Goal: Find specific page/section: Find specific page/section

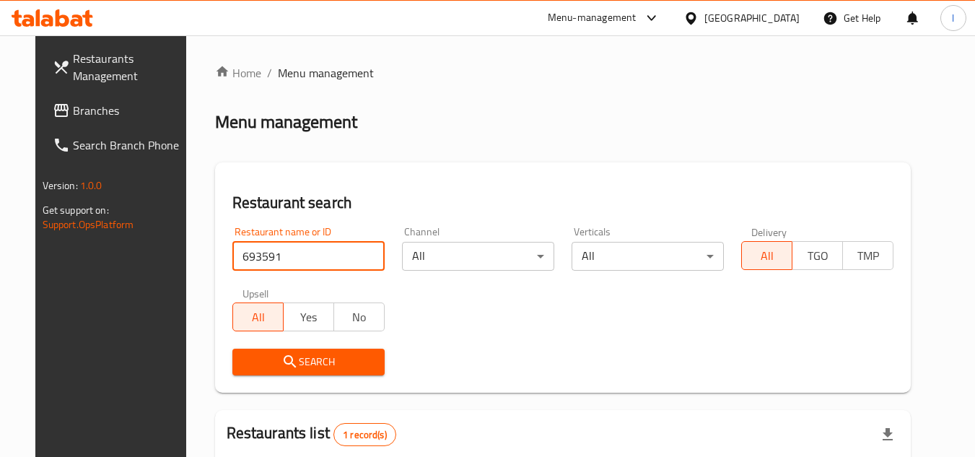
scroll to position [175, 0]
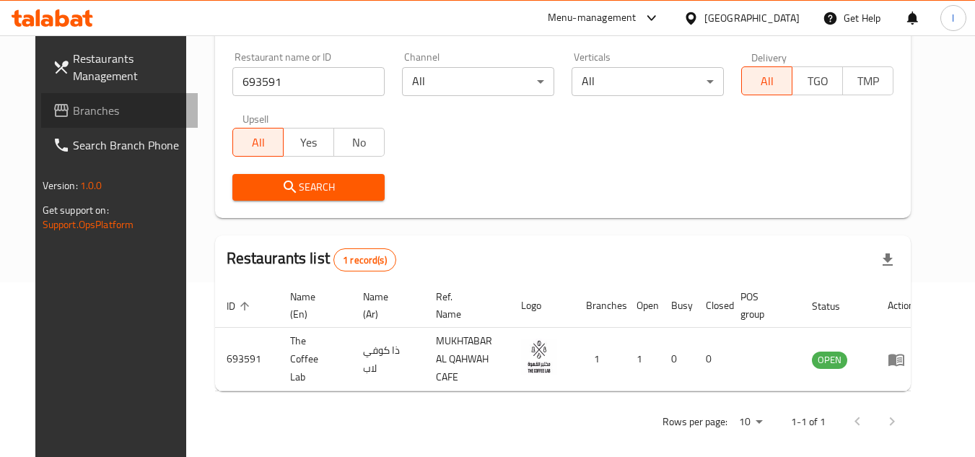
click at [73, 103] on span "Branches" at bounding box center [130, 110] width 114 height 17
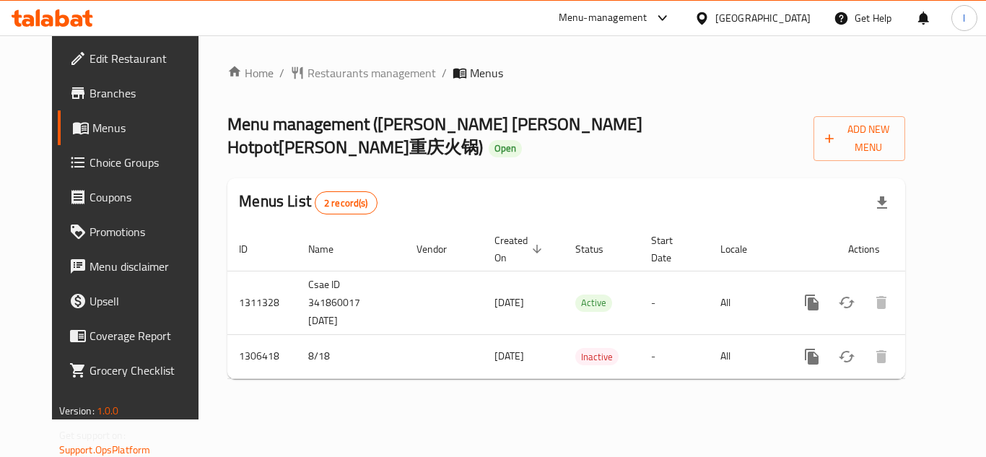
drag, startPoint x: 351, startPoint y: 57, endPoint x: 349, endPoint y: 82, distance: 25.3
click at [351, 58] on div "Home / Restaurants management / Menus Menu management ( Liu's Chong Qing Hotpot…" at bounding box center [565, 227] width 735 height 384
click at [347, 76] on span "Restaurants management" at bounding box center [371, 72] width 128 height 17
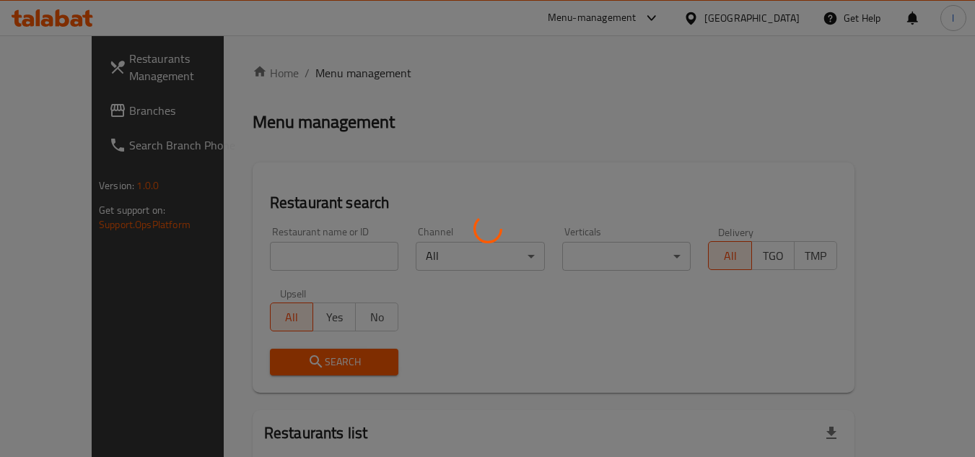
drag, startPoint x: 277, startPoint y: 248, endPoint x: 285, endPoint y: 250, distance: 8.2
click at [283, 251] on div at bounding box center [487, 228] width 975 height 457
click at [299, 252] on div at bounding box center [487, 228] width 975 height 457
click at [299, 253] on div at bounding box center [487, 228] width 975 height 457
click at [298, 252] on div at bounding box center [487, 228] width 975 height 457
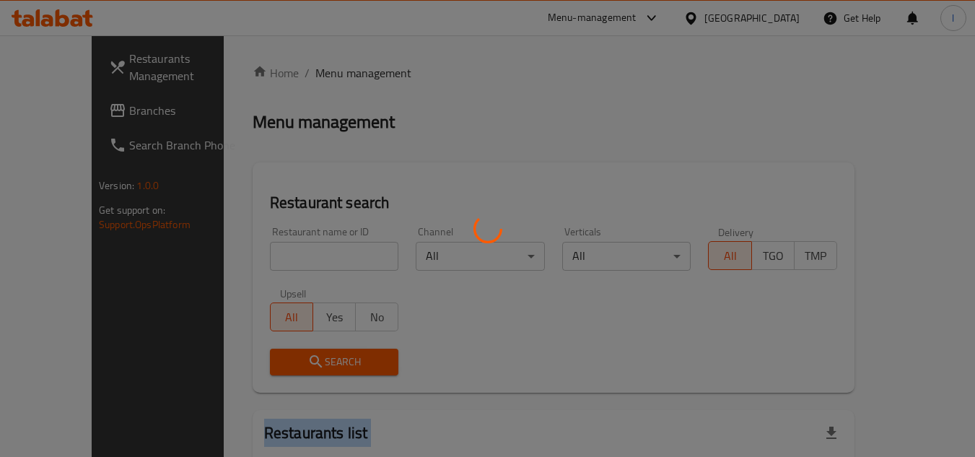
click at [299, 253] on div at bounding box center [487, 228] width 975 height 457
drag, startPoint x: 411, startPoint y: 144, endPoint x: 392, endPoint y: 154, distance: 22.3
click at [410, 144] on div at bounding box center [487, 228] width 975 height 457
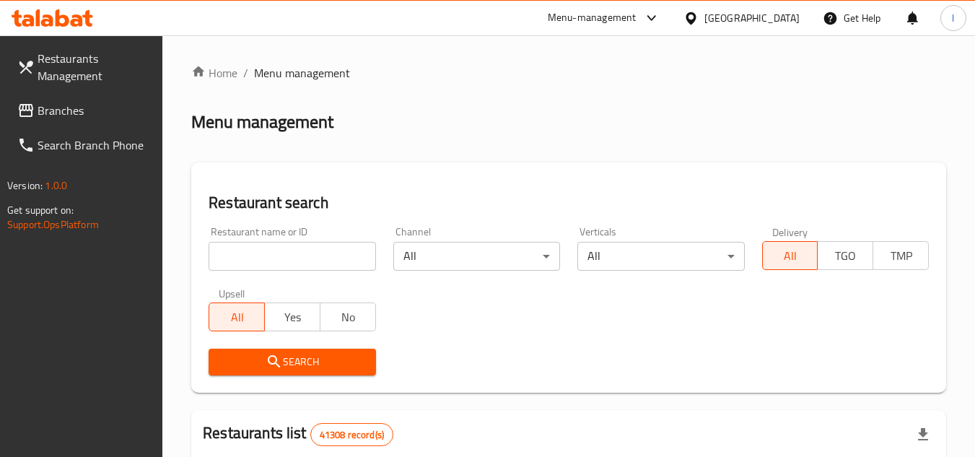
click at [299, 256] on input "search" at bounding box center [292, 256] width 167 height 29
paste input "704079"
type input "704079"
click button "Search" at bounding box center [292, 361] width 167 height 27
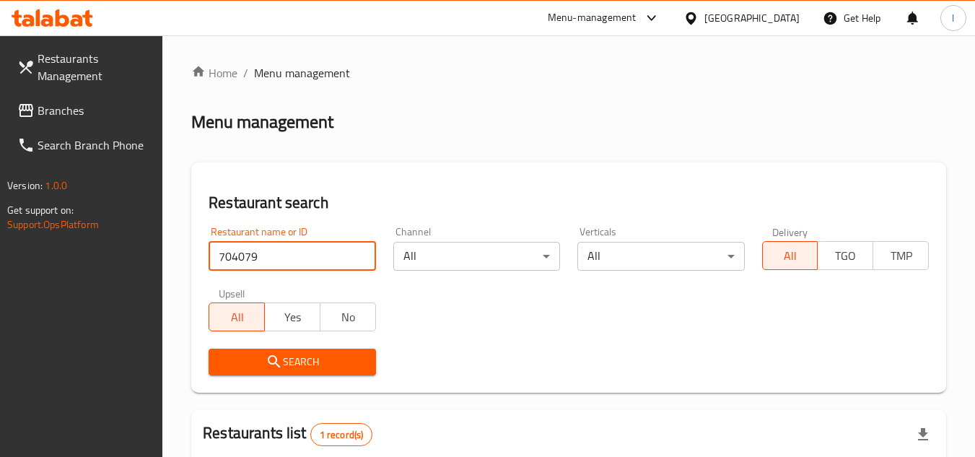
scroll to position [144, 0]
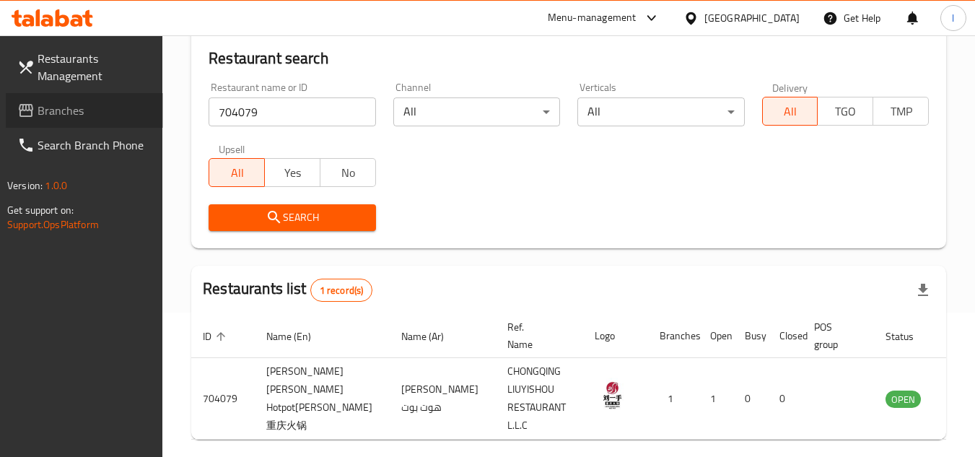
click at [80, 114] on span "Branches" at bounding box center [95, 110] width 114 height 17
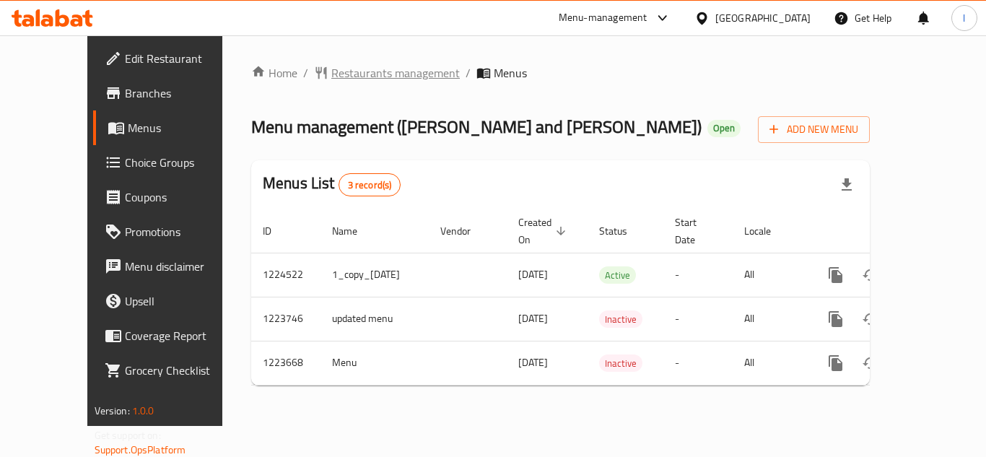
click at [361, 74] on span "Restaurants management" at bounding box center [395, 72] width 128 height 17
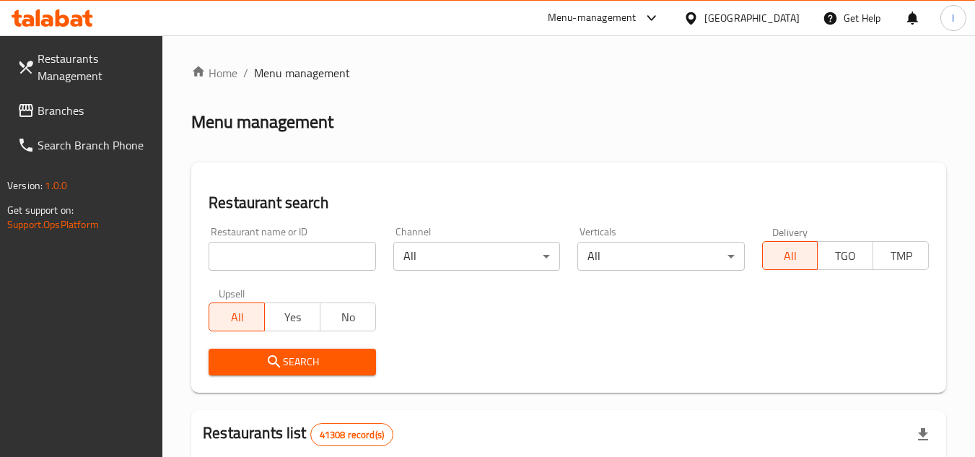
click at [337, 258] on input "search" at bounding box center [292, 256] width 167 height 29
paste input "674441"
type input "674441"
click button "Search" at bounding box center [292, 361] width 167 height 27
click at [48, 110] on span "Branches" at bounding box center [95, 110] width 114 height 17
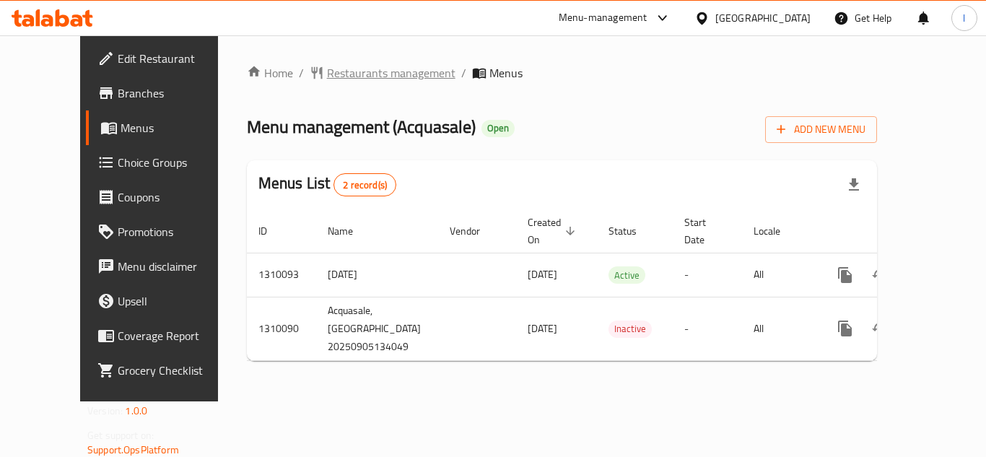
click at [334, 64] on span "Restaurants management" at bounding box center [391, 72] width 128 height 17
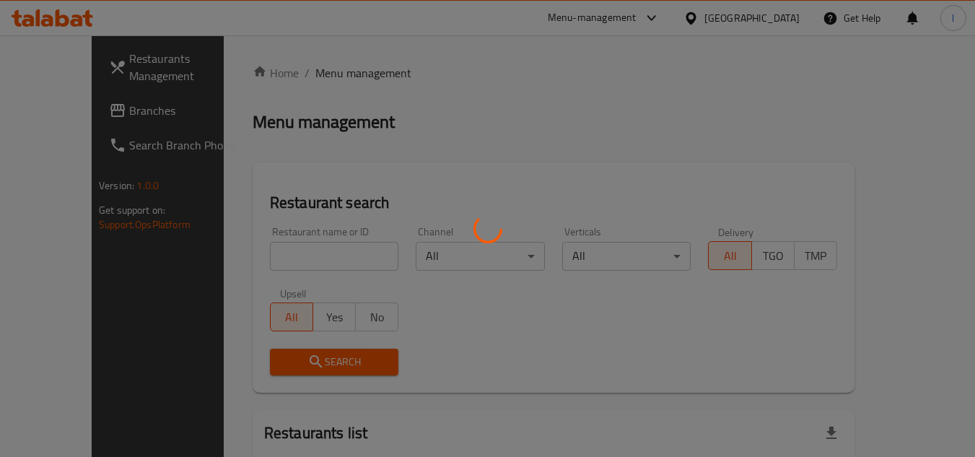
click at [304, 247] on div at bounding box center [487, 228] width 975 height 457
click at [306, 249] on div at bounding box center [487, 228] width 975 height 457
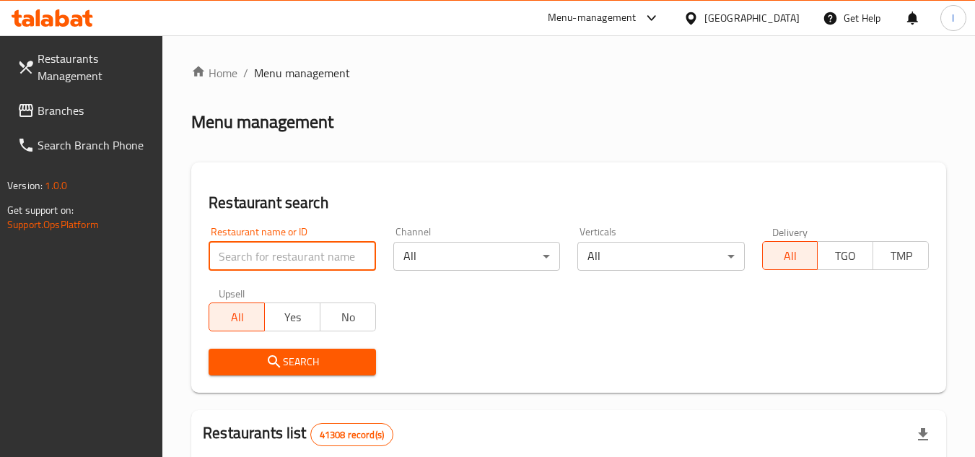
click at [291, 250] on input "search" at bounding box center [292, 256] width 167 height 29
paste input "705347"
type input "705347"
click button "Search" at bounding box center [292, 361] width 167 height 27
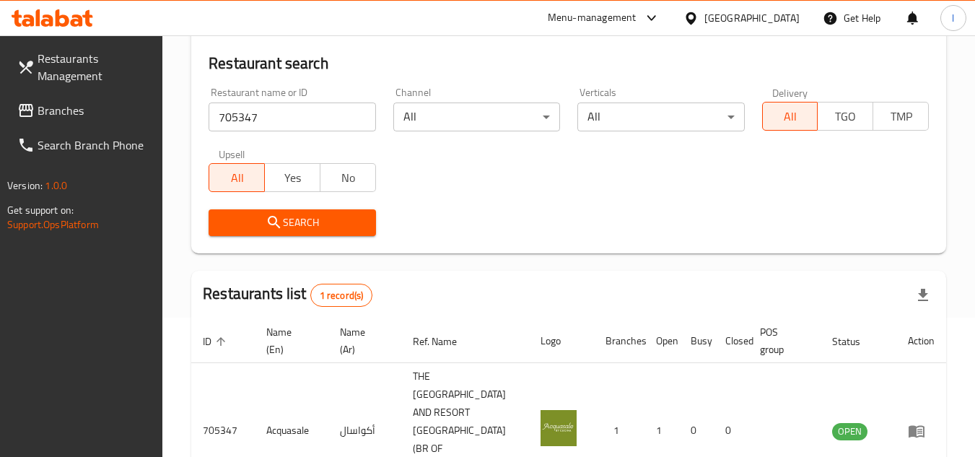
scroll to position [216, 0]
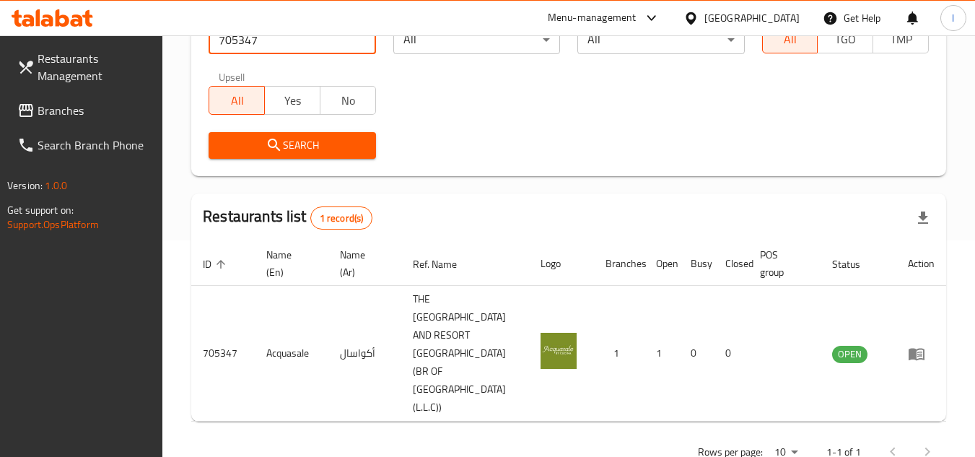
click at [61, 112] on span "Branches" at bounding box center [95, 110] width 114 height 17
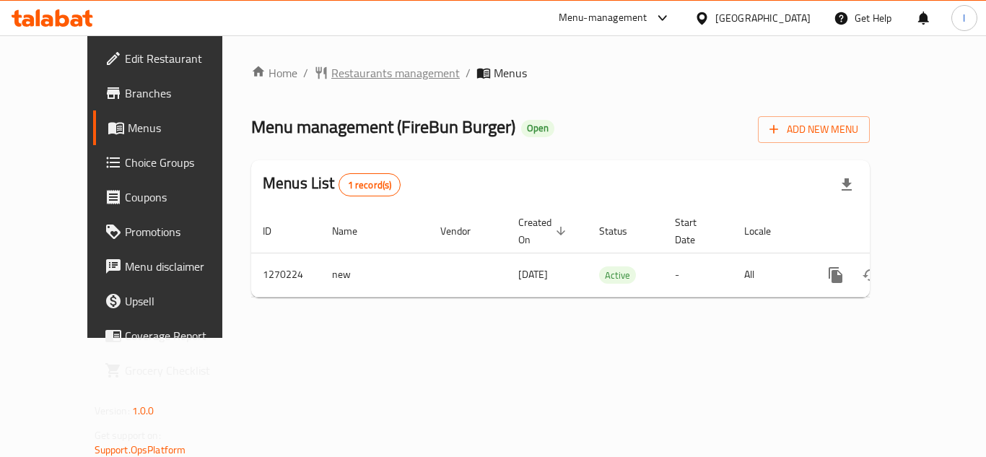
click at [331, 74] on span "Restaurants management" at bounding box center [395, 72] width 128 height 17
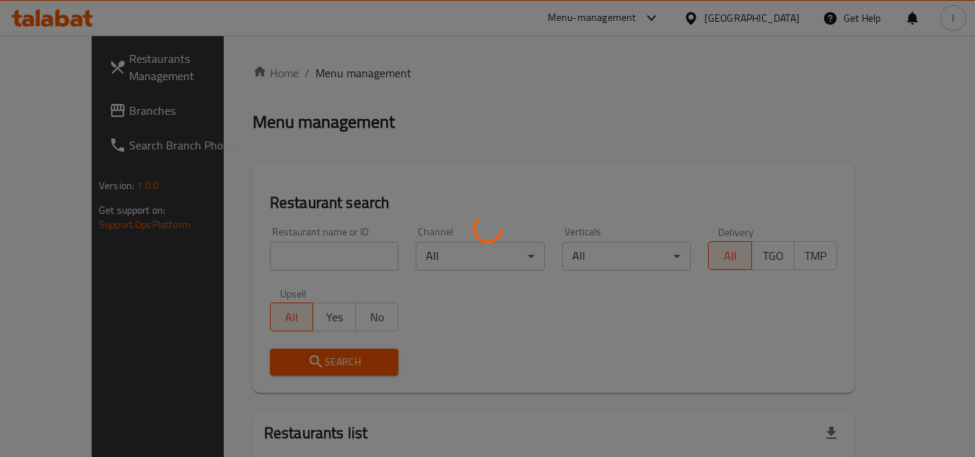
click at [284, 255] on div at bounding box center [487, 228] width 975 height 457
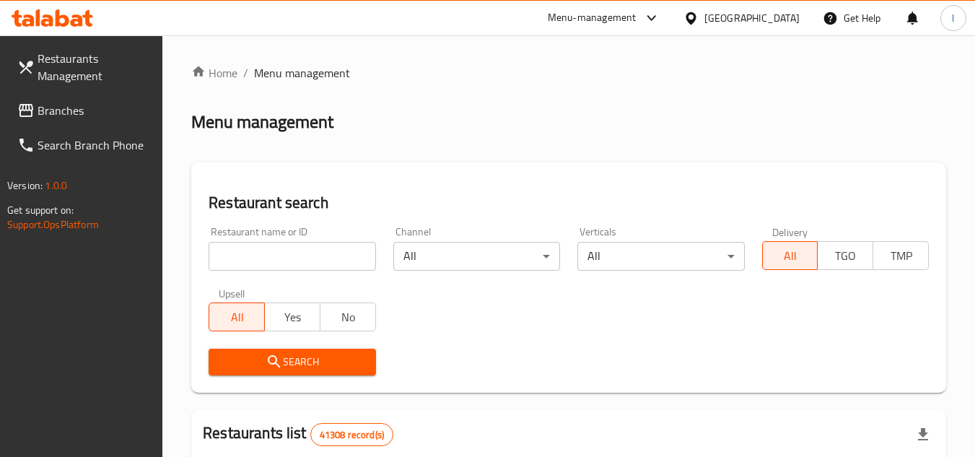
click at [317, 259] on input "search" at bounding box center [292, 256] width 167 height 29
paste input "689077"
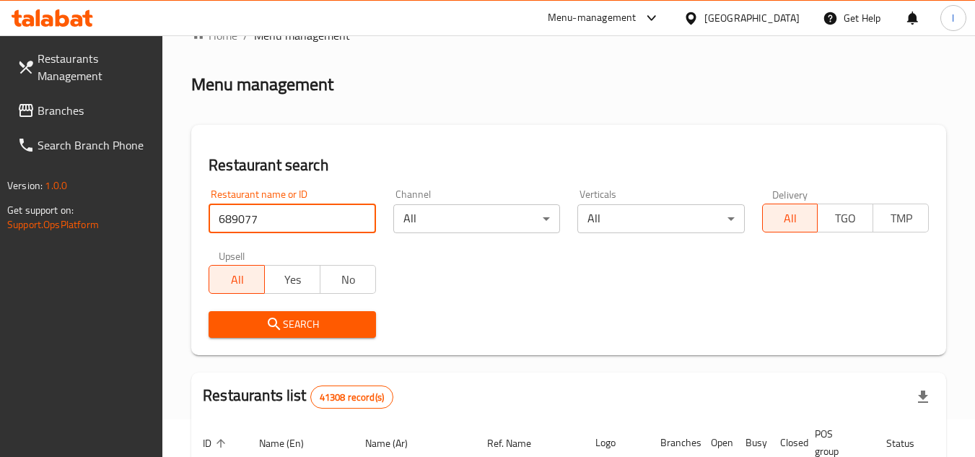
scroll to position [72, 0]
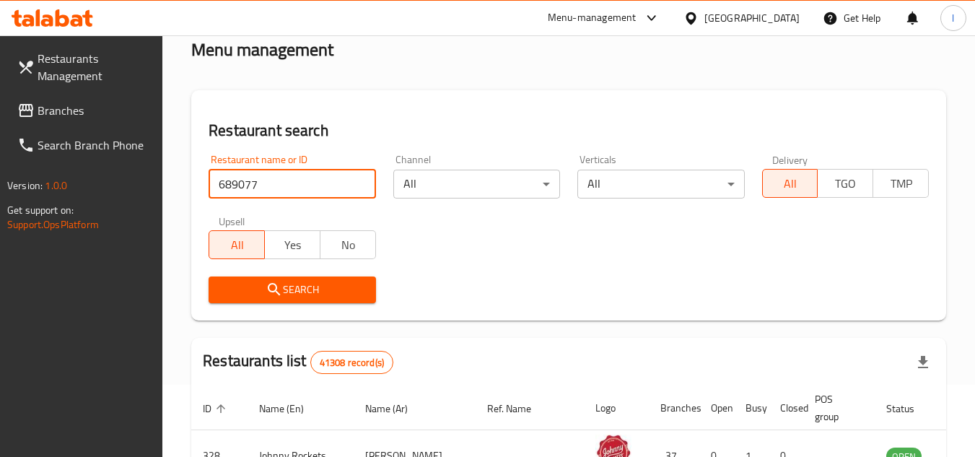
type input "689077"
click button "Search" at bounding box center [292, 289] width 167 height 27
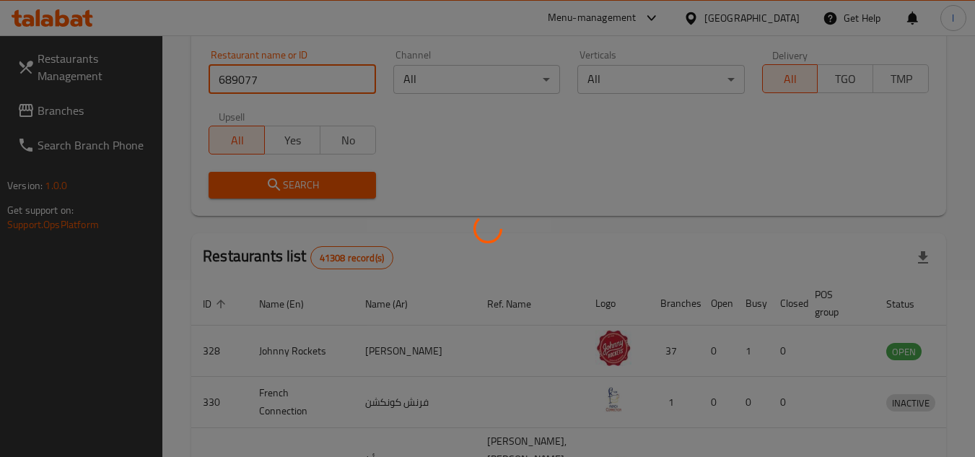
scroll to position [187, 0]
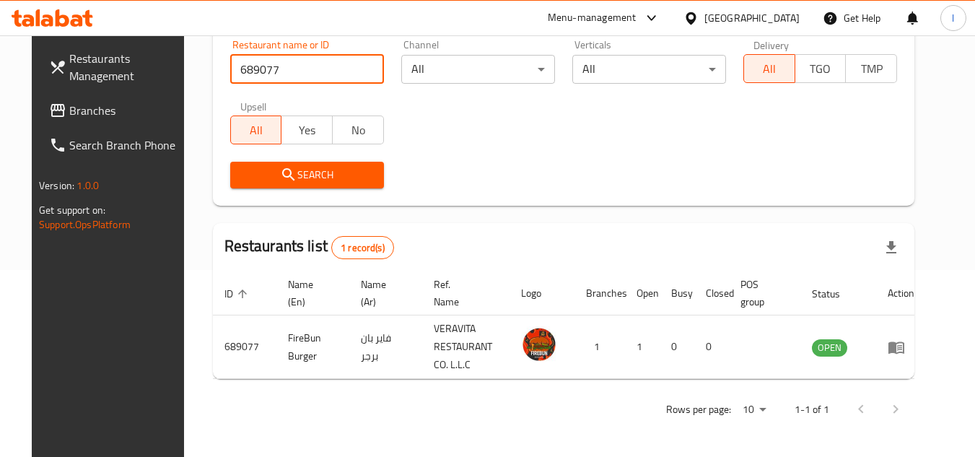
click at [49, 102] on icon at bounding box center [57, 110] width 17 height 17
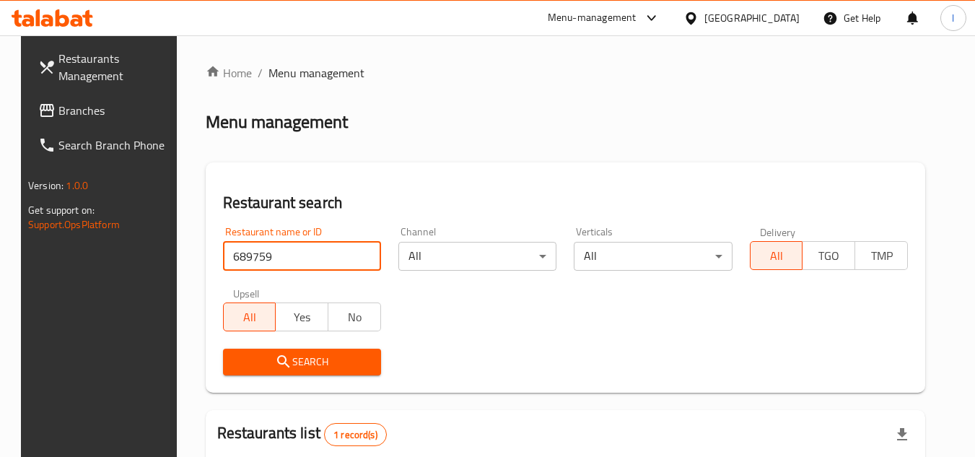
scroll to position [187, 0]
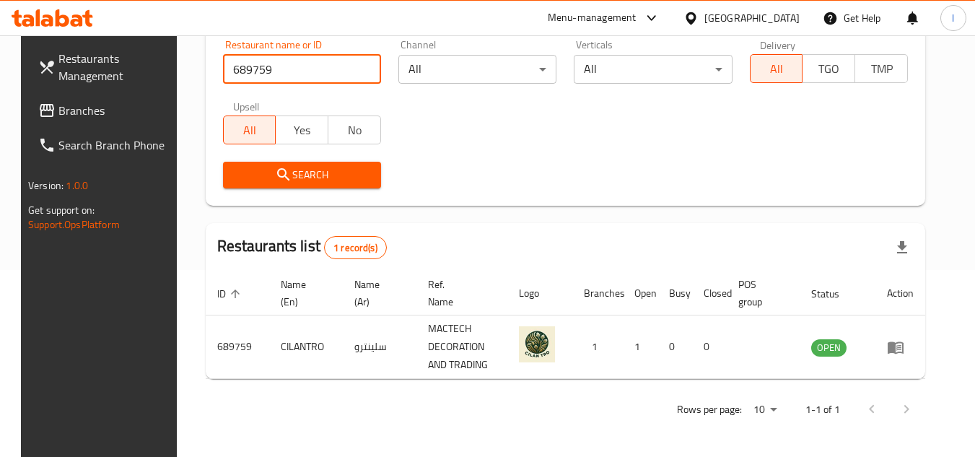
click at [86, 107] on span "Branches" at bounding box center [115, 110] width 114 height 17
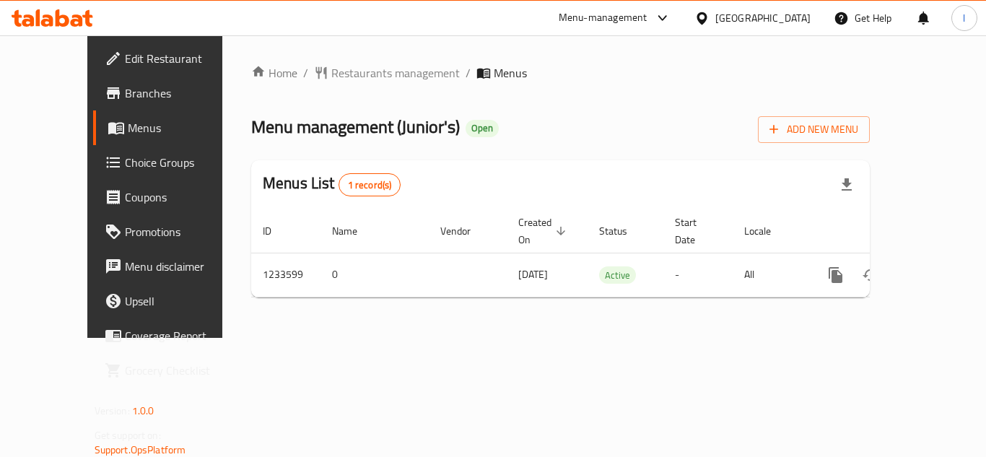
click at [372, 59] on div "Home / Restaurants management / Menus Menu management ( Junior's ) Open Add New…" at bounding box center [560, 186] width 676 height 302
click at [372, 69] on span "Restaurants management" at bounding box center [395, 72] width 128 height 17
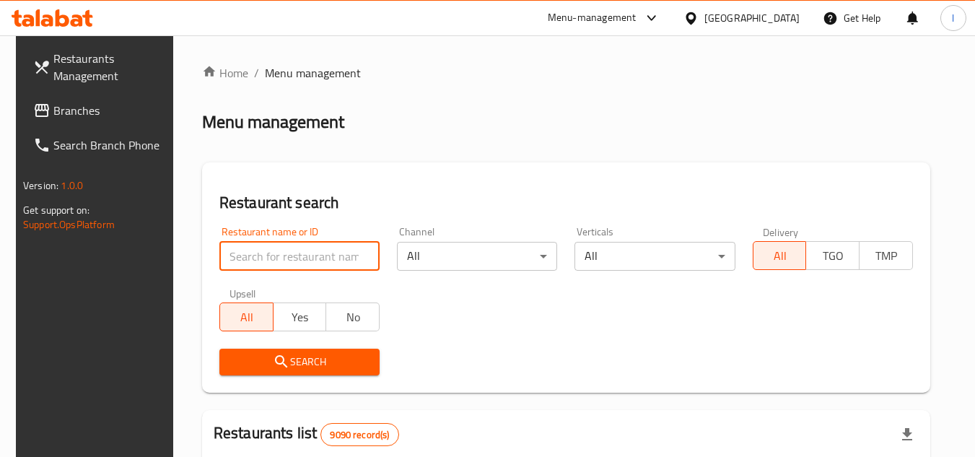
click at [294, 250] on input "search" at bounding box center [299, 256] width 160 height 29
paste input "678193"
type input "678193"
click button "Search" at bounding box center [299, 361] width 160 height 27
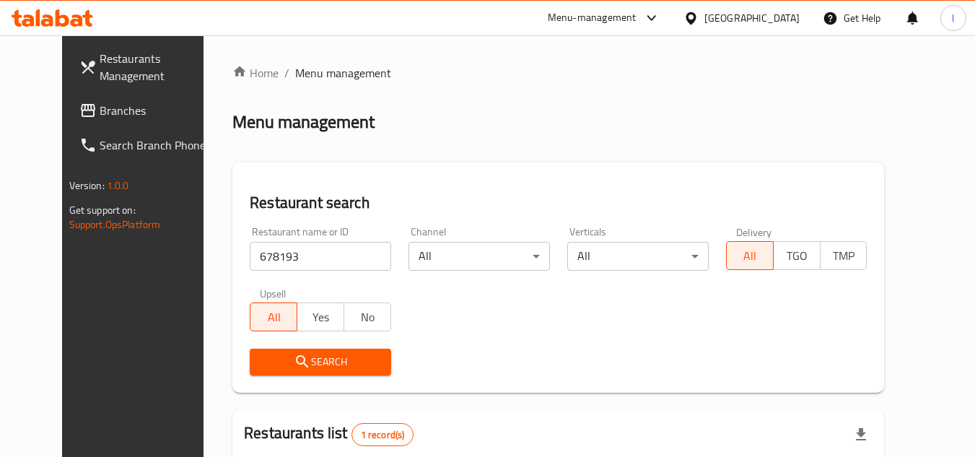
scroll to position [144, 0]
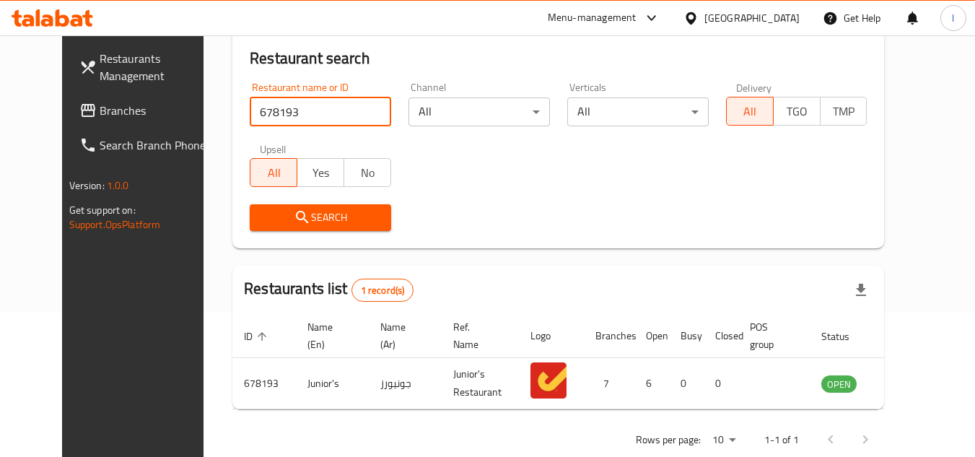
click at [100, 110] on span "Branches" at bounding box center [157, 110] width 114 height 17
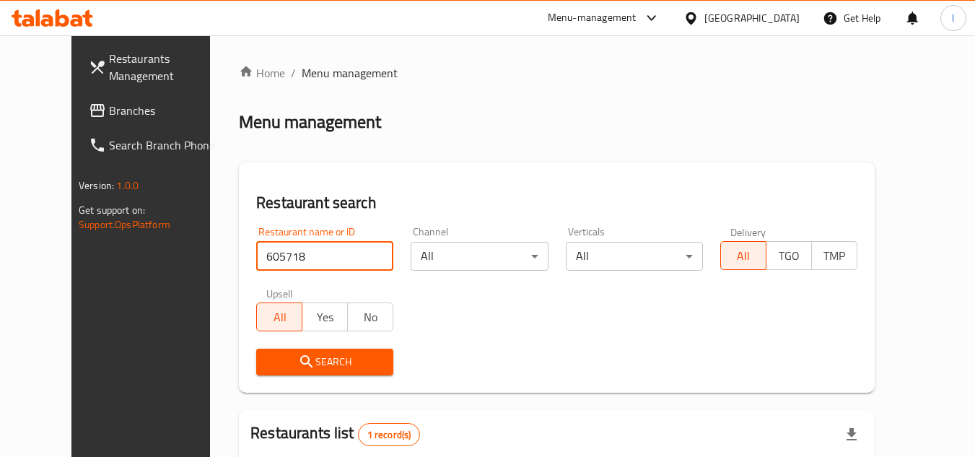
scroll to position [175, 0]
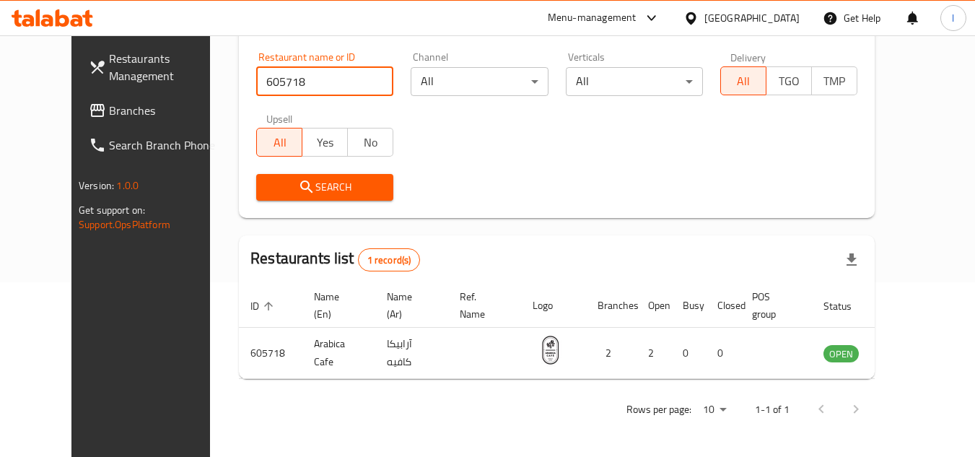
click at [109, 113] on span "Branches" at bounding box center [166, 110] width 114 height 17
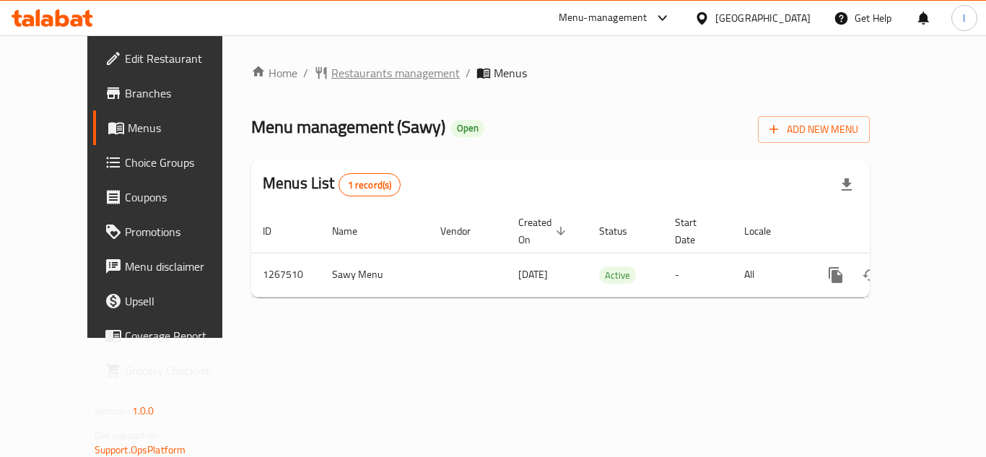
click at [331, 75] on span "Restaurants management" at bounding box center [395, 72] width 128 height 17
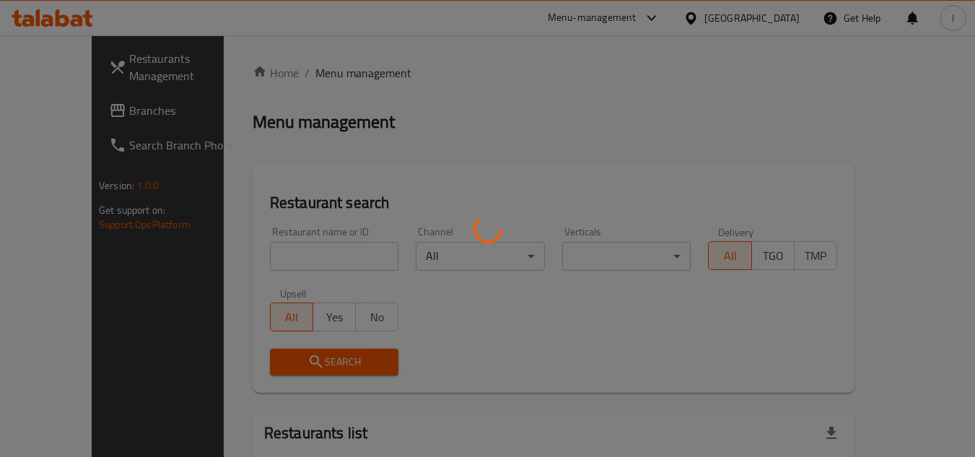
click at [303, 255] on div at bounding box center [487, 228] width 975 height 457
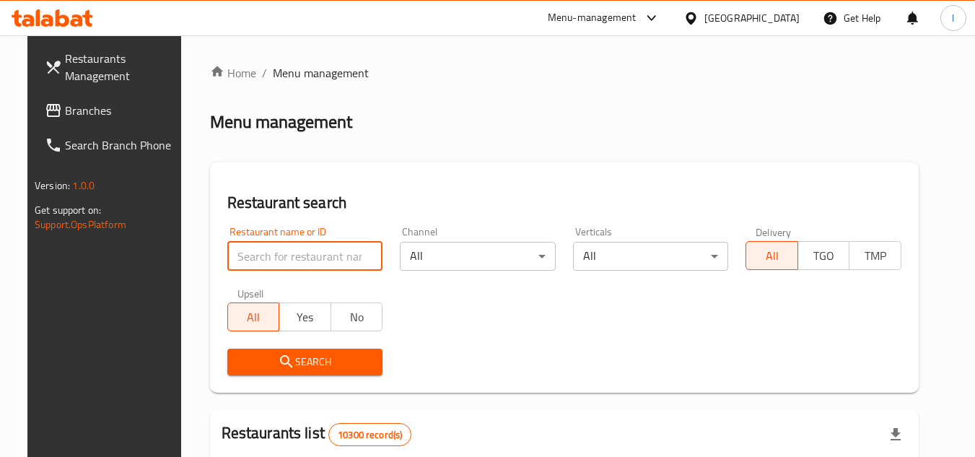
click at [305, 245] on input "search" at bounding box center [305, 256] width 156 height 29
paste input "687692"
type input "687692"
click button "Search" at bounding box center [305, 361] width 156 height 27
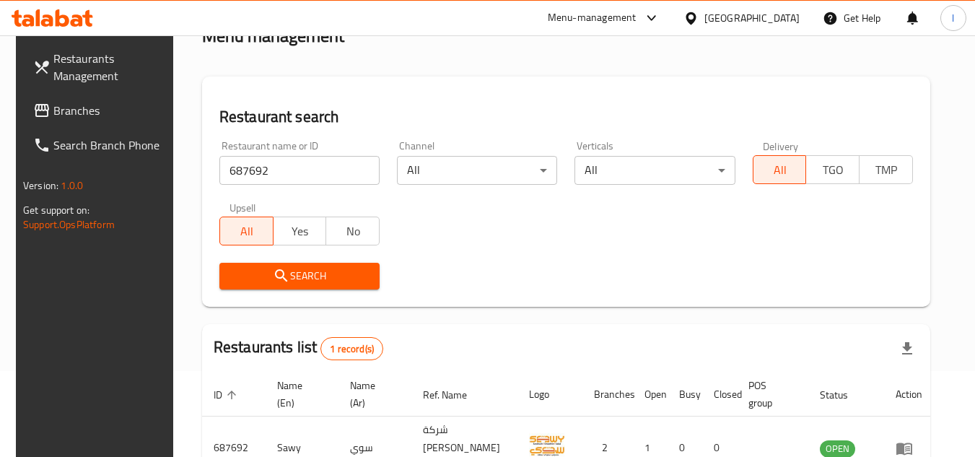
scroll to position [144, 0]
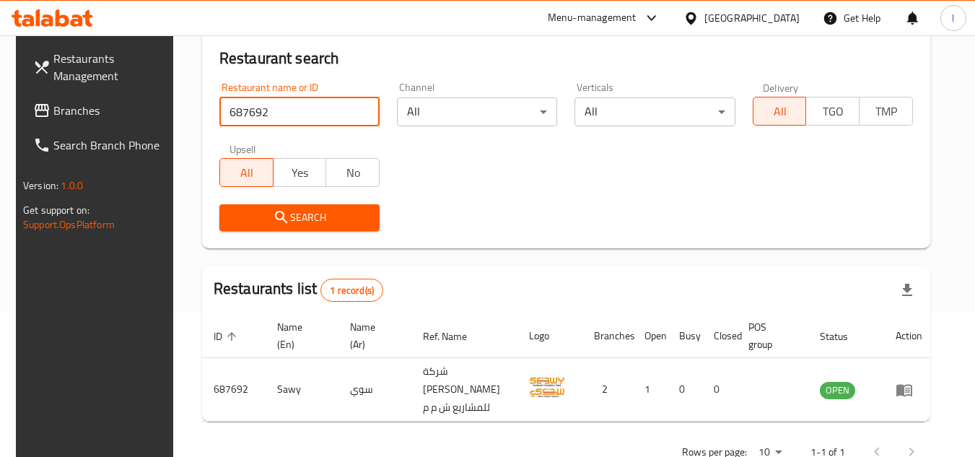
click at [66, 111] on span "Branches" at bounding box center [110, 110] width 114 height 17
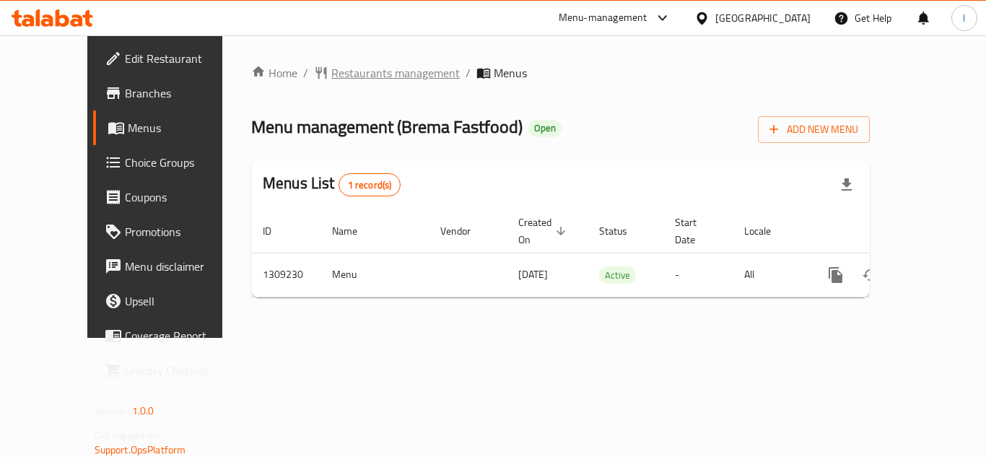
click at [364, 73] on span "Restaurants management" at bounding box center [395, 72] width 128 height 17
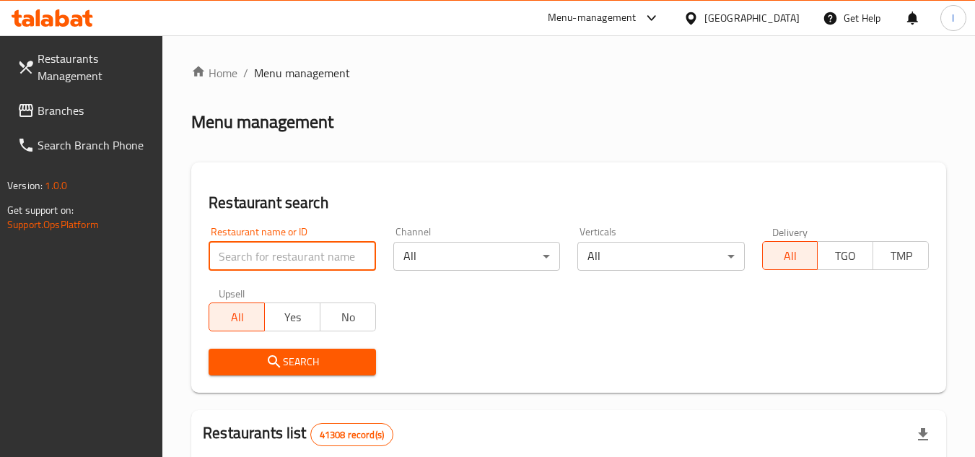
click at [281, 243] on input "search" at bounding box center [292, 256] width 167 height 29
paste input "705178"
type input "705178"
click button "Search" at bounding box center [292, 361] width 167 height 27
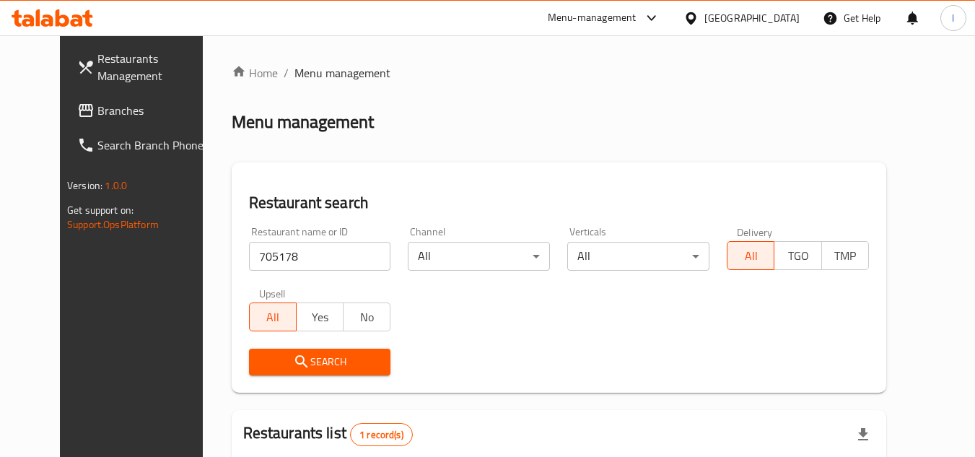
click at [97, 111] on span "Branches" at bounding box center [154, 110] width 114 height 17
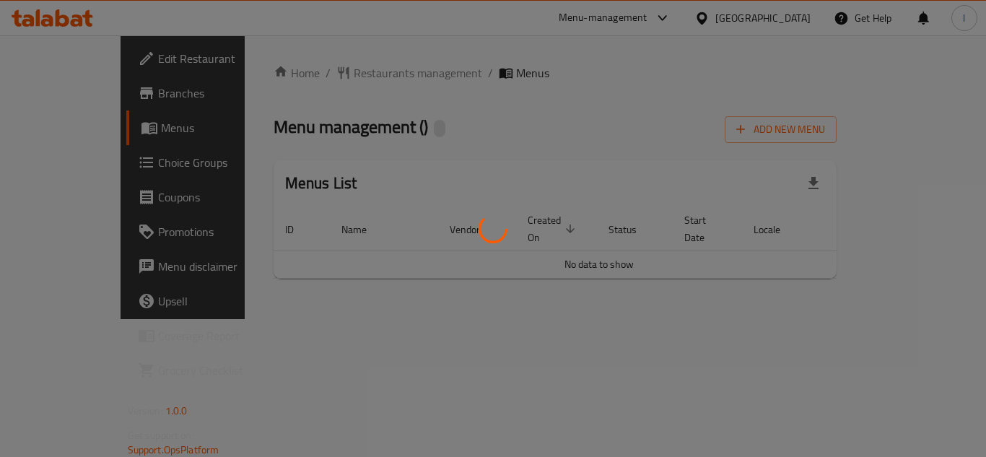
click at [346, 51] on div at bounding box center [493, 228] width 986 height 457
click at [340, 68] on div at bounding box center [493, 228] width 986 height 457
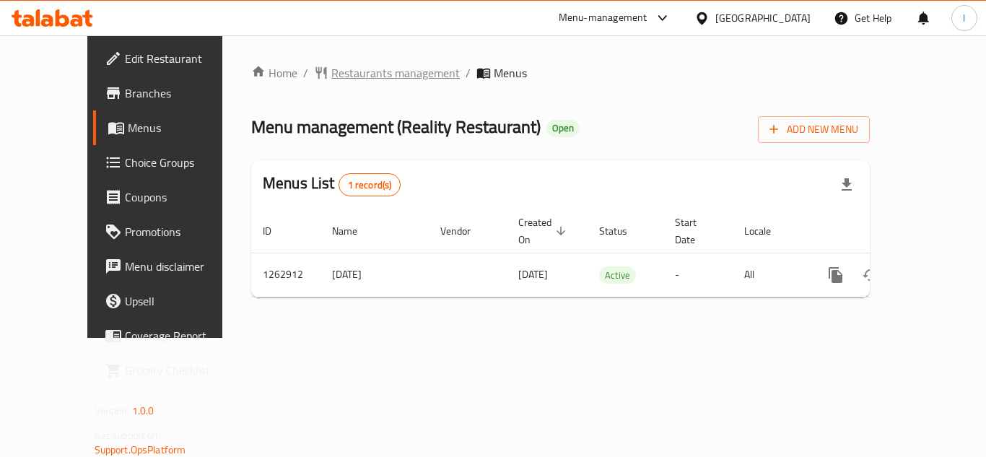
click at [338, 69] on span "Restaurants management" at bounding box center [395, 72] width 128 height 17
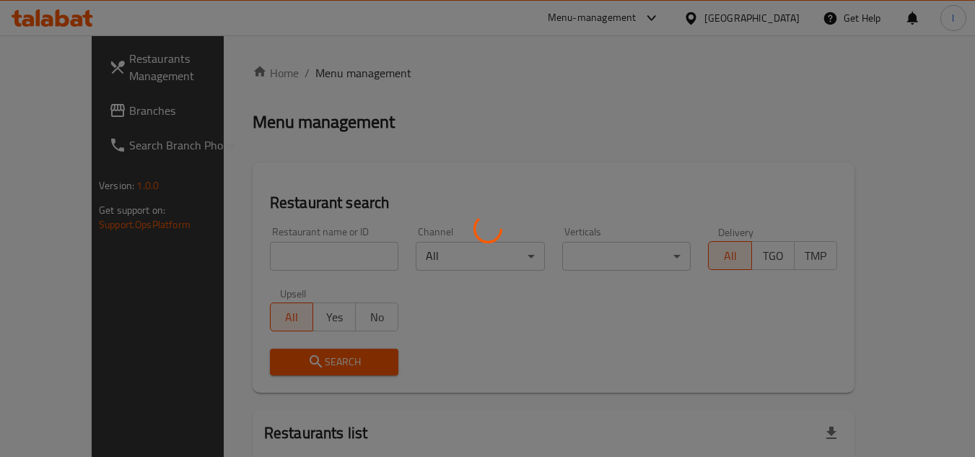
click at [297, 258] on div at bounding box center [487, 228] width 975 height 457
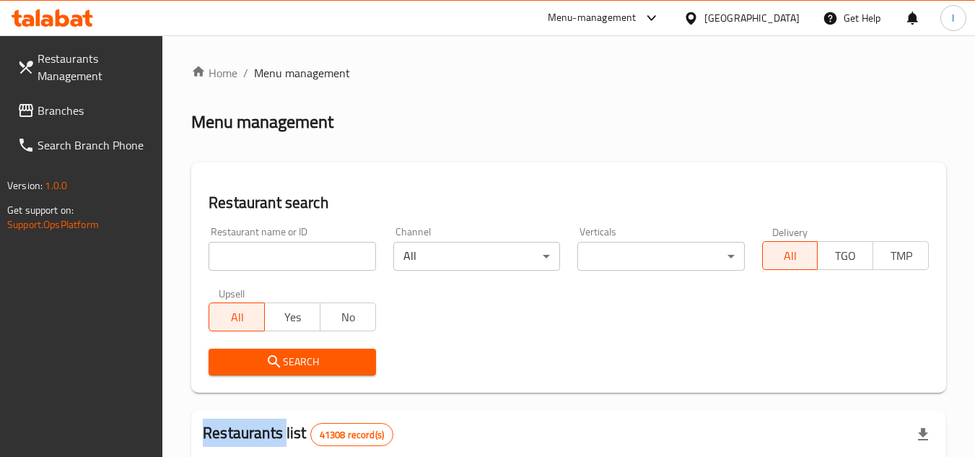
click at [297, 258] on div at bounding box center [487, 228] width 975 height 457
click at [294, 252] on input "search" at bounding box center [292, 256] width 167 height 29
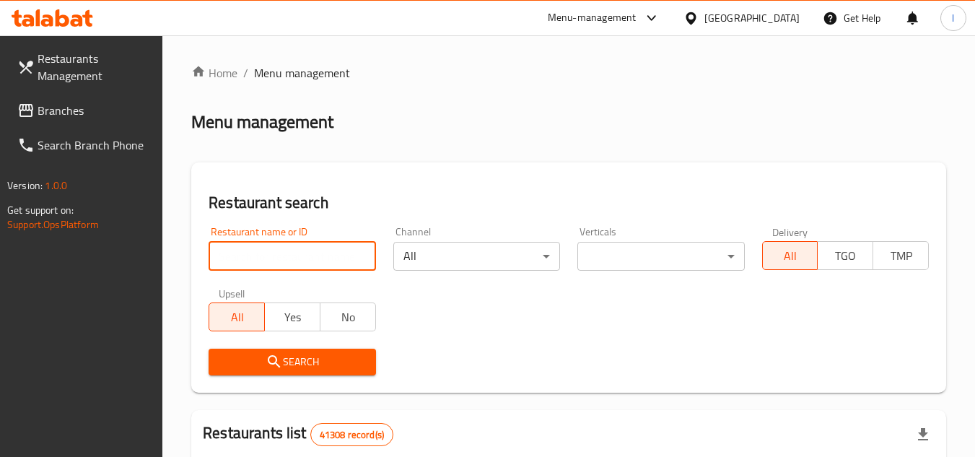
paste input "685763"
type input "685763"
click button "Search" at bounding box center [292, 361] width 167 height 27
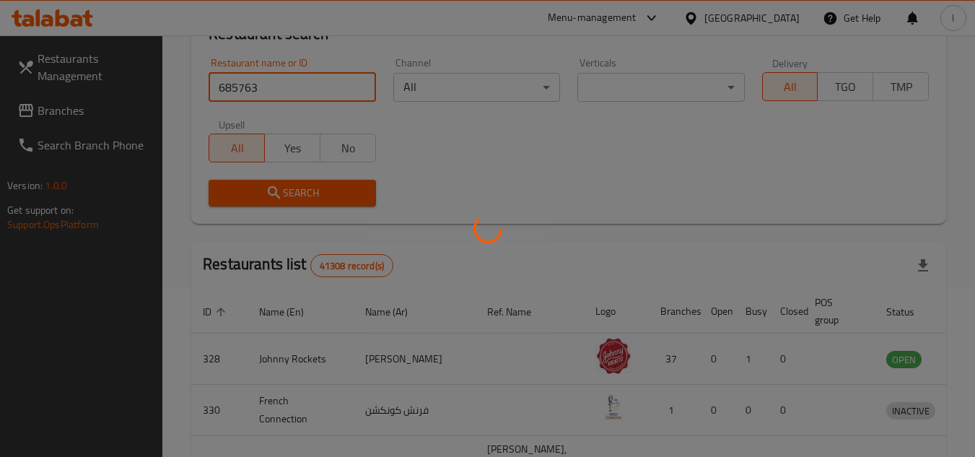
scroll to position [175, 0]
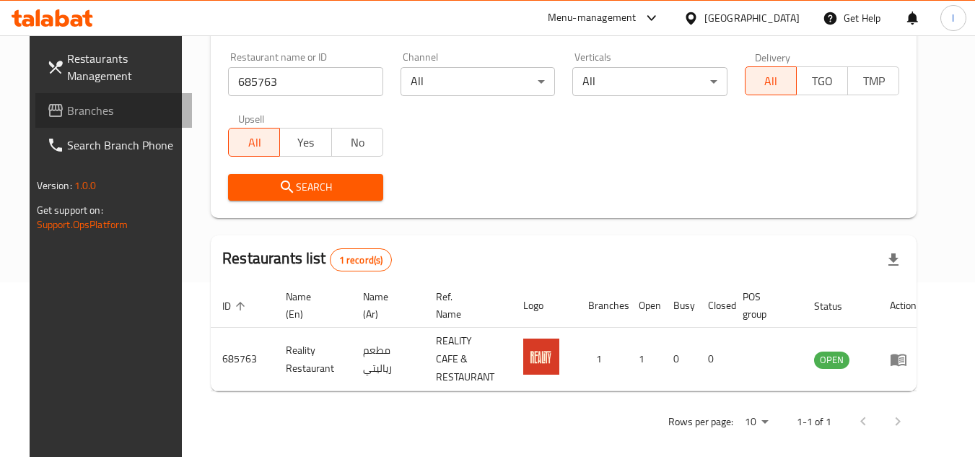
click at [71, 104] on span "Branches" at bounding box center [124, 110] width 114 height 17
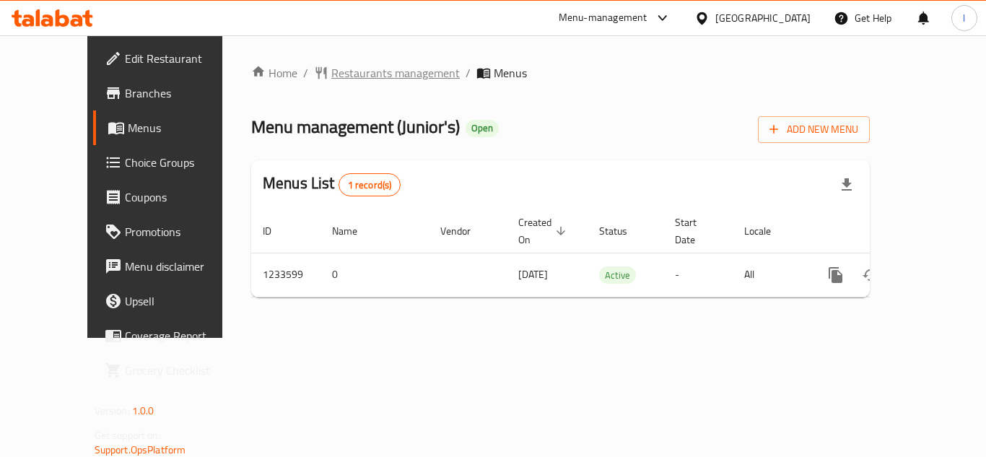
click at [331, 79] on span "Restaurants management" at bounding box center [395, 72] width 128 height 17
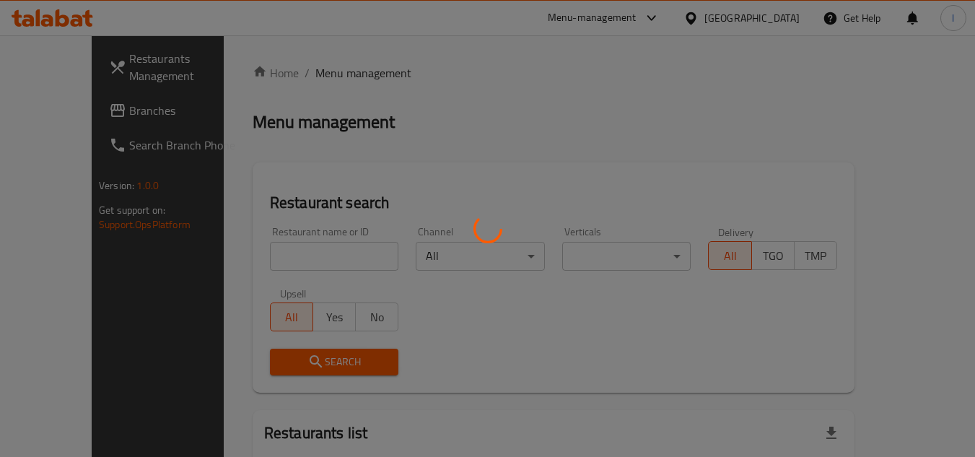
click at [306, 250] on div at bounding box center [487, 228] width 975 height 457
click at [305, 250] on div at bounding box center [487, 228] width 975 height 457
click at [305, 248] on div at bounding box center [487, 228] width 975 height 457
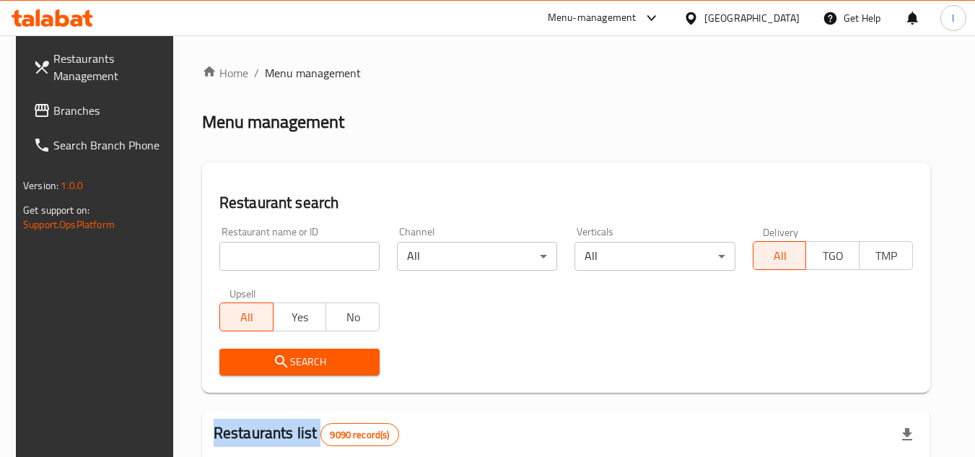
click at [307, 248] on div at bounding box center [487, 228] width 975 height 457
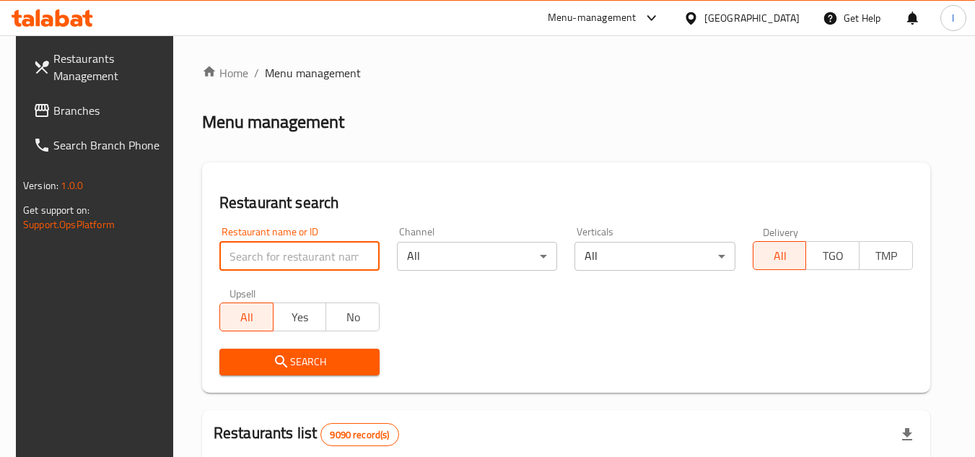
click at [307, 248] on input "search" at bounding box center [299, 256] width 160 height 29
paste input "678193"
type input "678193"
click button "Search" at bounding box center [299, 361] width 160 height 27
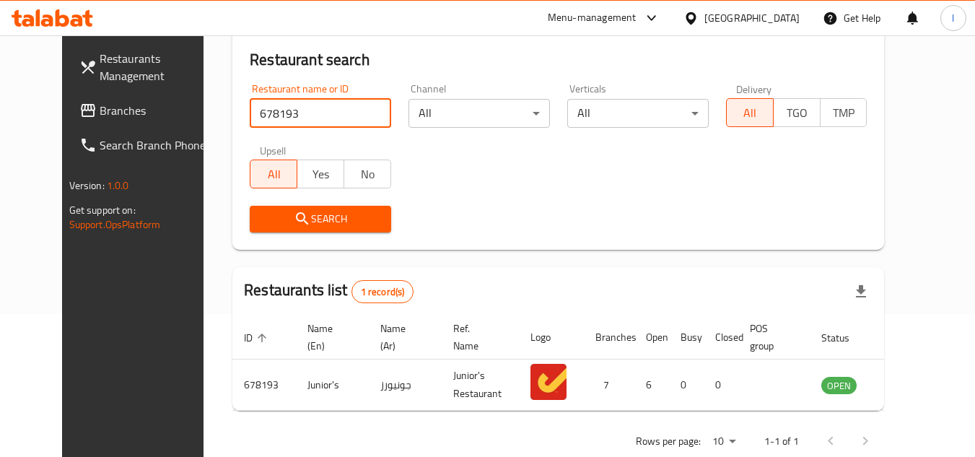
scroll to position [144, 0]
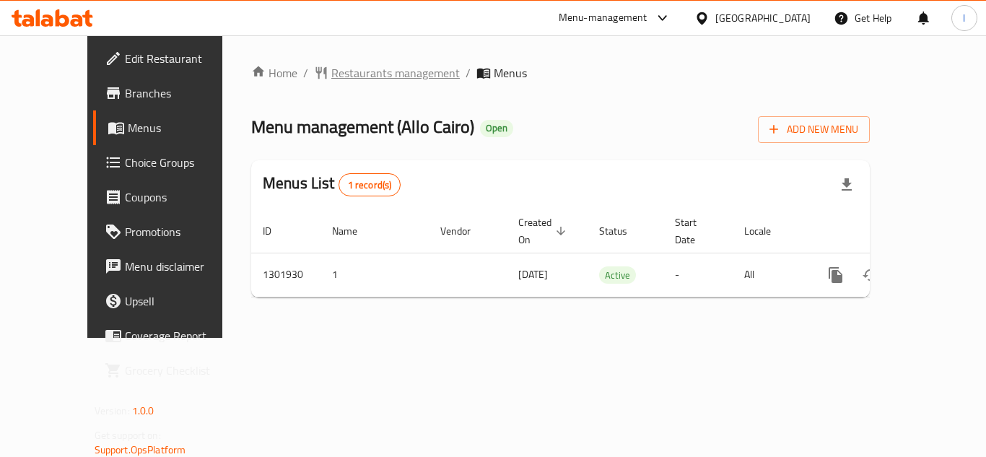
click at [351, 74] on span "Restaurants management" at bounding box center [395, 72] width 128 height 17
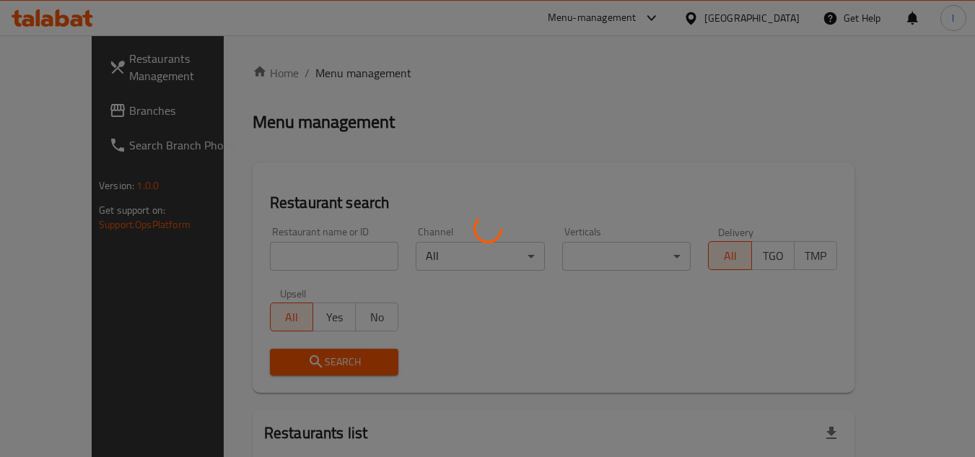
click at [284, 250] on div at bounding box center [487, 228] width 975 height 457
click at [295, 258] on div at bounding box center [487, 228] width 975 height 457
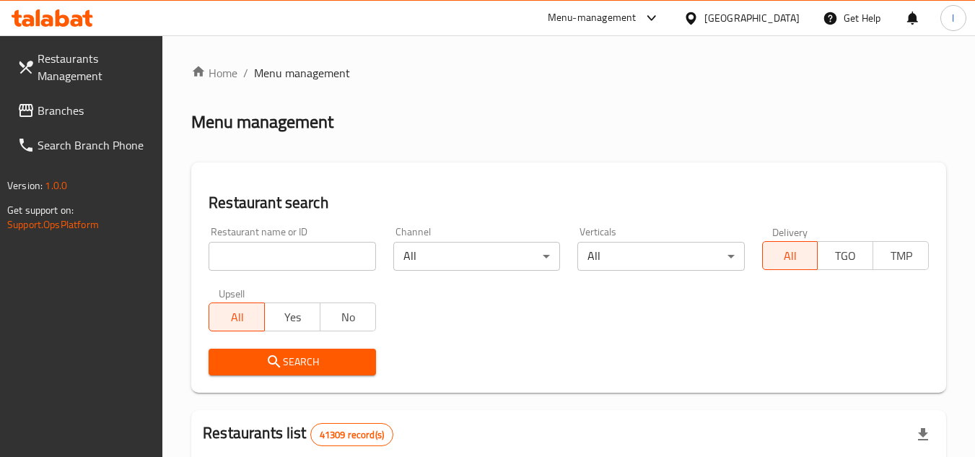
click at [300, 257] on input "search" at bounding box center [292, 256] width 167 height 29
paste input "702221"
type input "702221"
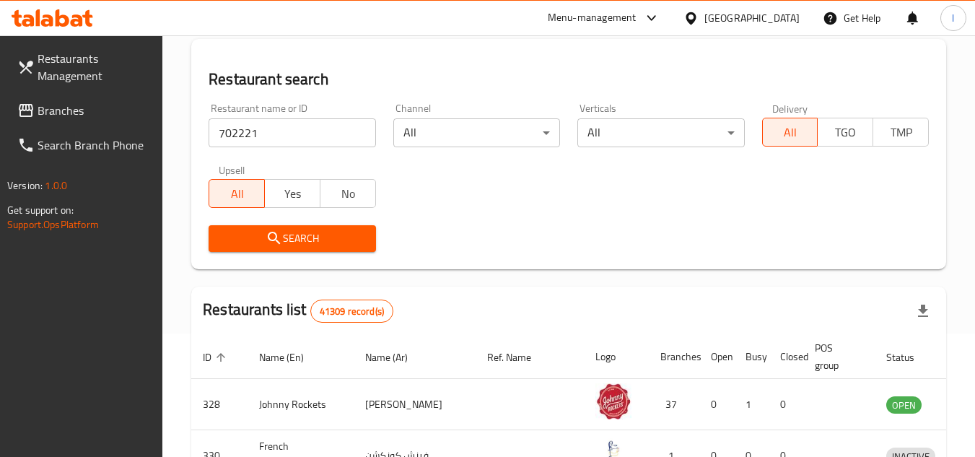
scroll to position [216, 0]
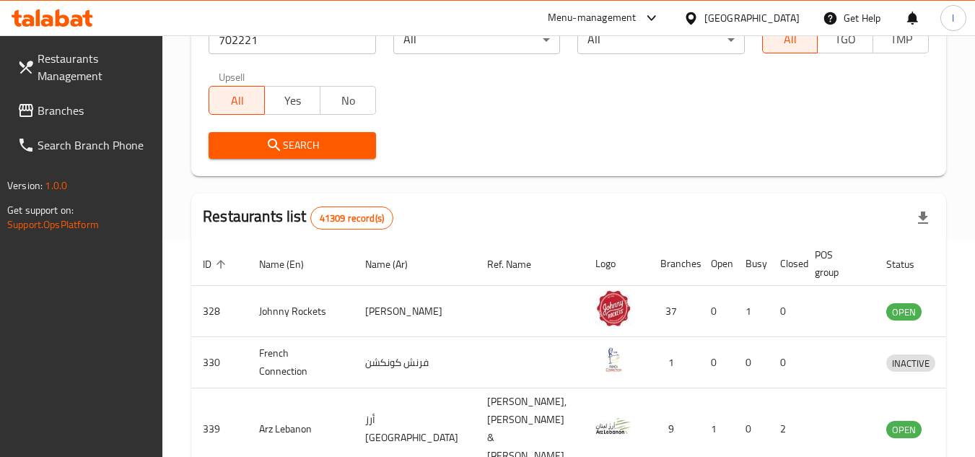
click at [347, 149] on span "Search" at bounding box center [292, 145] width 144 height 18
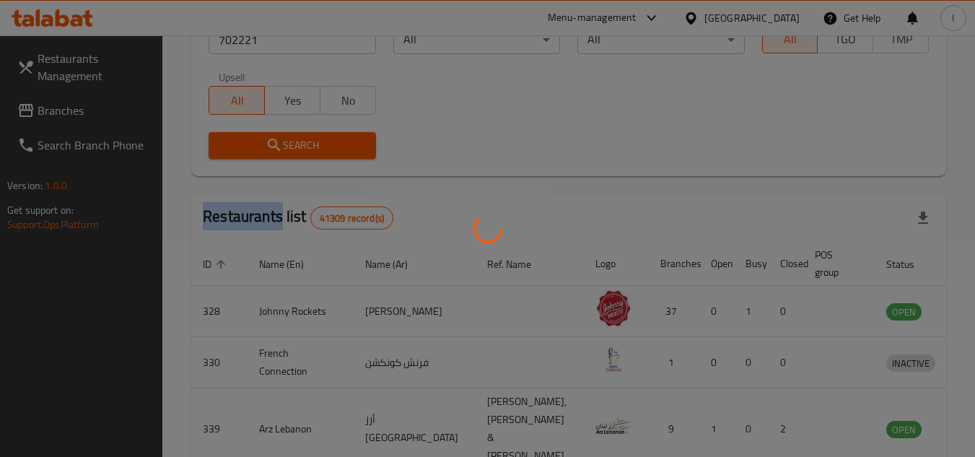
click at [347, 149] on div at bounding box center [487, 228] width 975 height 457
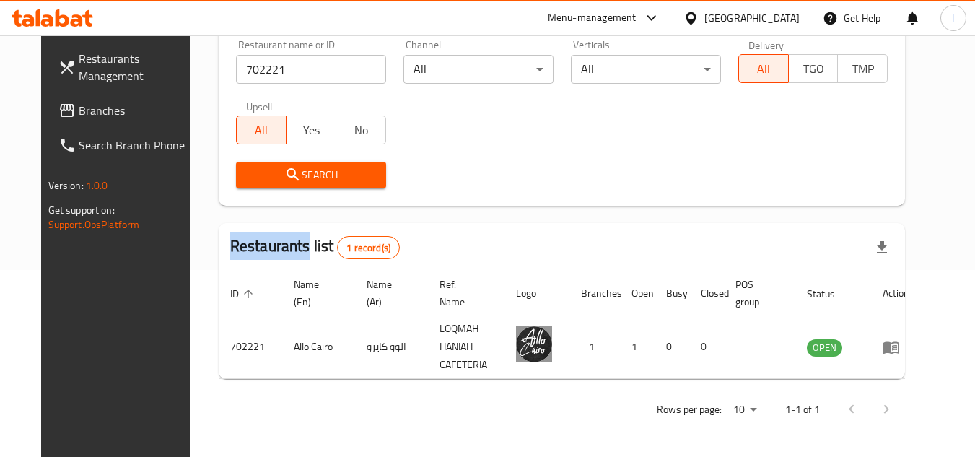
scroll to position [175, 0]
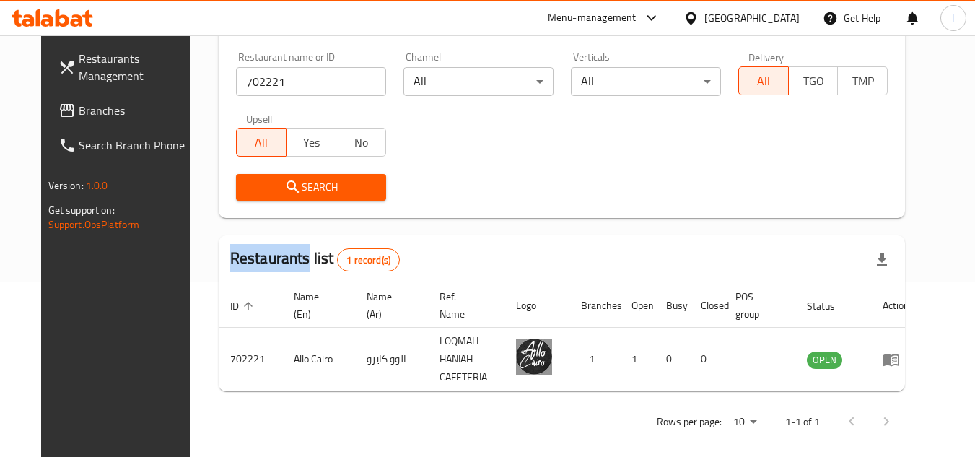
click at [79, 108] on span "Branches" at bounding box center [136, 110] width 114 height 17
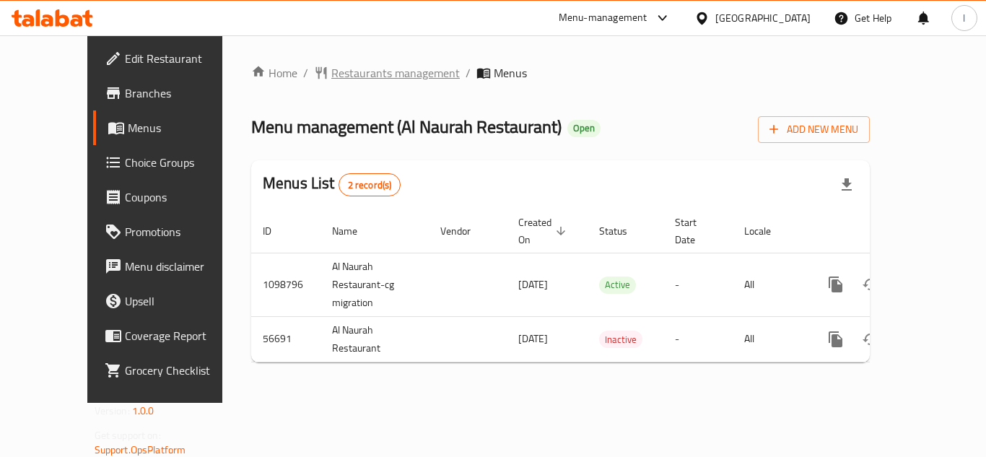
click at [354, 77] on span "Restaurants management" at bounding box center [395, 72] width 128 height 17
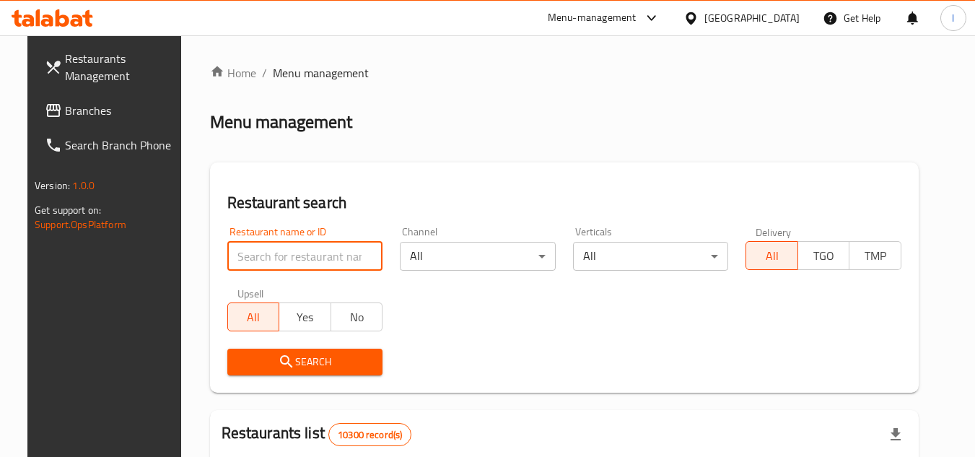
click at [286, 250] on input "search" at bounding box center [305, 256] width 156 height 29
paste input "27676"
type input "27676"
click at [310, 355] on span "Search" at bounding box center [305, 362] width 133 height 18
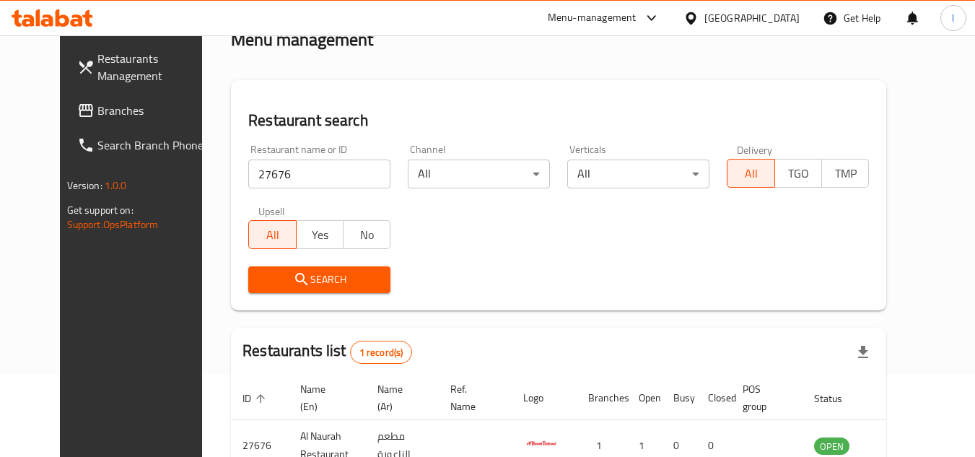
scroll to position [175, 0]
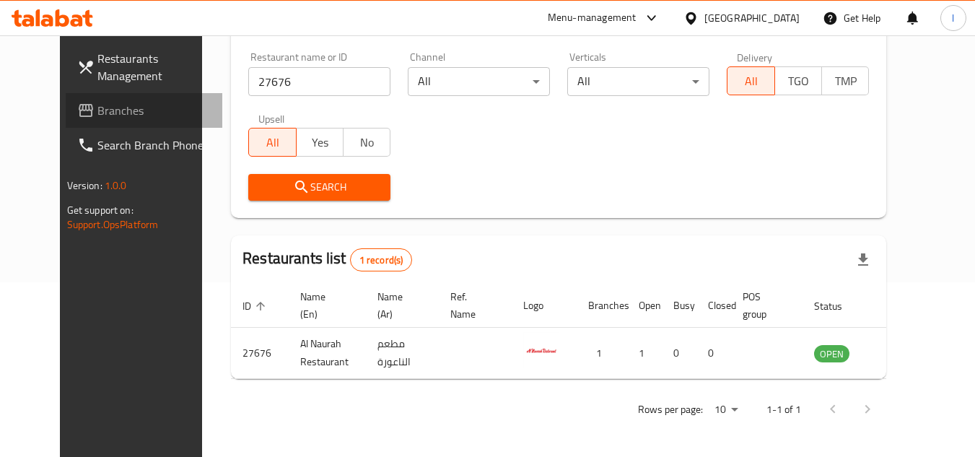
drag, startPoint x: 98, startPoint y: 114, endPoint x: 148, endPoint y: 128, distance: 51.8
click at [98, 113] on span "Branches" at bounding box center [154, 110] width 114 height 17
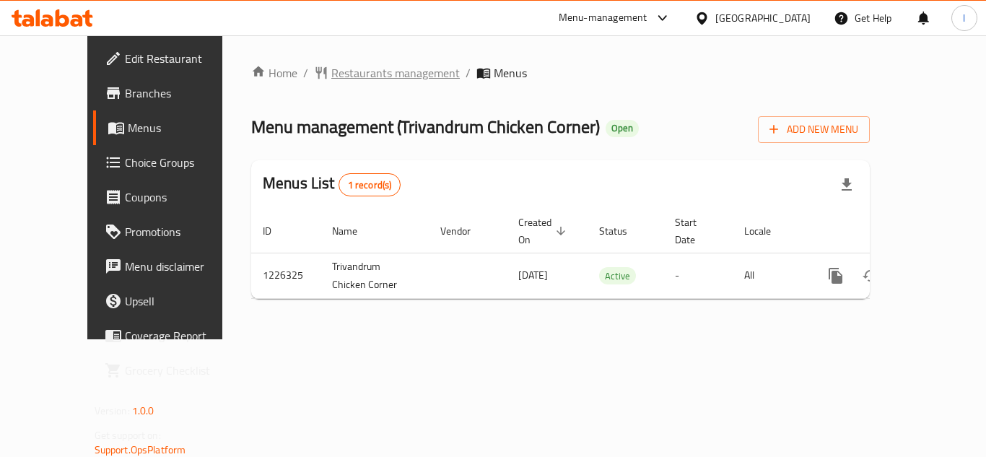
click at [331, 67] on span "Restaurants management" at bounding box center [395, 72] width 128 height 17
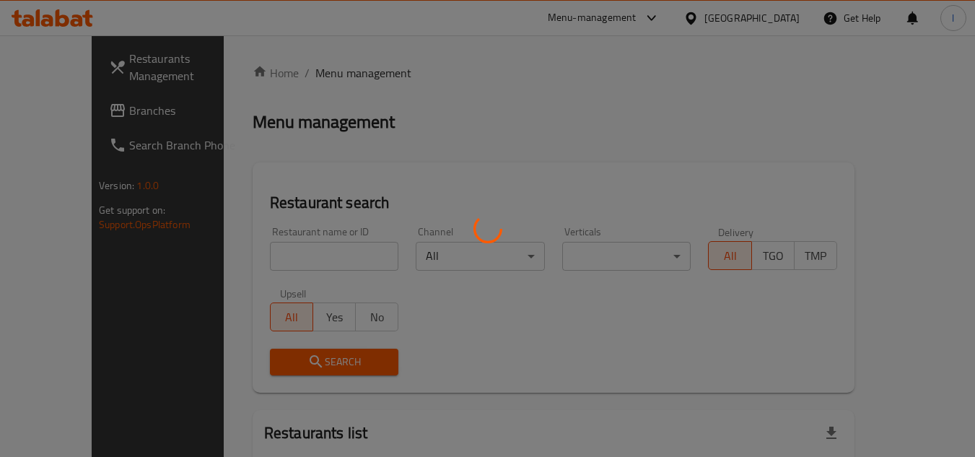
click at [327, 242] on div at bounding box center [487, 228] width 975 height 457
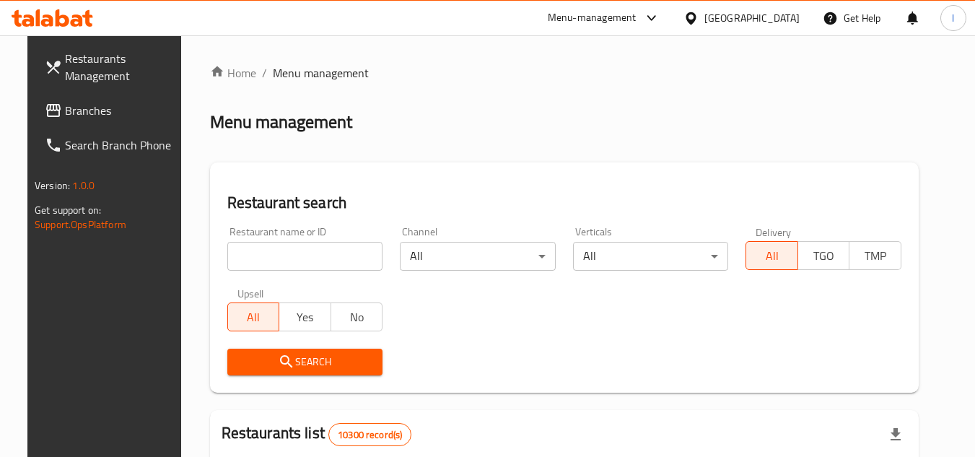
click at [317, 255] on input "search" at bounding box center [305, 256] width 156 height 29
paste input "675642"
type input "675642"
click button "Search" at bounding box center [305, 361] width 156 height 27
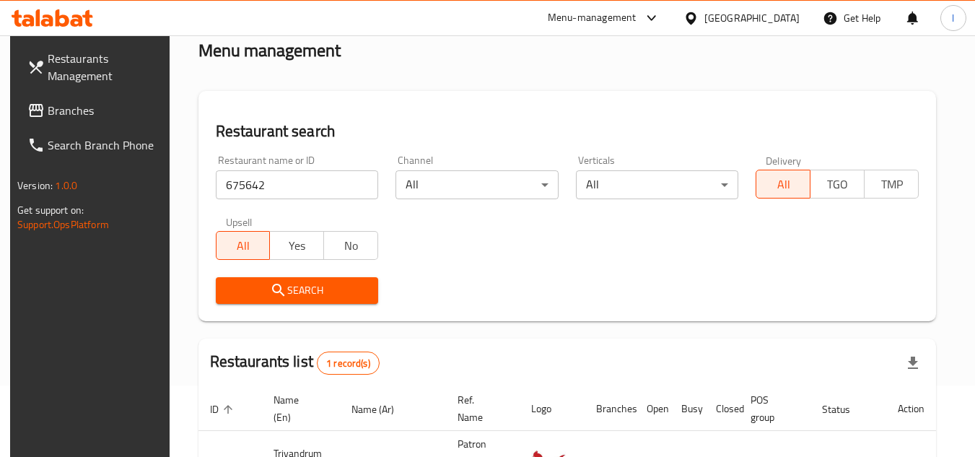
scroll to position [175, 0]
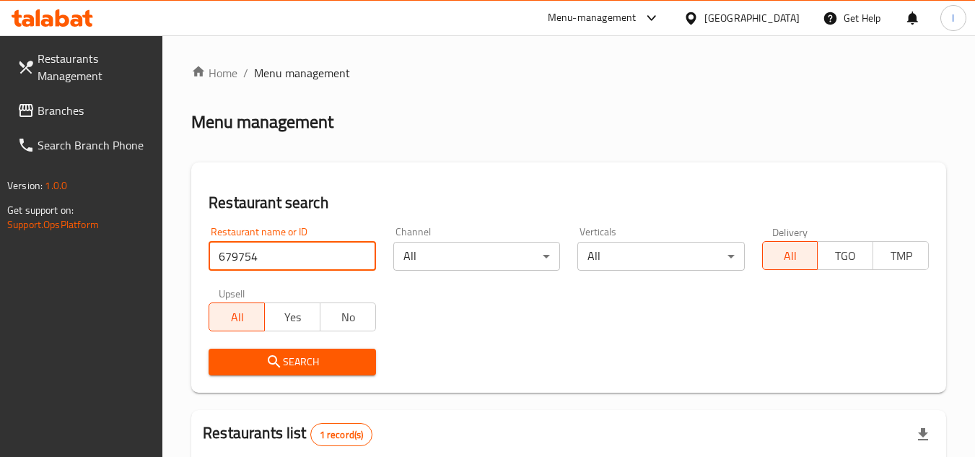
scroll to position [187, 0]
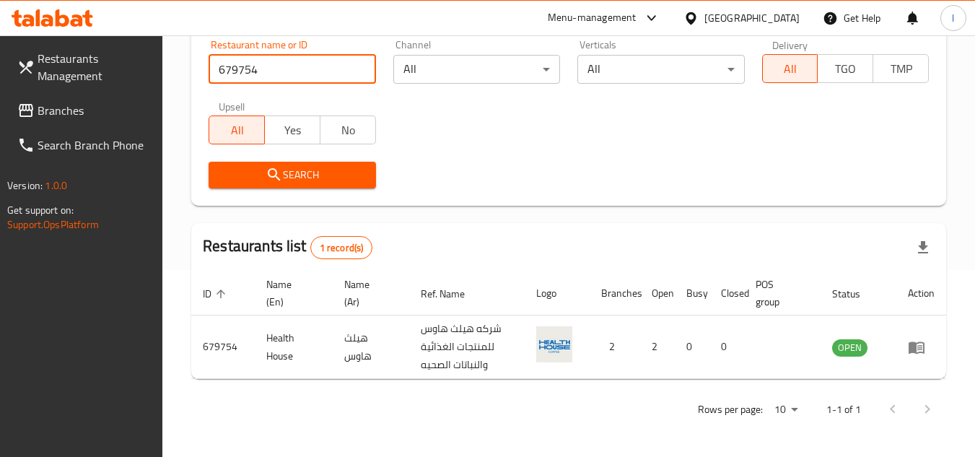
click at [56, 118] on span "Branches" at bounding box center [95, 110] width 114 height 17
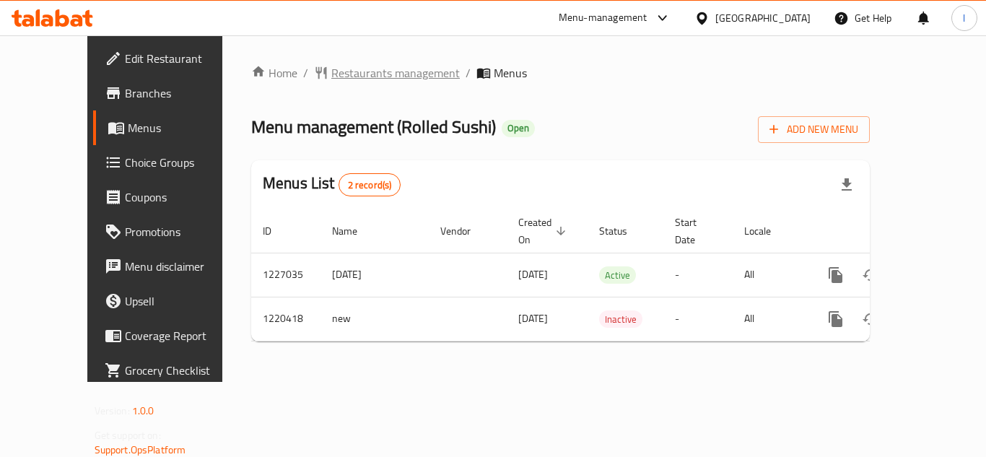
click at [331, 71] on span "Restaurants management" at bounding box center [395, 72] width 128 height 17
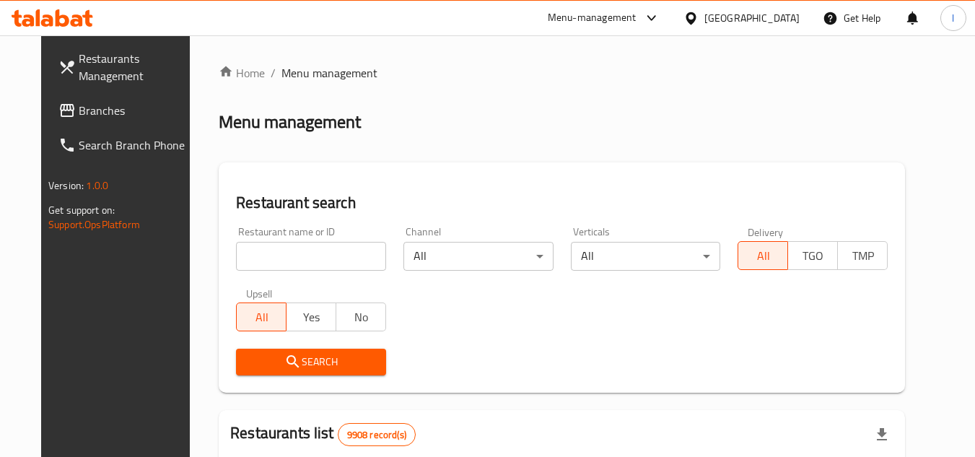
click at [79, 113] on span "Branches" at bounding box center [136, 110] width 114 height 17
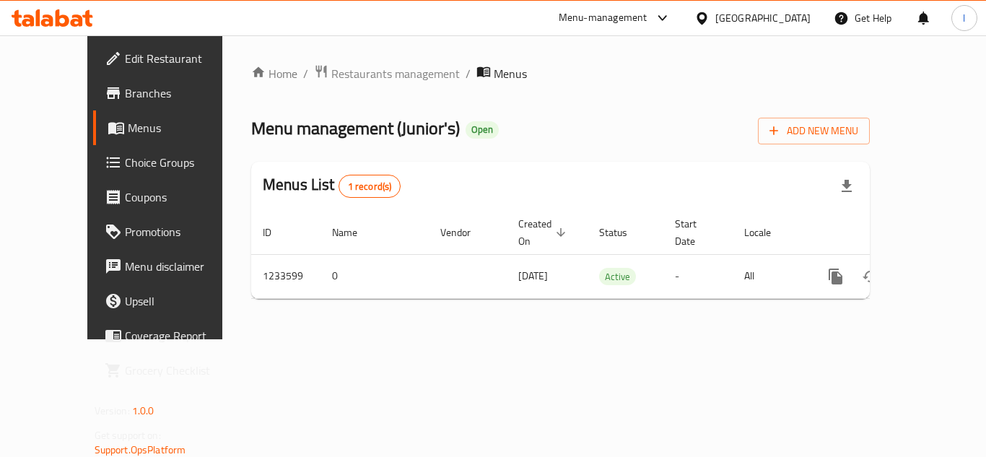
click at [125, 159] on span "Choice Groups" at bounding box center [182, 162] width 115 height 17
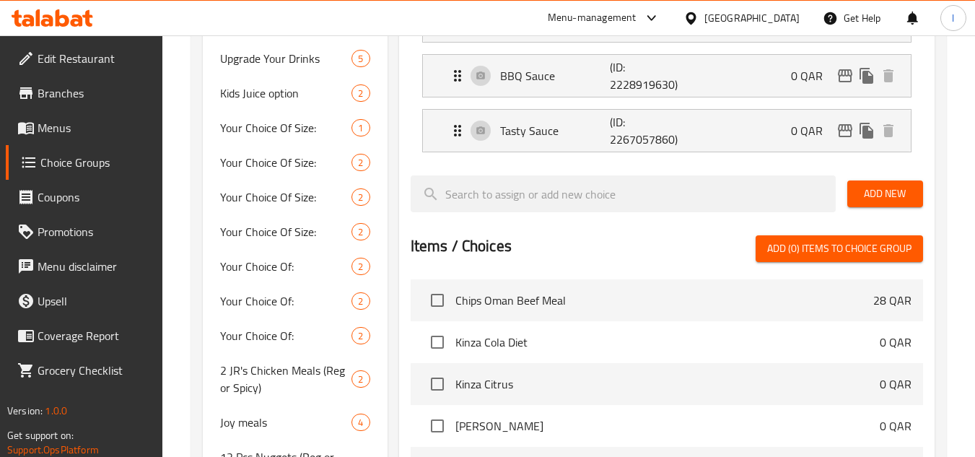
scroll to position [131, 0]
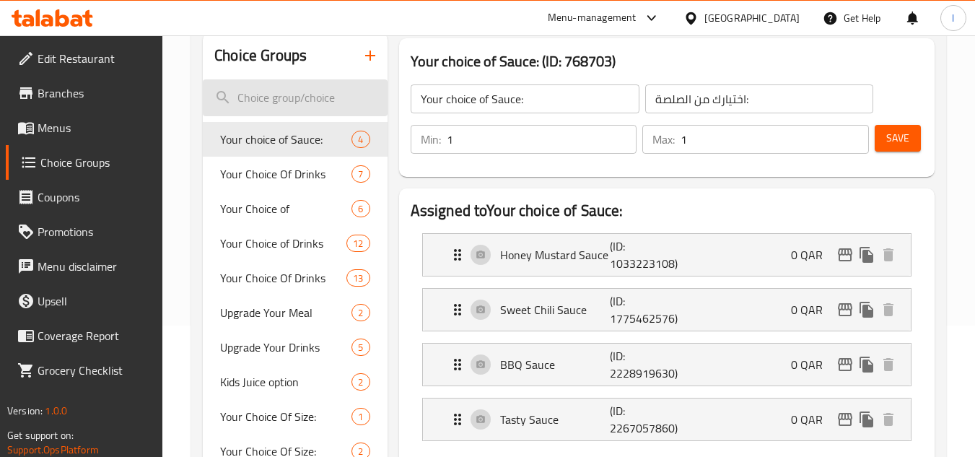
click at [263, 93] on input "search" at bounding box center [295, 97] width 184 height 37
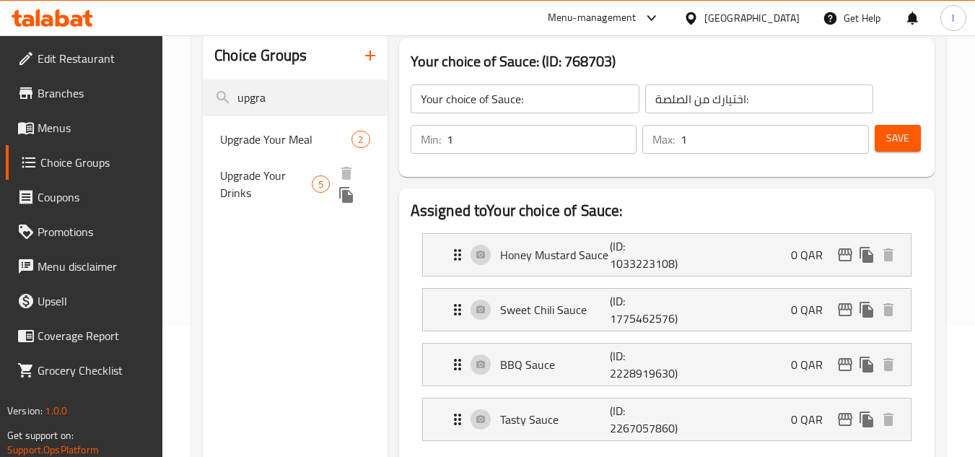
type input "upgra"
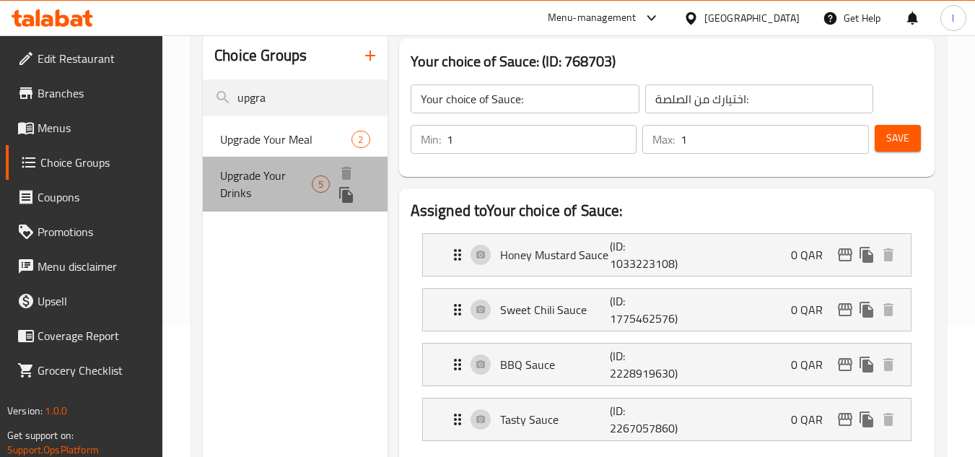
click at [299, 184] on span "Upgrade Your Drinks" at bounding box center [266, 184] width 92 height 35
type input "Upgrade Your Drinks"
type input "قم بترقية مشروباتك"
type input "0"
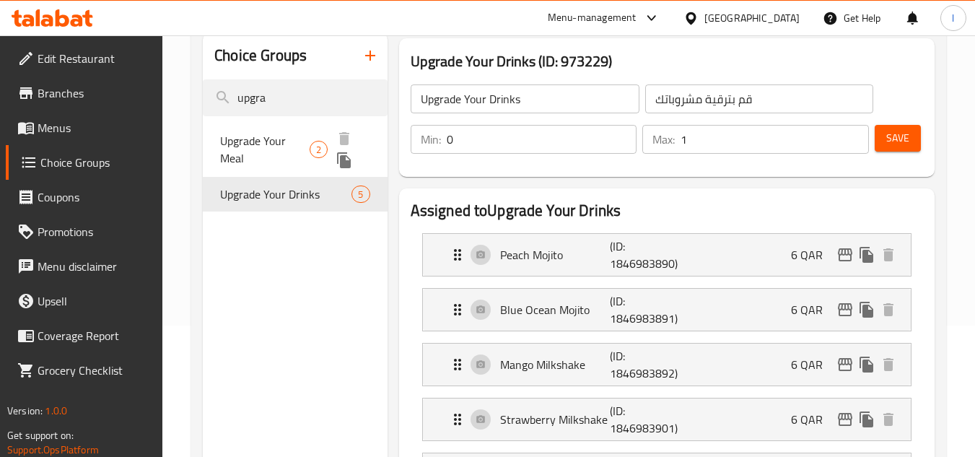
drag, startPoint x: 252, startPoint y: 139, endPoint x: 408, endPoint y: 144, distance: 156.7
click at [253, 139] on span "Upgrade Your Meal" at bounding box center [264, 149] width 89 height 35
type input "Upgrade Your Meal"
type input "قم بترقية وجبتك"
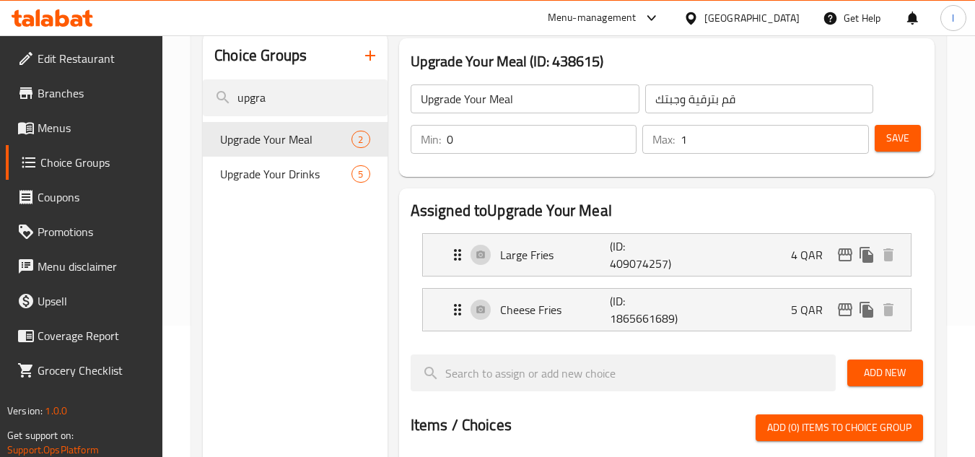
drag, startPoint x: 294, startPoint y: 94, endPoint x: 154, endPoint y: 117, distance: 141.9
click at [154, 117] on div "Edit Restaurant Branches Menus Choice Groups Coupons Promotions Menu disclaimer…" at bounding box center [487, 394] width 975 height 981
type input "\"
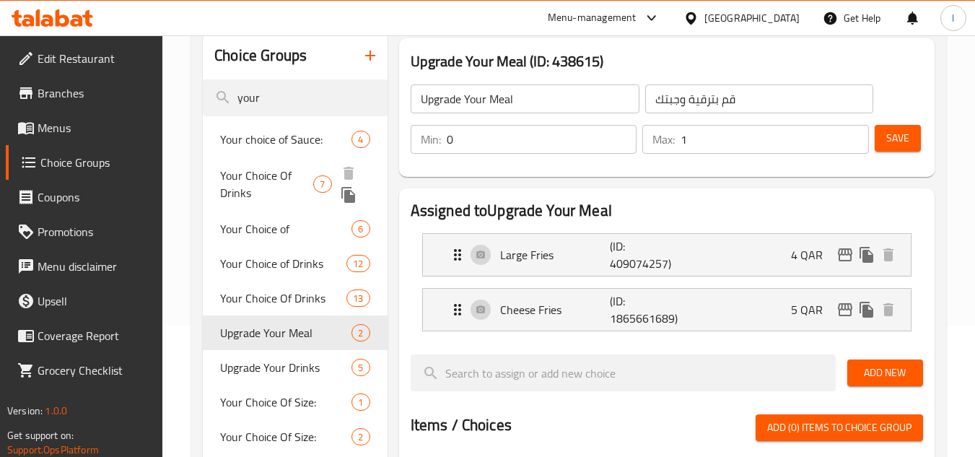
type input "your"
drag, startPoint x: 294, startPoint y: 192, endPoint x: 934, endPoint y: 246, distance: 642.3
click at [294, 192] on span "Your Choice Of Drinks" at bounding box center [266, 184] width 93 height 35
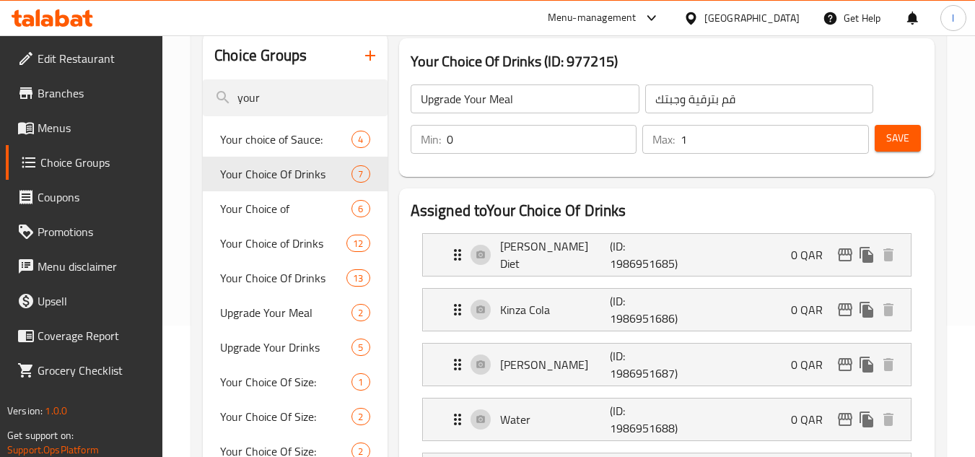
type input "Your Choice Of Drinks"
type input "إختيارك من المشروبات"
type input "1"
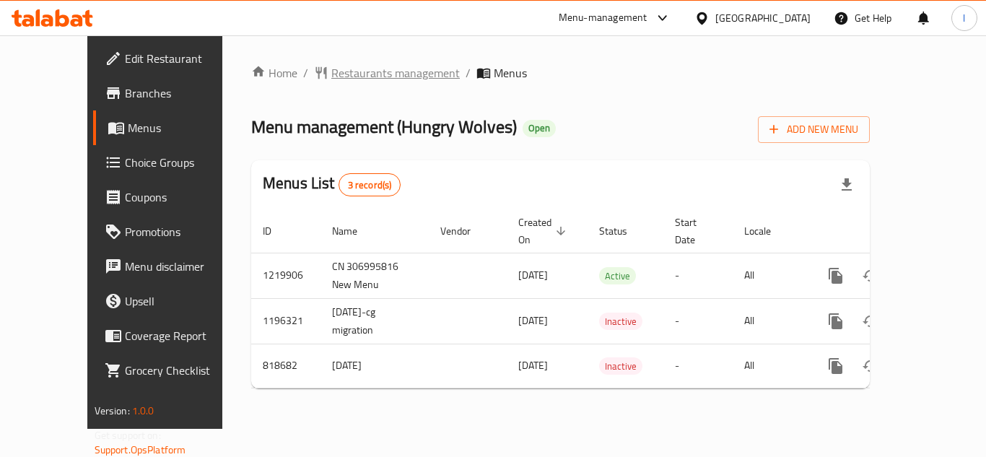
click at [331, 71] on span "Restaurants management" at bounding box center [395, 72] width 128 height 17
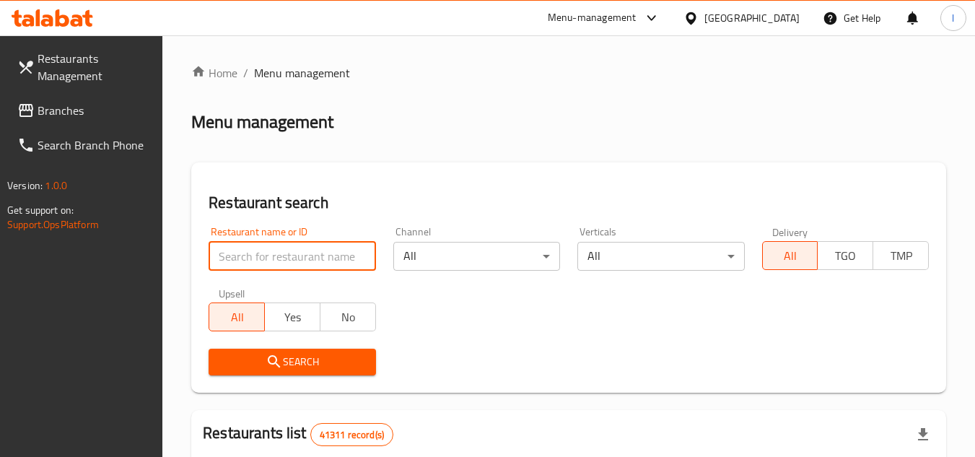
click at [330, 260] on input "search" at bounding box center [292, 256] width 167 height 29
paste input "643594"
type input "643594"
click button "Search" at bounding box center [292, 361] width 167 height 27
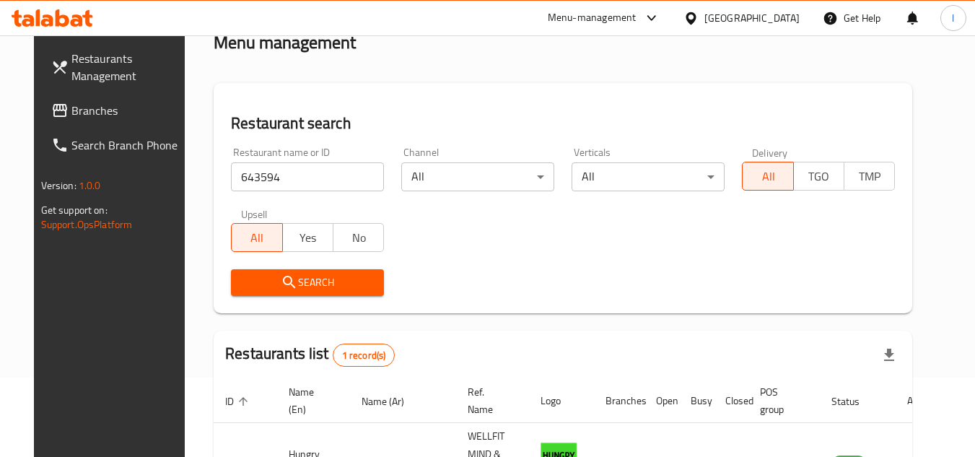
scroll to position [175, 0]
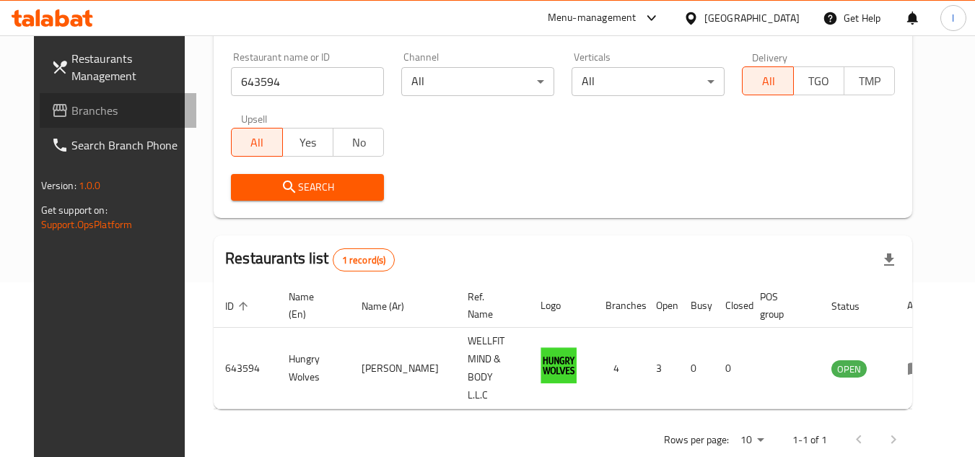
click at [93, 115] on span "Branches" at bounding box center [128, 110] width 114 height 17
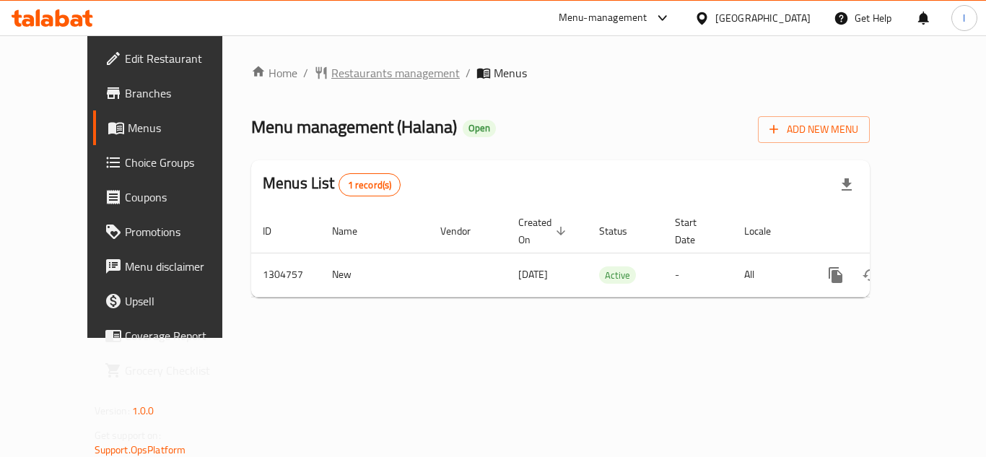
click at [331, 68] on span "Restaurants management" at bounding box center [395, 72] width 128 height 17
click at [331, 82] on span "Restaurants management" at bounding box center [395, 73] width 128 height 17
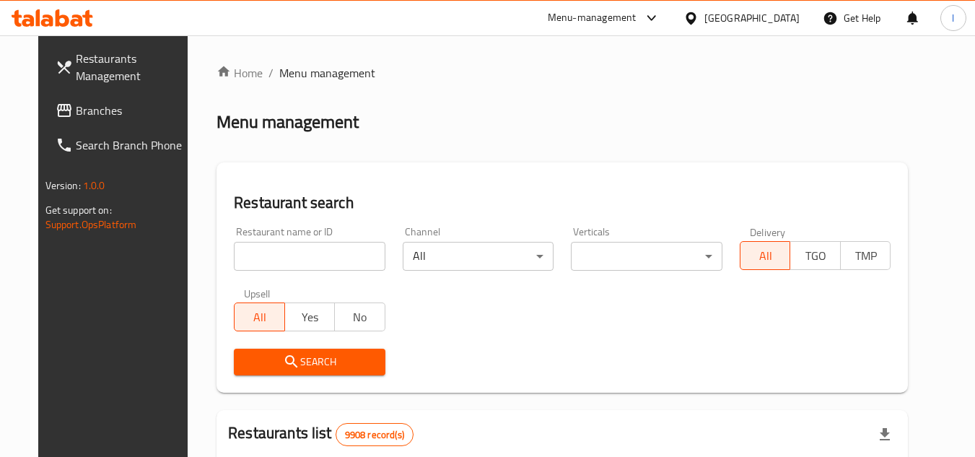
click at [294, 249] on input "search" at bounding box center [310, 256] width 152 height 29
paste input "703401"
type input "703401"
click button "Search" at bounding box center [310, 361] width 152 height 27
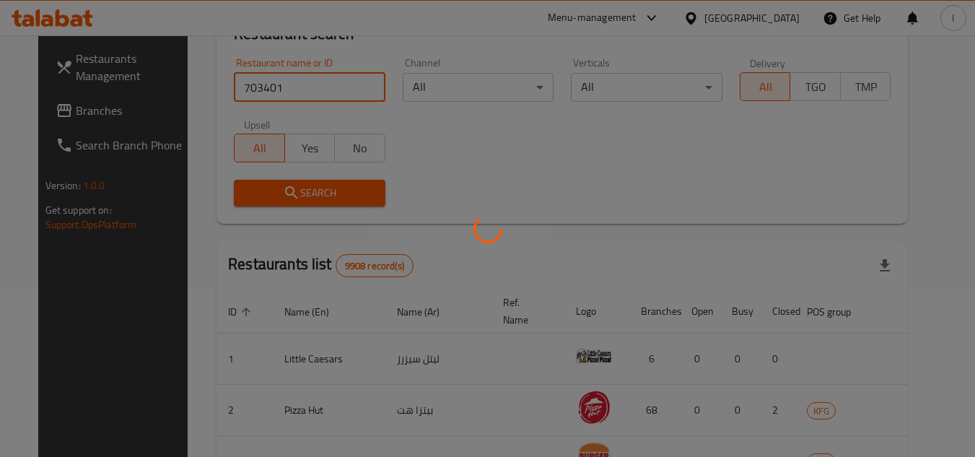
scroll to position [187, 0]
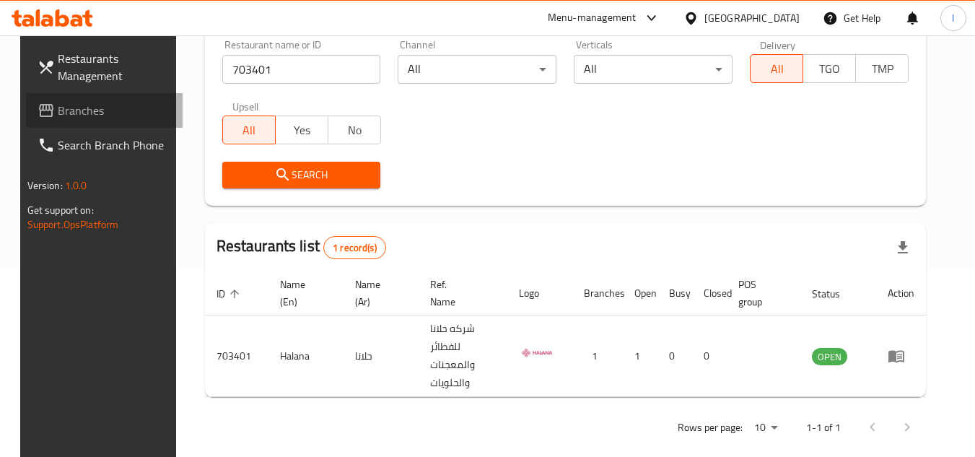
click at [82, 106] on span "Branches" at bounding box center [115, 110] width 114 height 17
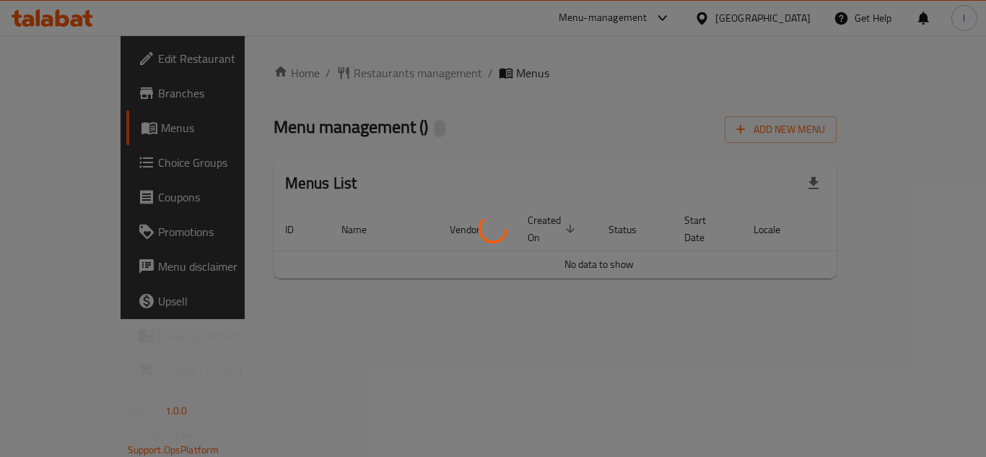
click at [328, 74] on div at bounding box center [493, 228] width 986 height 457
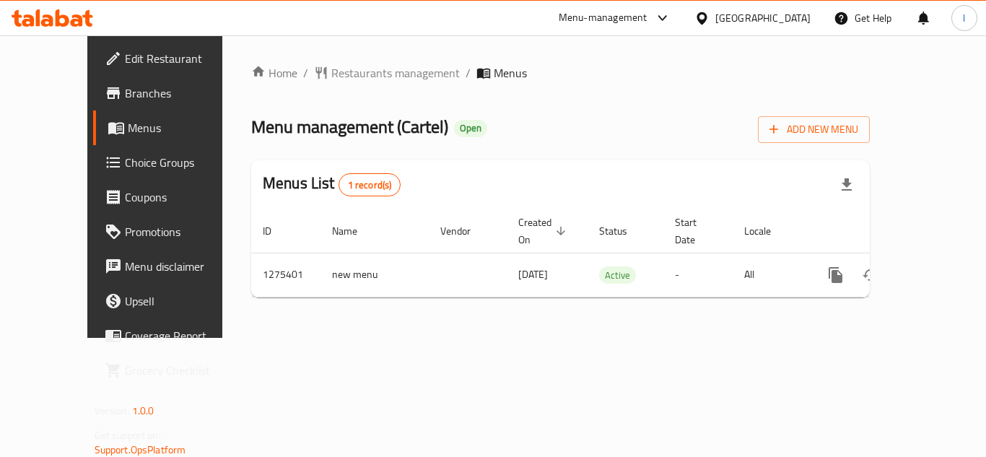
click at [331, 74] on span "Restaurants management" at bounding box center [395, 72] width 128 height 17
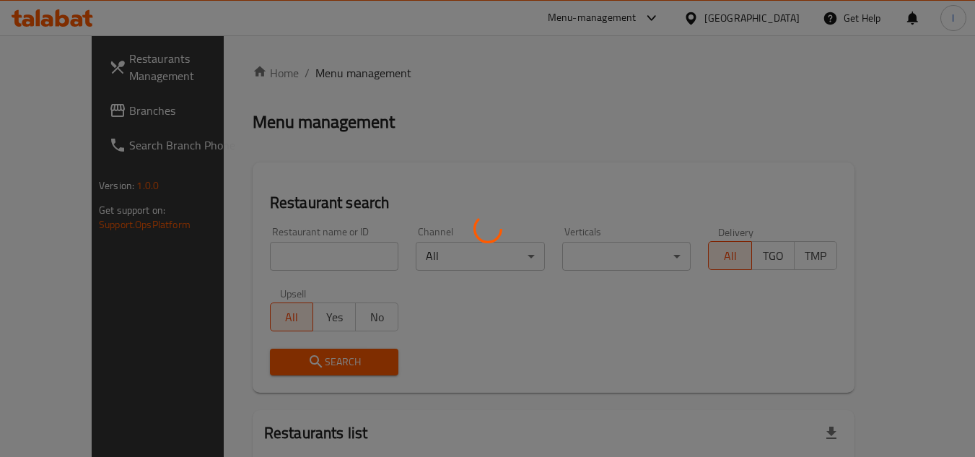
click at [326, 254] on div at bounding box center [487, 228] width 975 height 457
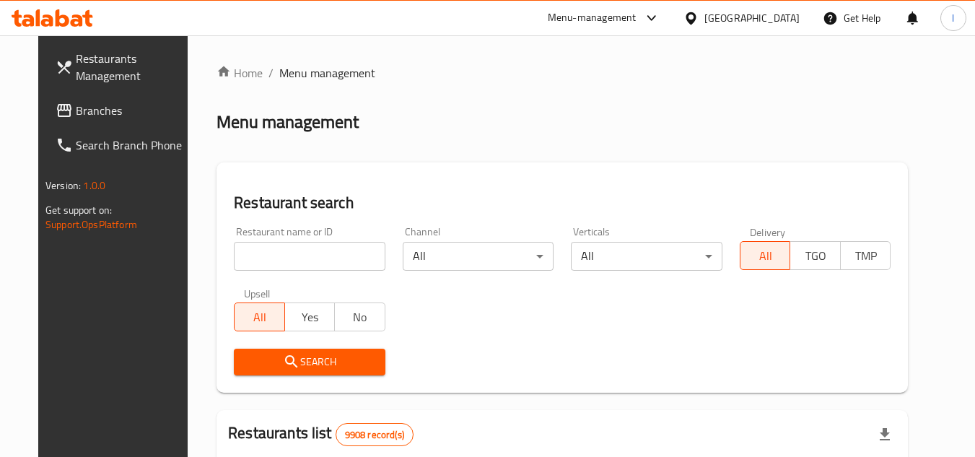
click at [348, 241] on div at bounding box center [487, 228] width 975 height 457
click at [343, 235] on div "Restaurant name or ID Restaurant name or ID" at bounding box center [310, 249] width 152 height 44
click at [336, 260] on input "search" at bounding box center [310, 256] width 152 height 29
paste input "691538"
type input "691538"
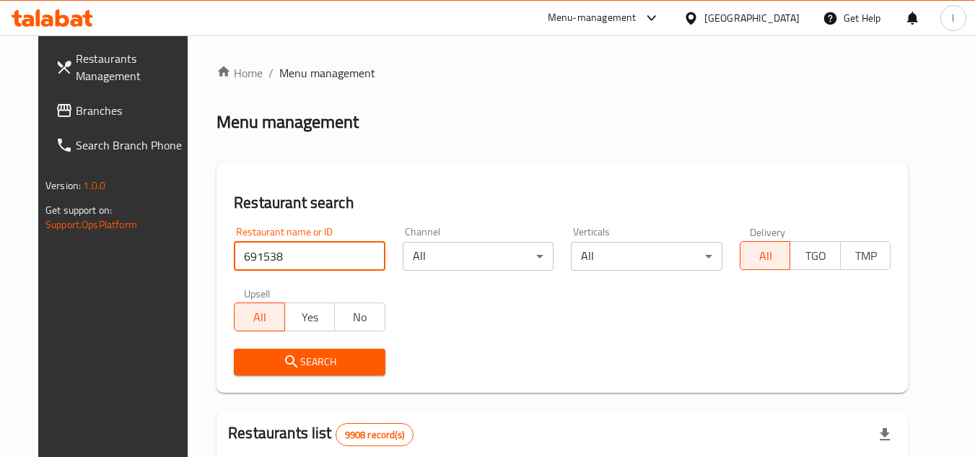
click button "Search" at bounding box center [310, 361] width 152 height 27
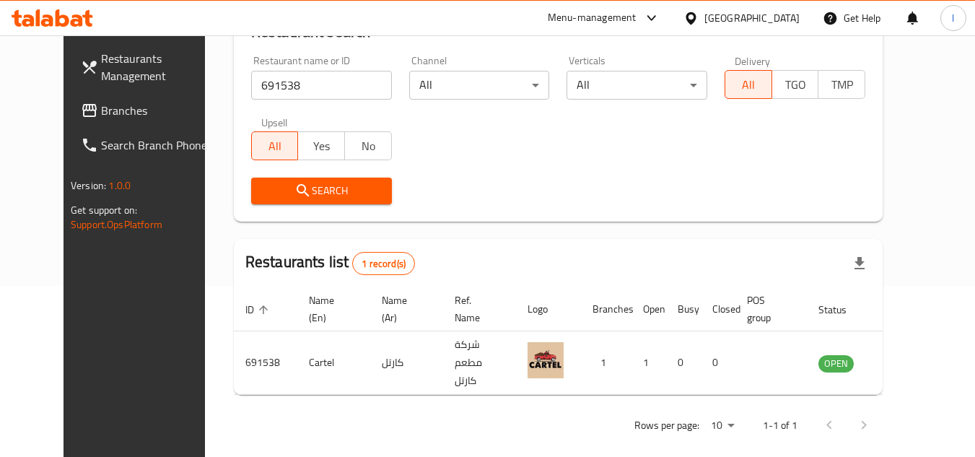
scroll to position [175, 0]
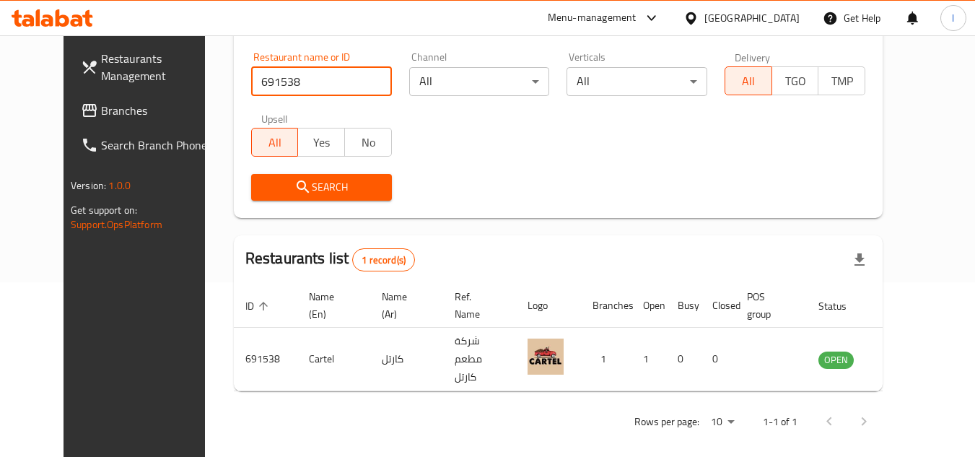
drag, startPoint x: 43, startPoint y: 117, endPoint x: 162, endPoint y: 150, distance: 123.6
click at [101, 117] on span "Branches" at bounding box center [158, 110] width 114 height 17
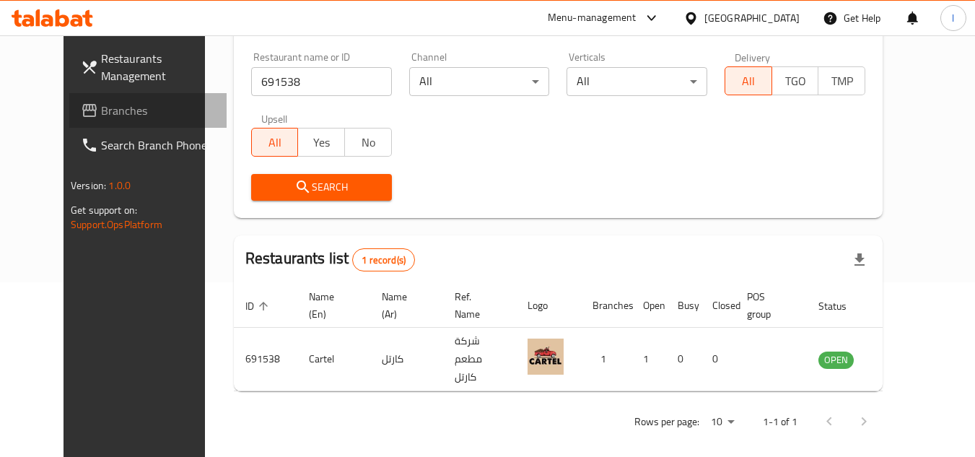
click at [101, 105] on span "Branches" at bounding box center [158, 110] width 114 height 17
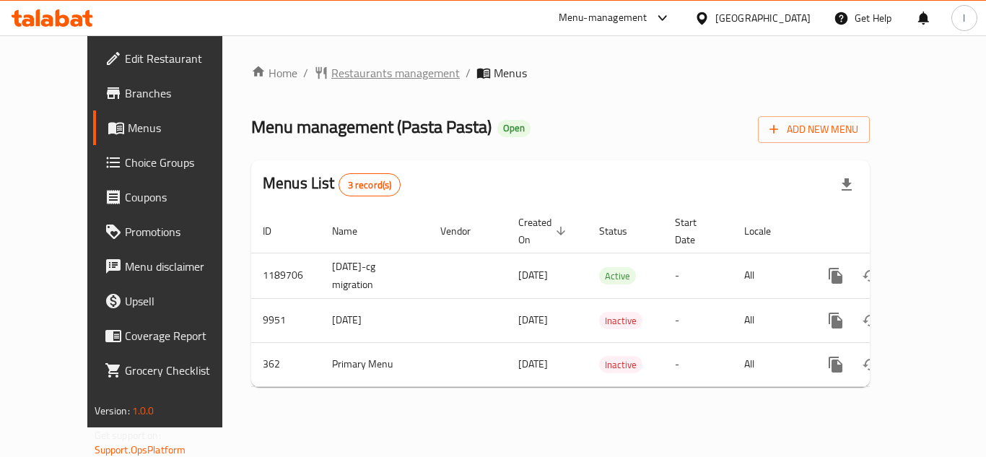
click at [354, 67] on span "Restaurants management" at bounding box center [395, 72] width 128 height 17
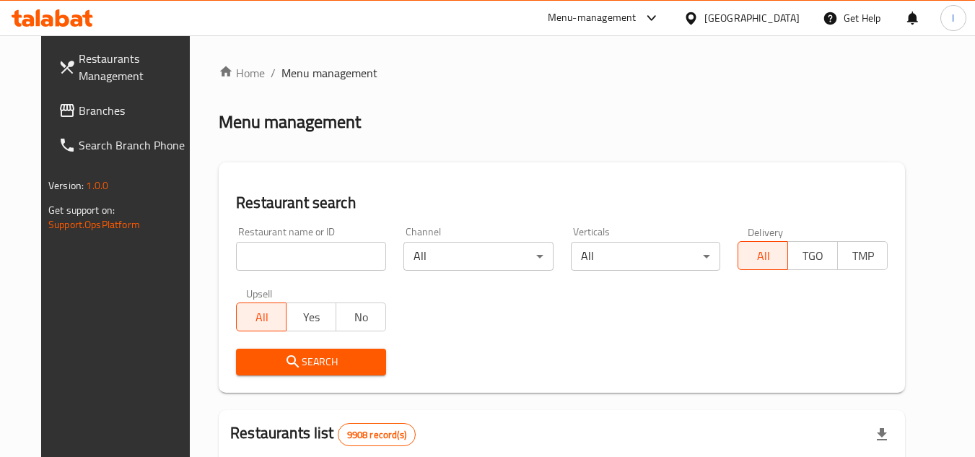
click at [281, 252] on div "Home / Menu management Menu management Restaurant search Restaurant name or ID …" at bounding box center [562, 458] width 686 height 789
paste input "317"
type input "317"
click button "Search" at bounding box center [311, 361] width 150 height 27
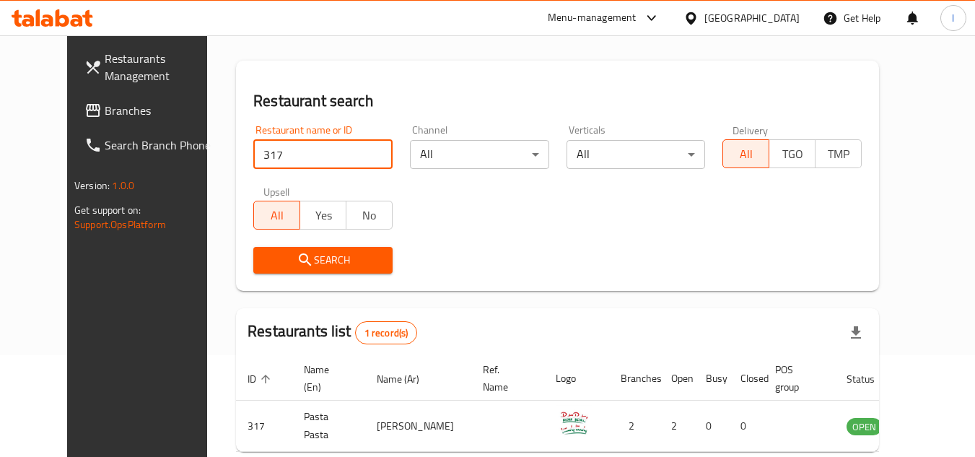
scroll to position [175, 0]
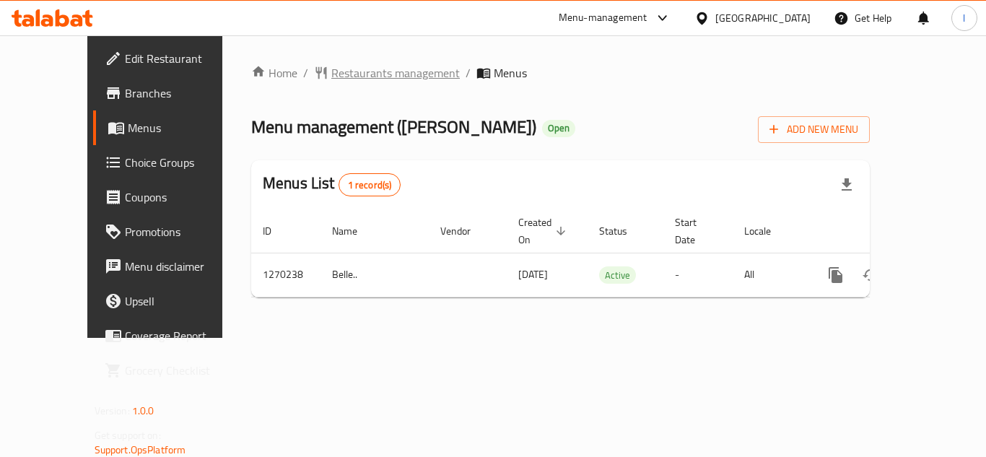
click at [331, 67] on span "Restaurants management" at bounding box center [395, 72] width 128 height 17
click at [331, 79] on span "Restaurants management" at bounding box center [395, 73] width 128 height 17
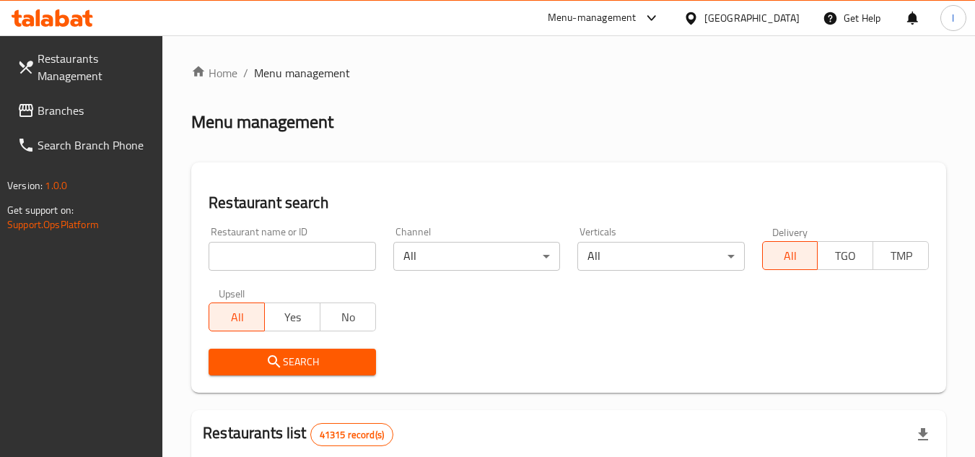
click at [276, 232] on div "Restaurant name or ID Restaurant name or ID" at bounding box center [292, 249] width 167 height 44
click at [276, 259] on input "search" at bounding box center [292, 256] width 167 height 29
paste input "689085"
type input "689085"
click button "Search" at bounding box center [292, 361] width 167 height 27
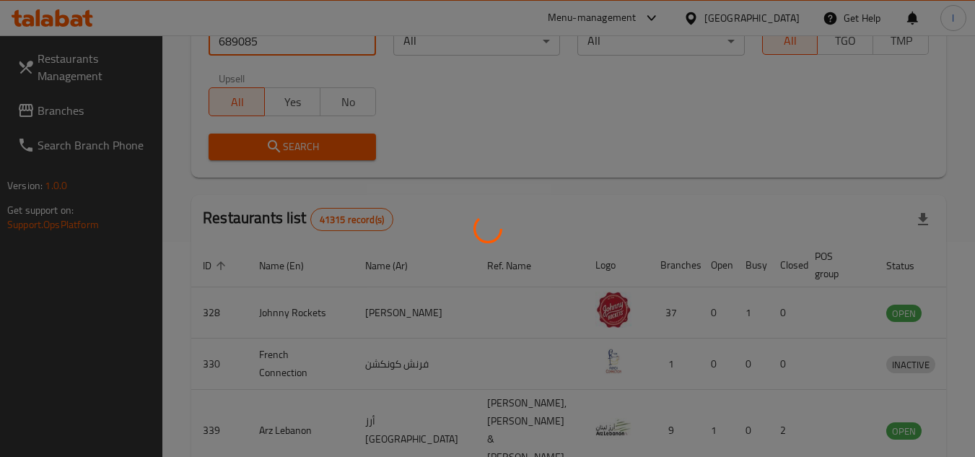
scroll to position [187, 0]
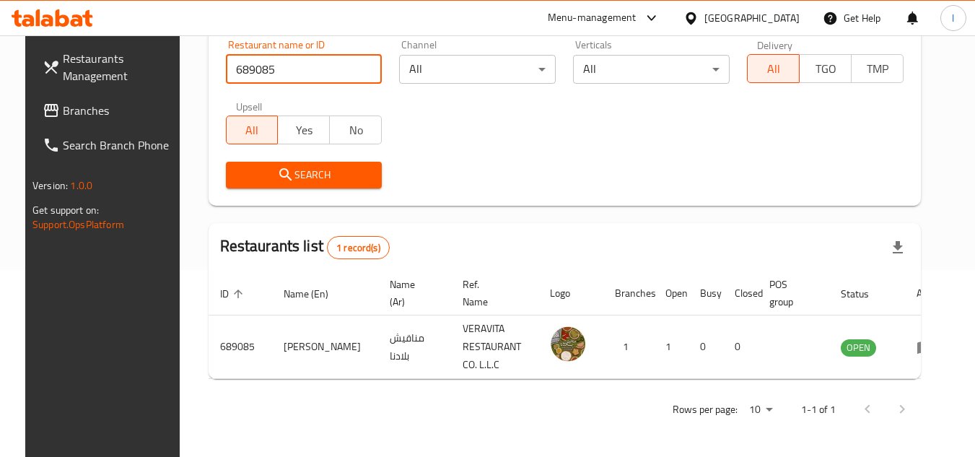
click at [452, 246] on div "Restaurants list 1 record(s)" at bounding box center [565, 247] width 712 height 49
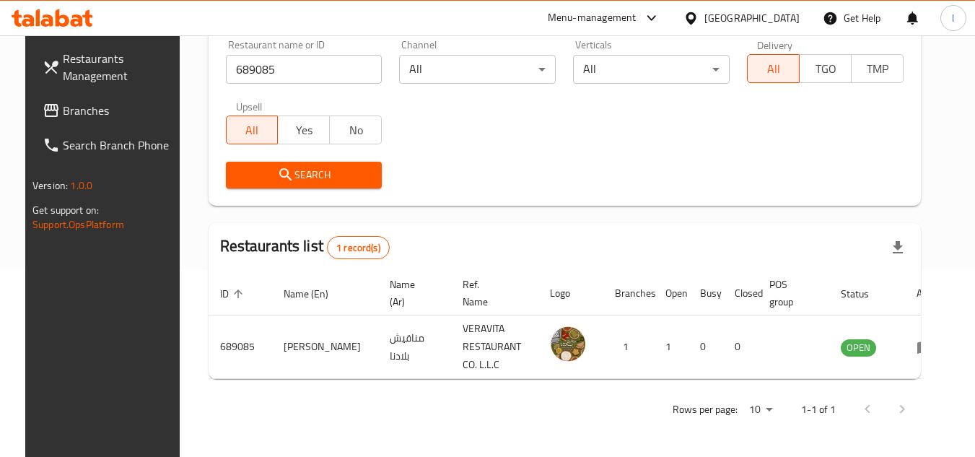
click at [63, 109] on span "Branches" at bounding box center [120, 110] width 114 height 17
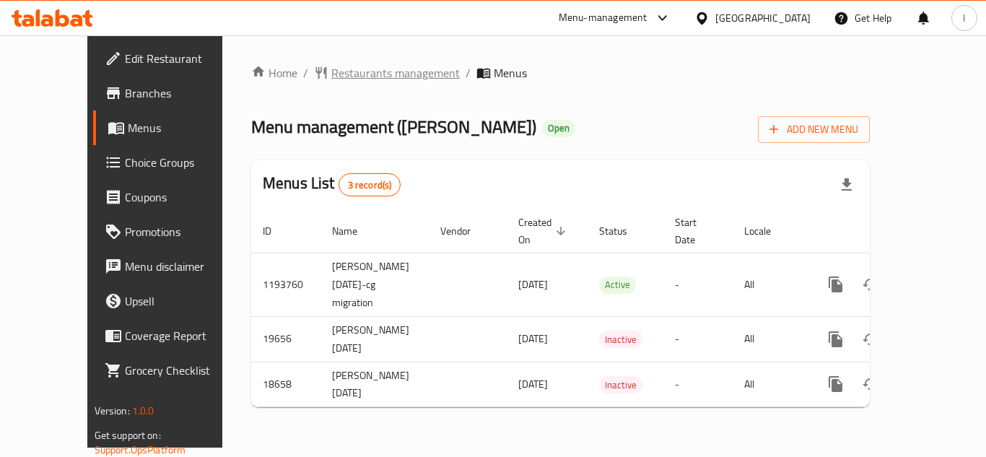
click at [369, 77] on span "Restaurants management" at bounding box center [395, 72] width 128 height 17
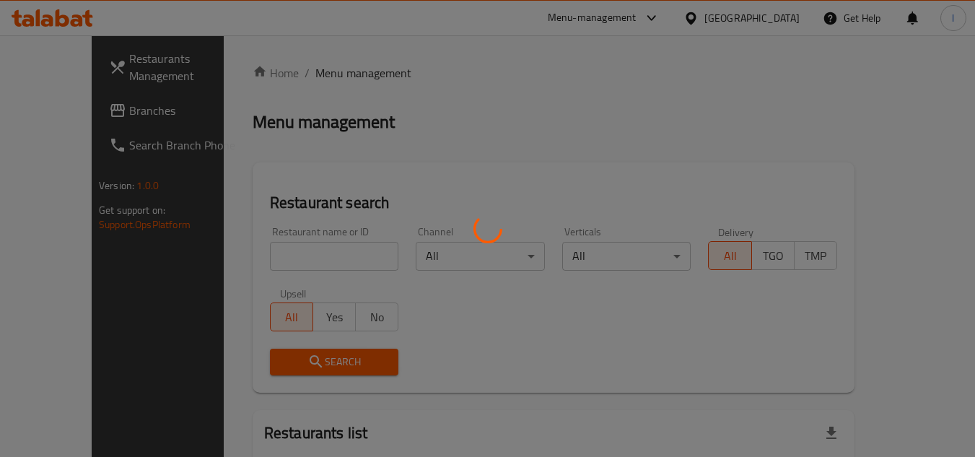
click at [291, 259] on div at bounding box center [487, 228] width 975 height 457
click at [297, 249] on div at bounding box center [487, 228] width 975 height 457
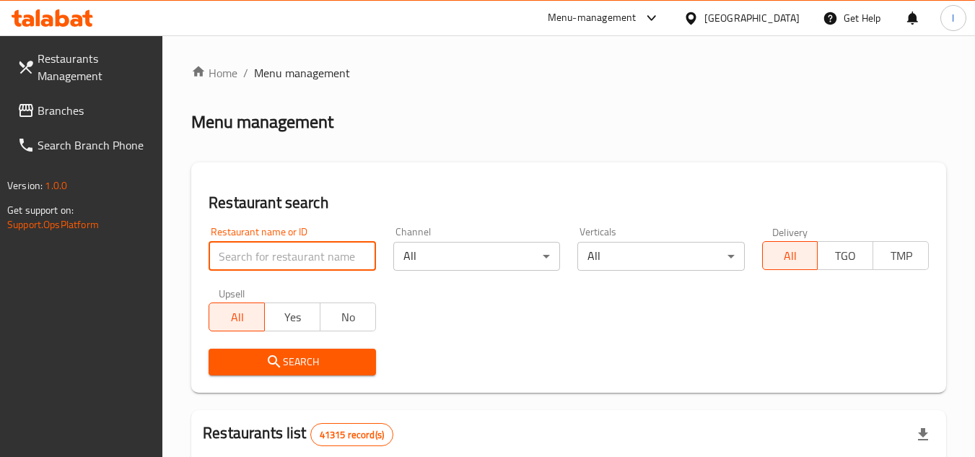
click at [297, 249] on input "search" at bounding box center [292, 256] width 167 height 29
paste input "9921"
type input "9921"
click button "Search" at bounding box center [292, 361] width 167 height 27
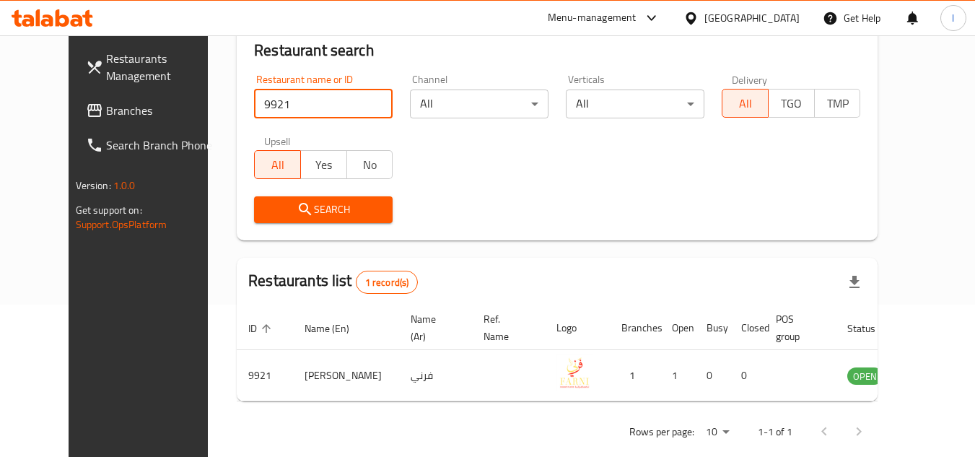
scroll to position [175, 0]
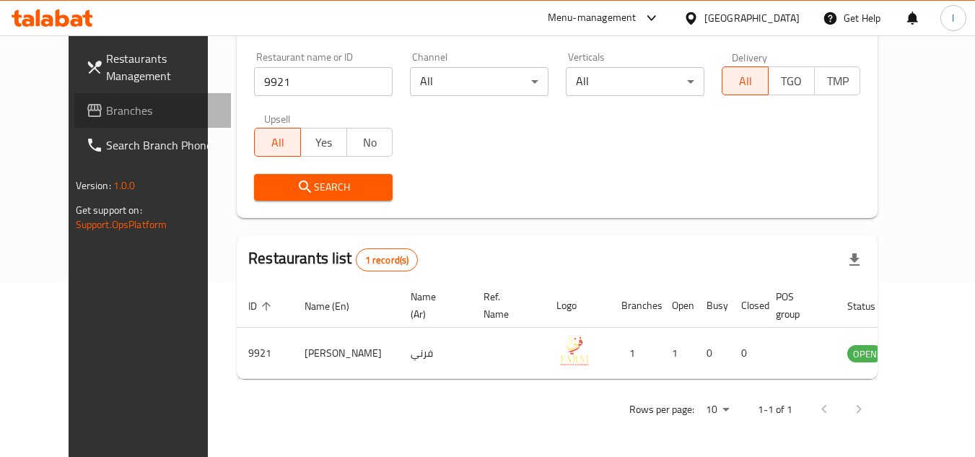
click at [106, 102] on span "Branches" at bounding box center [163, 110] width 114 height 17
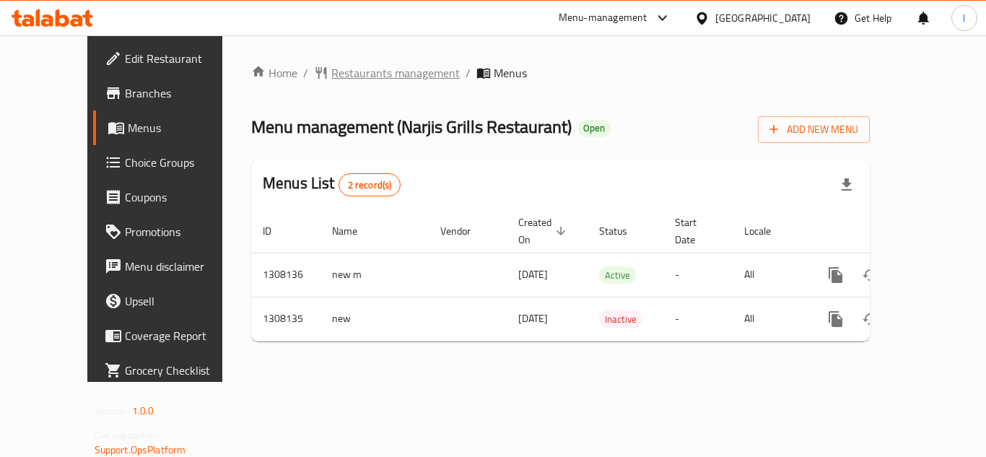
click at [357, 66] on span "Restaurants management" at bounding box center [395, 72] width 128 height 17
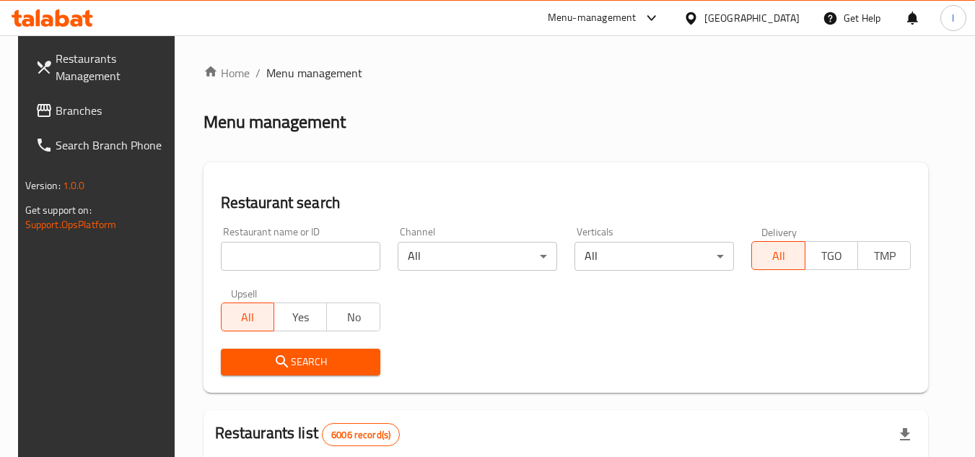
click at [268, 245] on input "search" at bounding box center [300, 256] width 159 height 29
paste input "704812"
type input "704812"
click button "Search" at bounding box center [300, 361] width 159 height 27
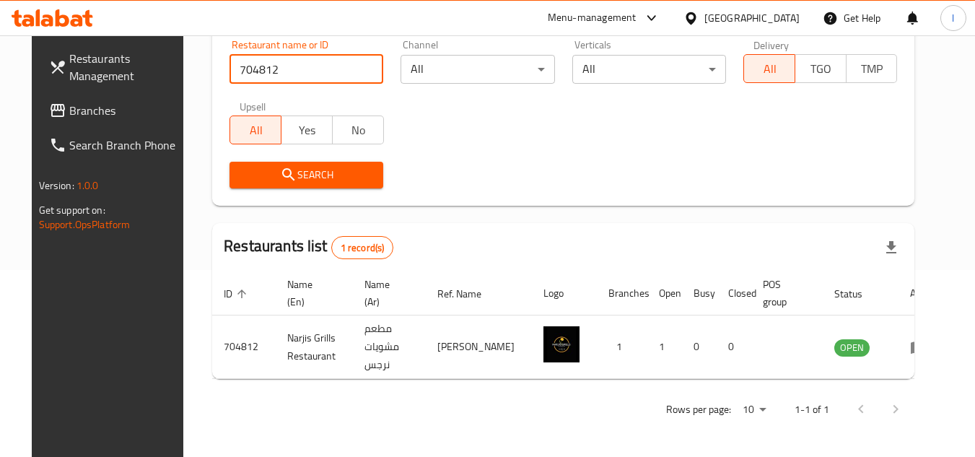
scroll to position [175, 0]
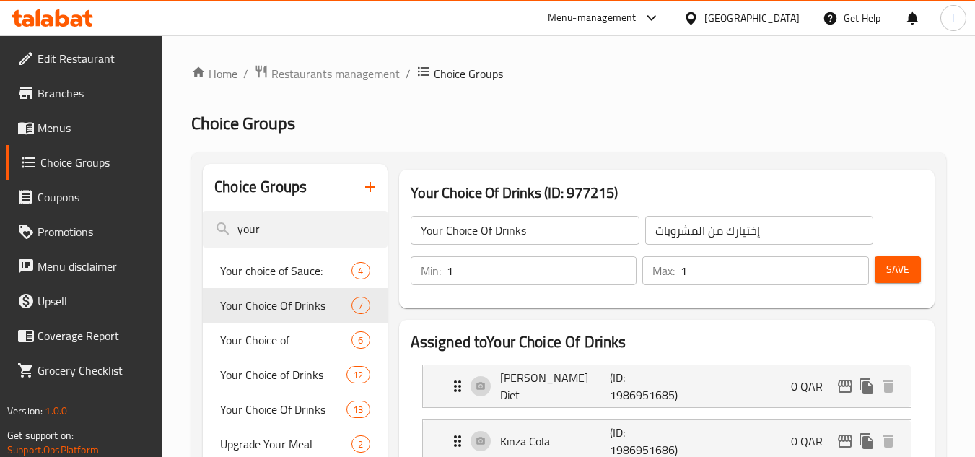
click at [321, 76] on span "Restaurants management" at bounding box center [335, 73] width 128 height 17
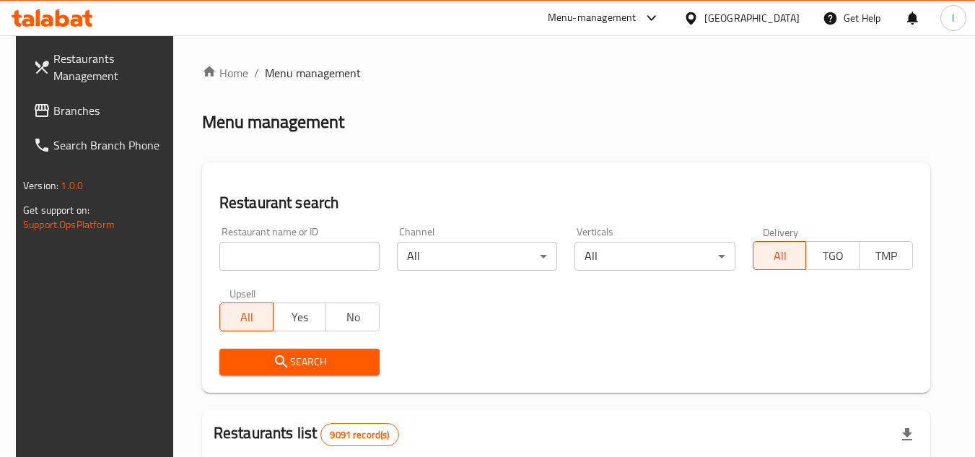
click at [69, 108] on span "Branches" at bounding box center [110, 110] width 114 height 17
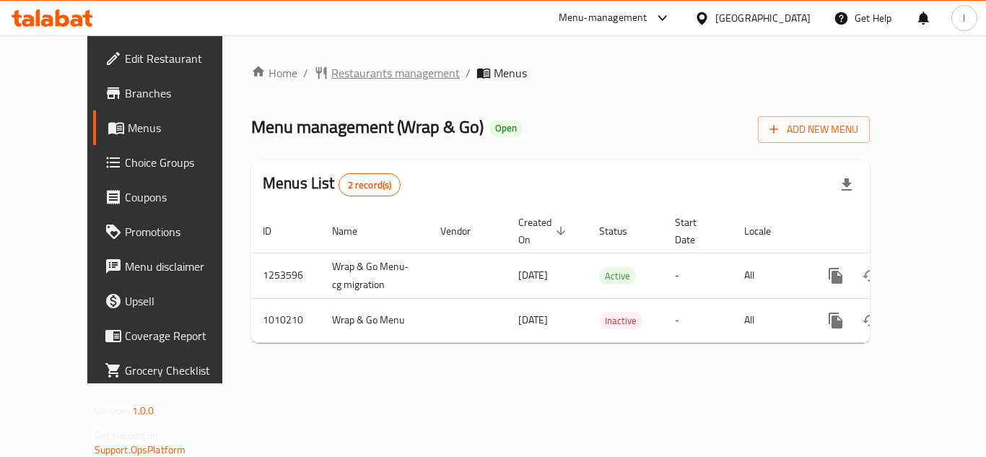
click at [343, 70] on span "Restaurants management" at bounding box center [395, 72] width 128 height 17
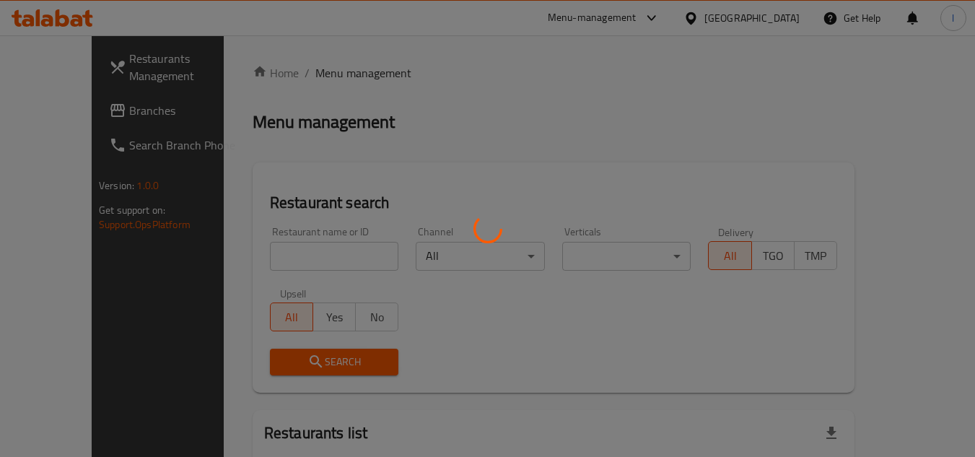
click at [287, 257] on div at bounding box center [487, 228] width 975 height 457
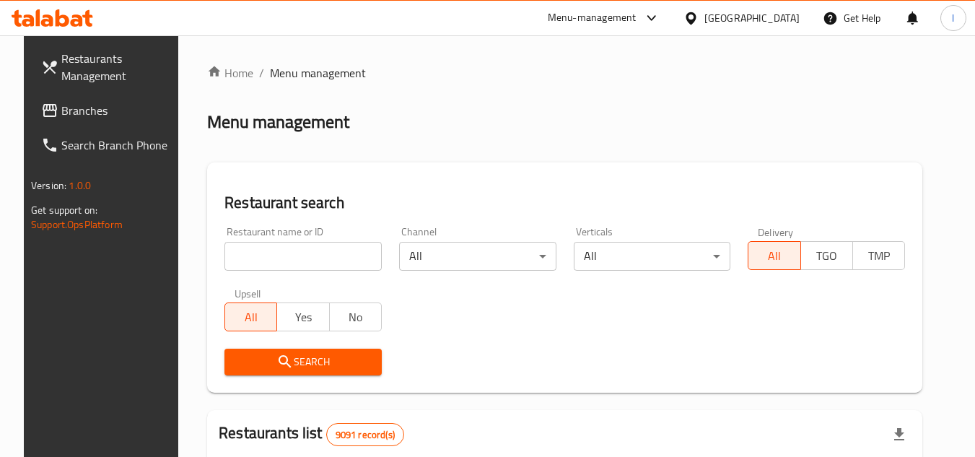
click at [304, 257] on div "Home / Menu management Menu management Restaurant search Restaurant name or ID …" at bounding box center [564, 455] width 715 height 783
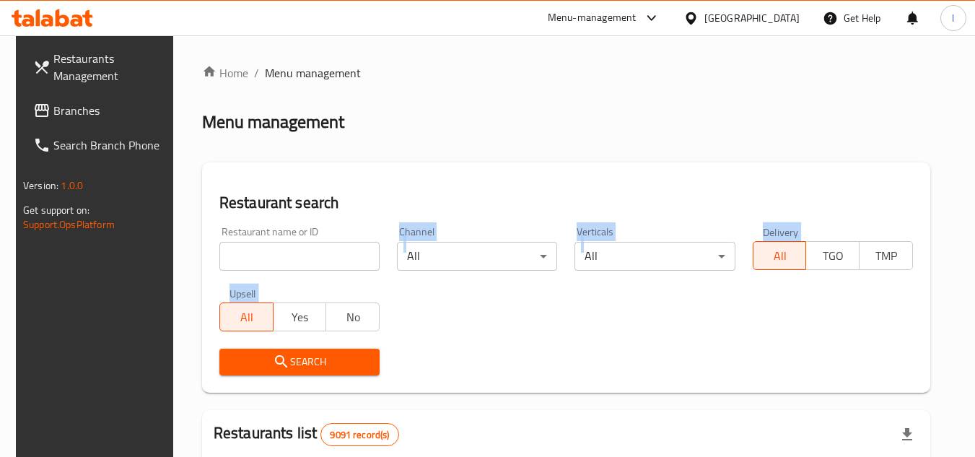
click at [304, 257] on input "search" at bounding box center [299, 256] width 160 height 29
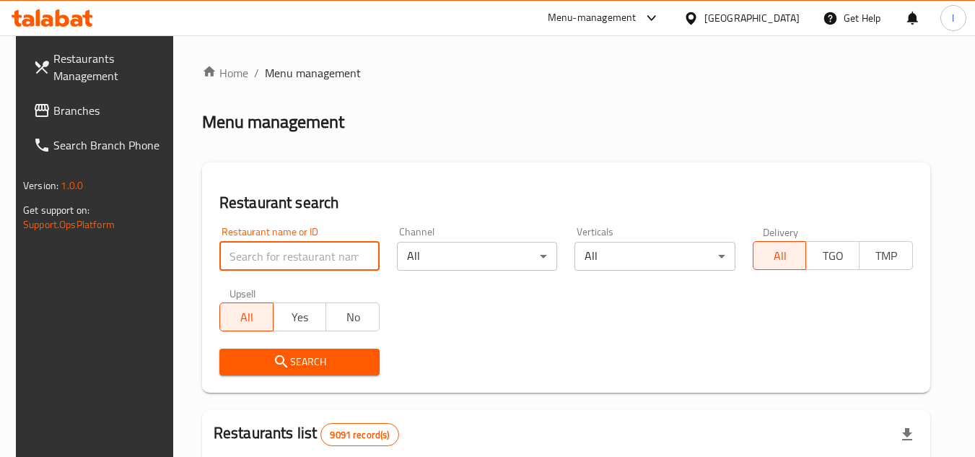
click at [317, 165] on div "Restaurant search Restaurant name or ID Restaurant name or ID Channel All ​ Ver…" at bounding box center [566, 277] width 728 height 230
click at [302, 250] on input "search" at bounding box center [299, 256] width 160 height 29
paste input "660715"
type input "660715"
click button "Search" at bounding box center [299, 361] width 160 height 27
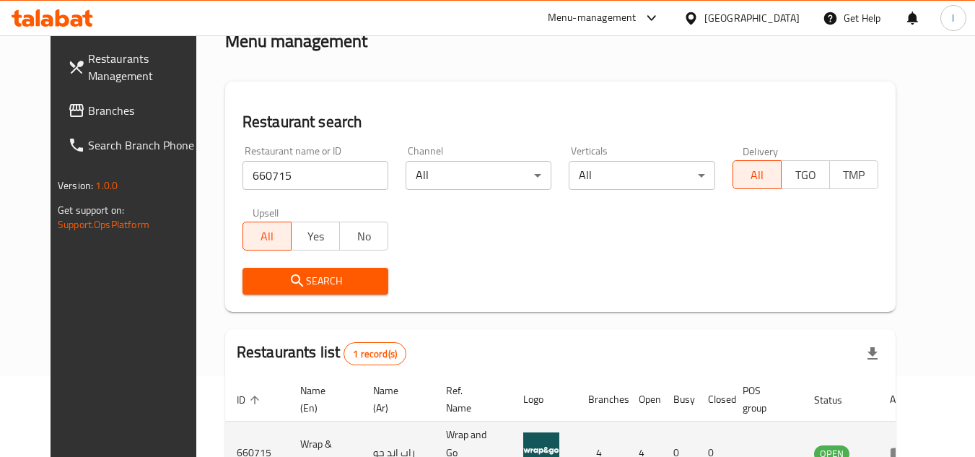
scroll to position [175, 0]
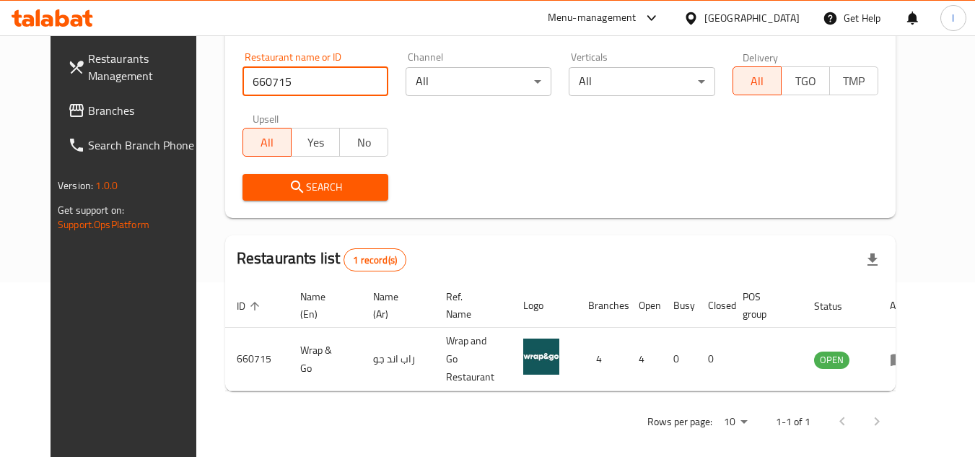
click at [90, 101] on link "Branches" at bounding box center [134, 110] width 157 height 35
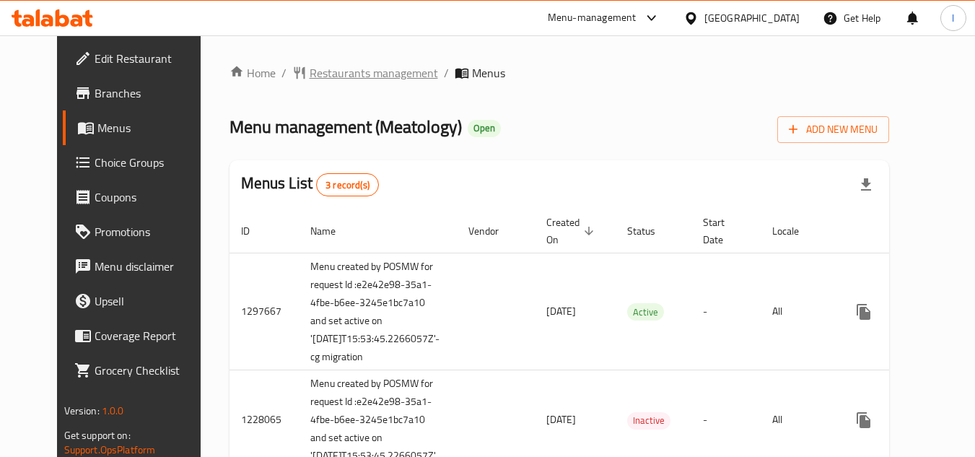
click at [387, 71] on span "Restaurants management" at bounding box center [374, 72] width 128 height 17
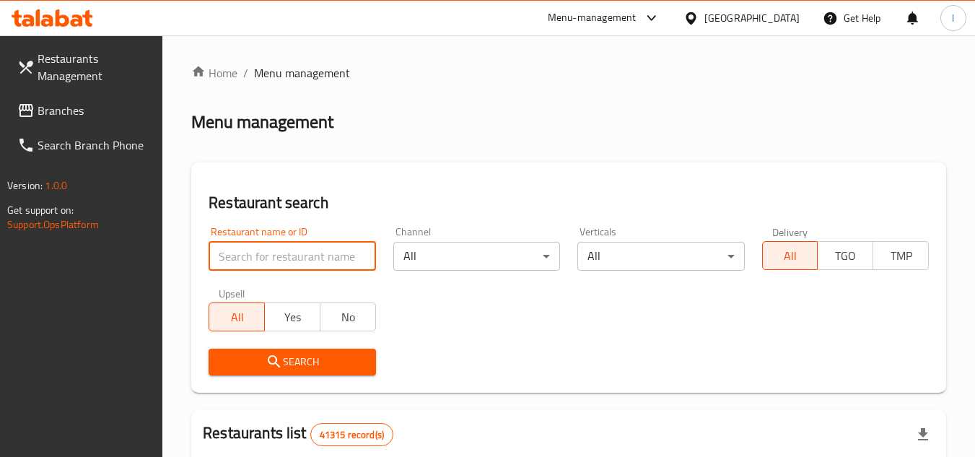
click at [297, 261] on input "search" at bounding box center [292, 256] width 167 height 29
paste input "647537"
type input "647537"
click button "Search" at bounding box center [292, 361] width 167 height 27
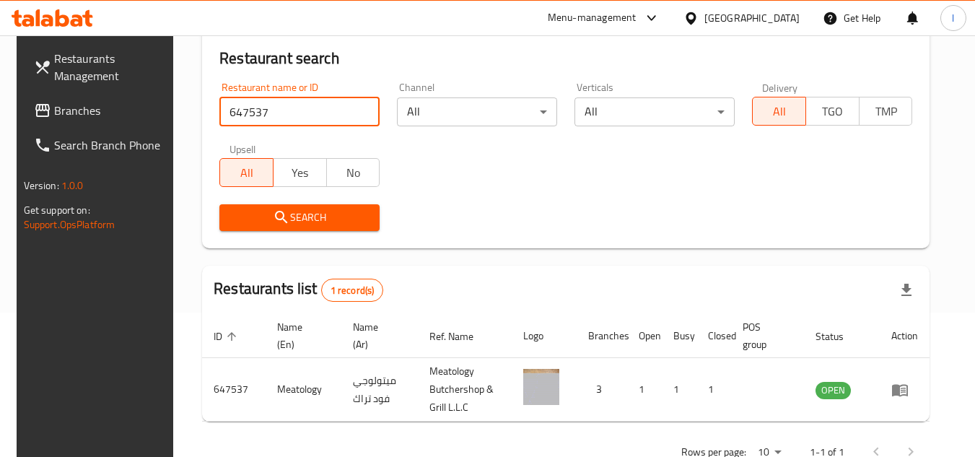
scroll to position [187, 0]
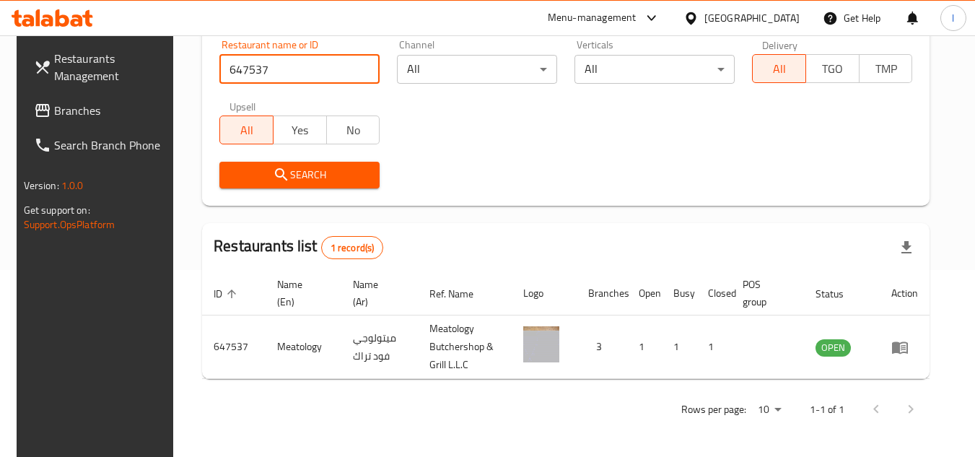
click at [102, 102] on span "Branches" at bounding box center [111, 110] width 114 height 17
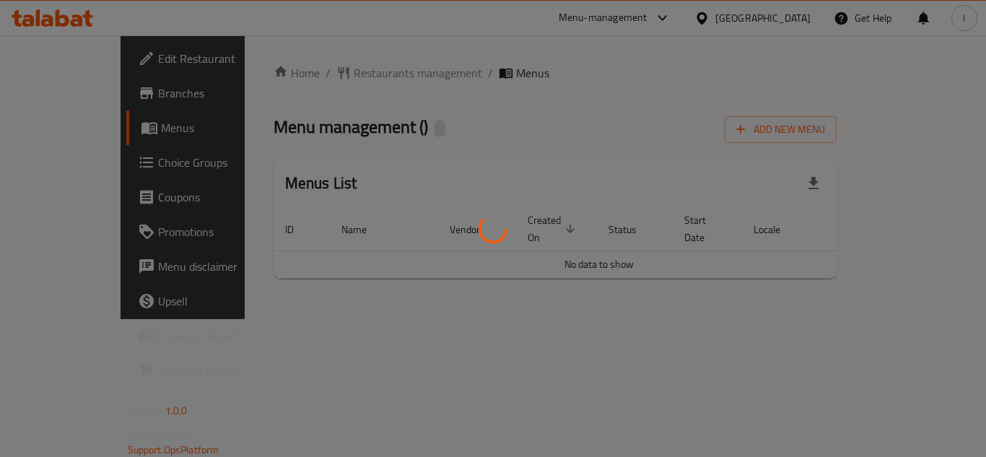
click at [392, 89] on div at bounding box center [493, 228] width 986 height 457
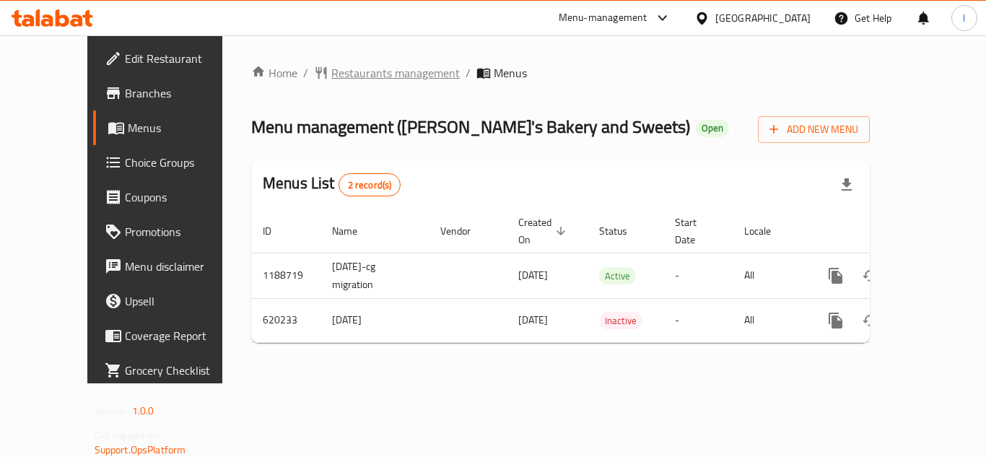
click at [363, 78] on span "Restaurants management" at bounding box center [395, 72] width 128 height 17
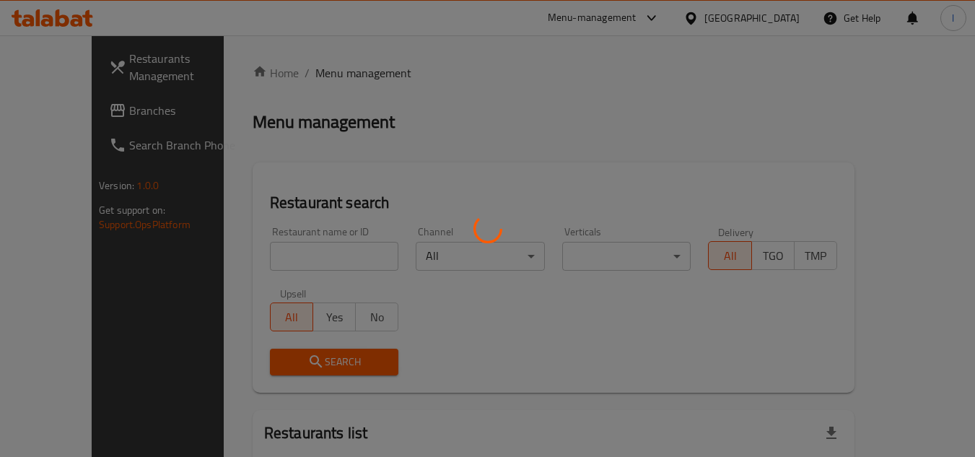
click at [292, 247] on div at bounding box center [487, 228] width 975 height 457
click at [292, 253] on div at bounding box center [487, 228] width 975 height 457
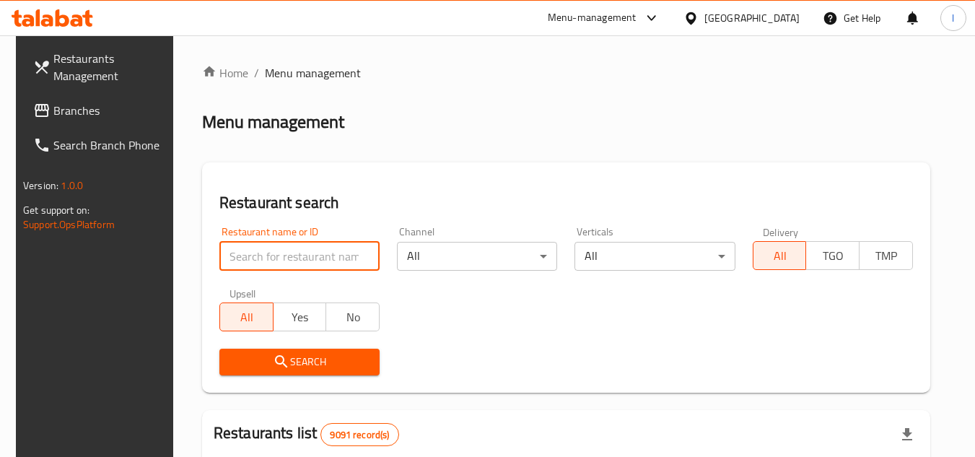
click at [292, 253] on input "search" at bounding box center [299, 256] width 160 height 29
paste input "639079"
type input "639079"
click button "Search" at bounding box center [299, 361] width 160 height 27
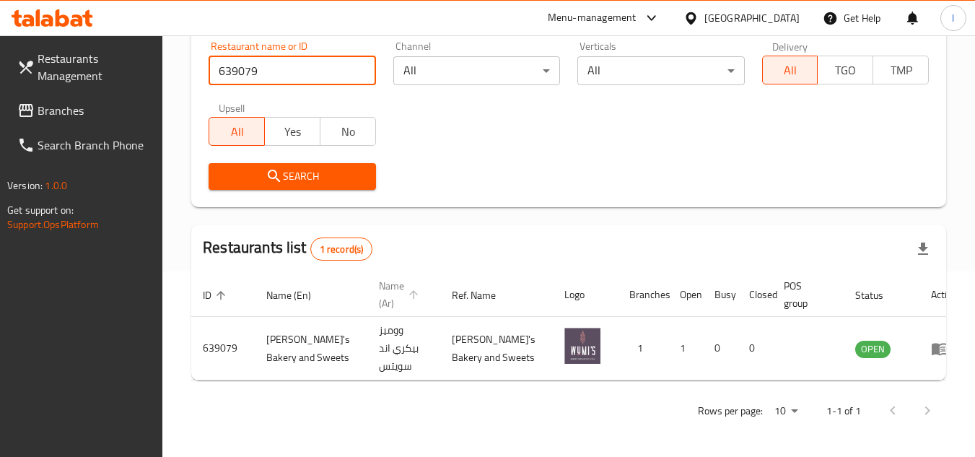
scroll to position [187, 0]
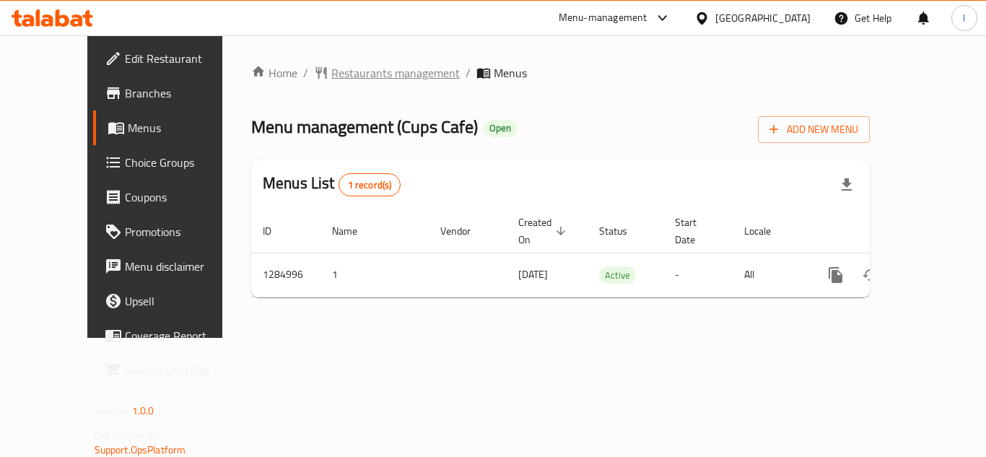
click at [346, 79] on span "Restaurants management" at bounding box center [395, 72] width 128 height 17
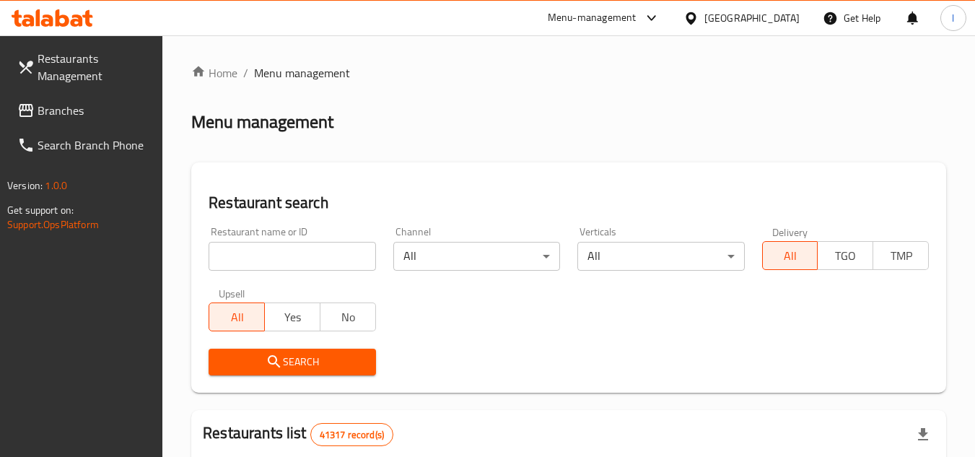
click at [276, 253] on input "search" at bounding box center [292, 256] width 167 height 29
paste input "695863"
type input "695863"
click button "Search" at bounding box center [292, 361] width 167 height 27
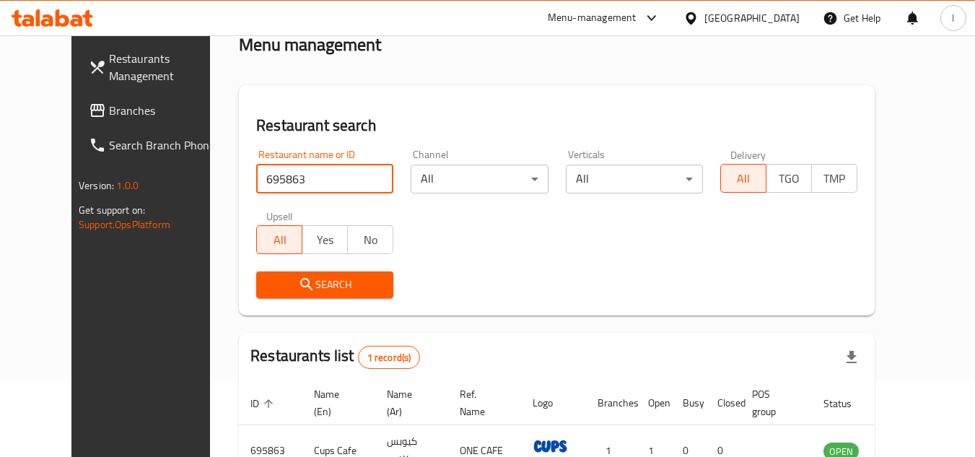
scroll to position [175, 0]
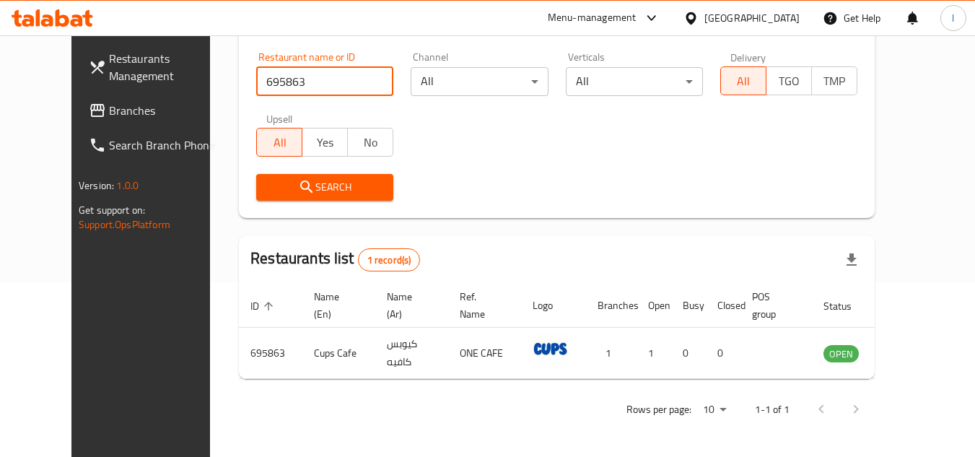
click at [105, 120] on link "Branches" at bounding box center [155, 110] width 157 height 35
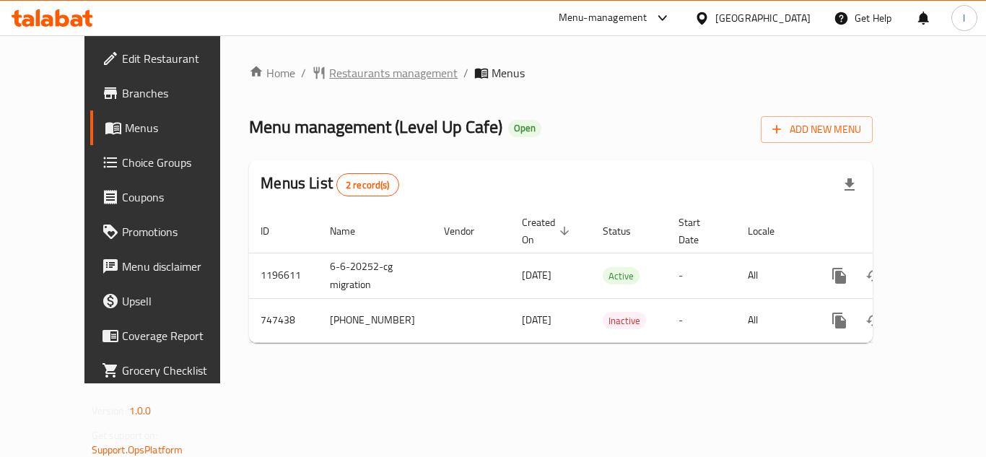
click at [341, 76] on span "Restaurants management" at bounding box center [393, 72] width 128 height 17
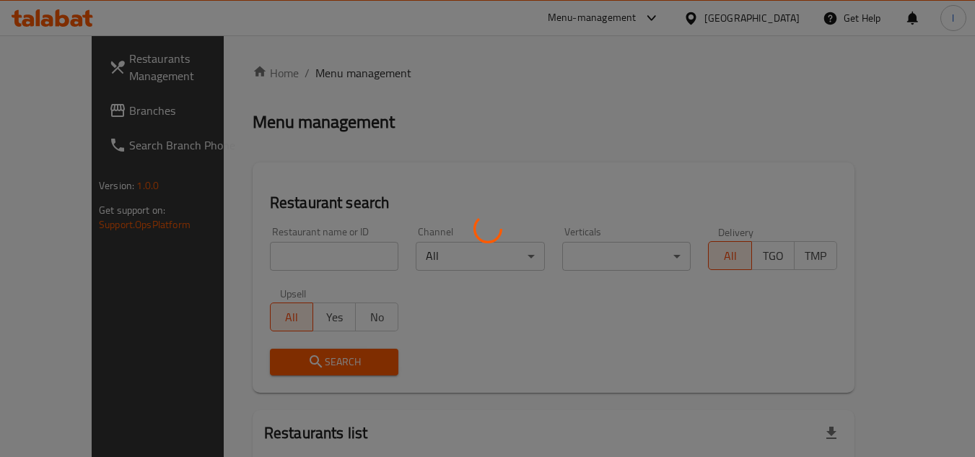
click at [303, 254] on div at bounding box center [487, 228] width 975 height 457
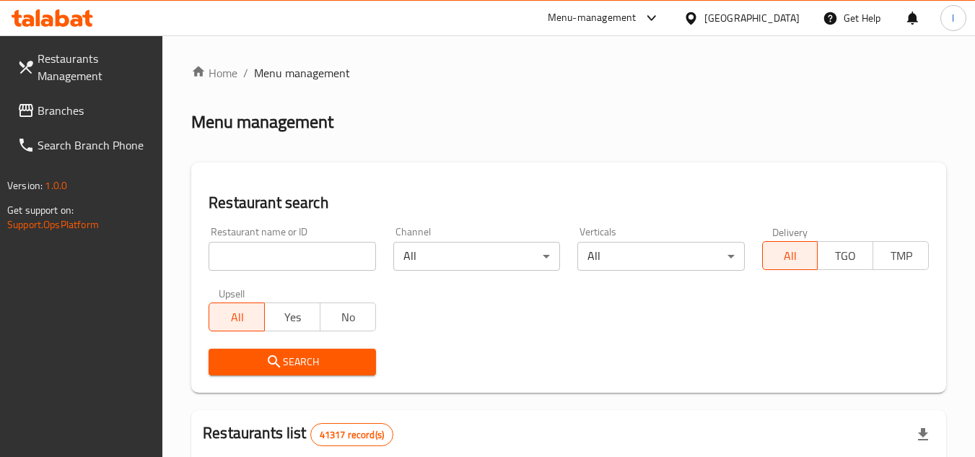
click at [320, 258] on input "search" at bounding box center [292, 256] width 167 height 29
paste input "648637"
type input "648637"
click button "Search" at bounding box center [292, 361] width 167 height 27
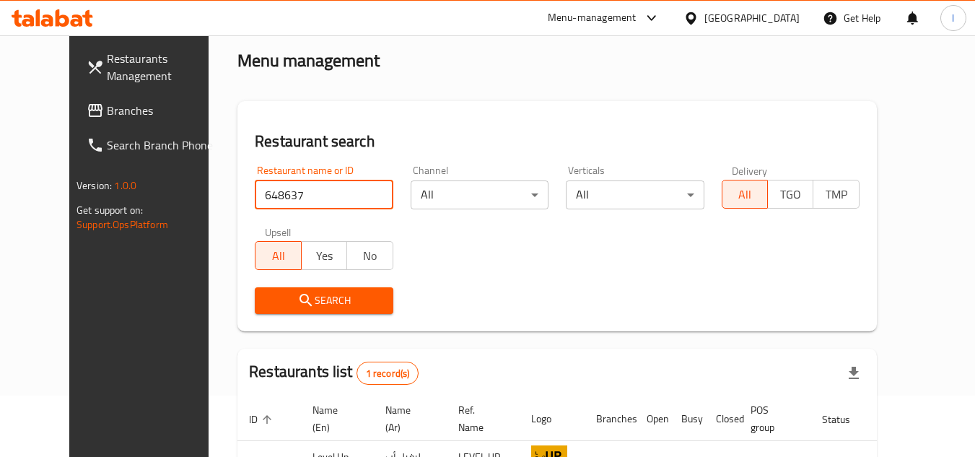
scroll to position [144, 0]
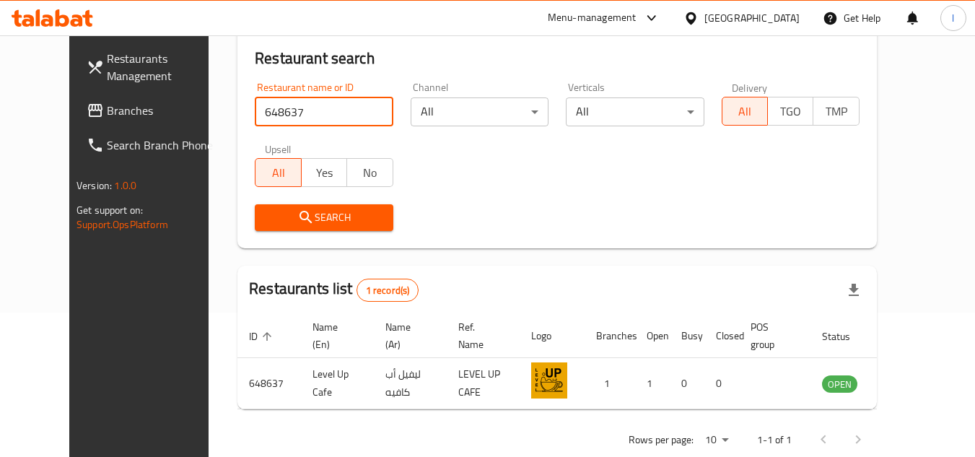
click at [119, 105] on span "Branches" at bounding box center [164, 110] width 114 height 17
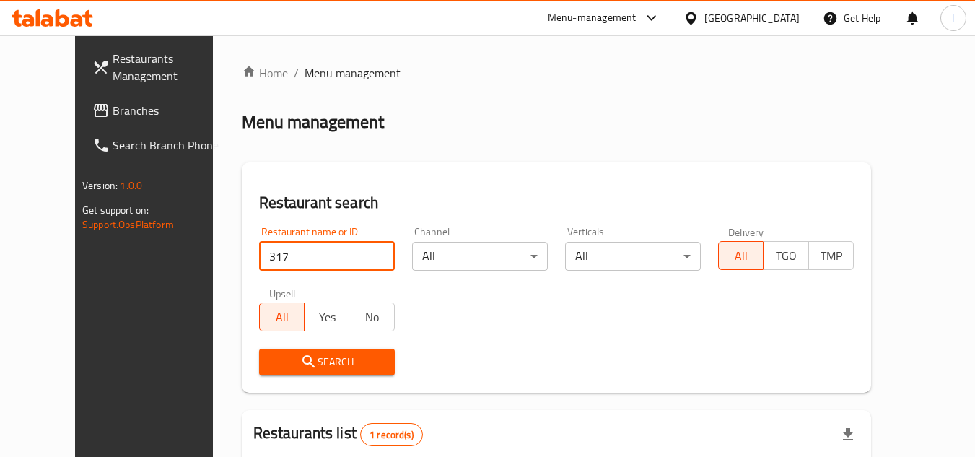
scroll to position [175, 0]
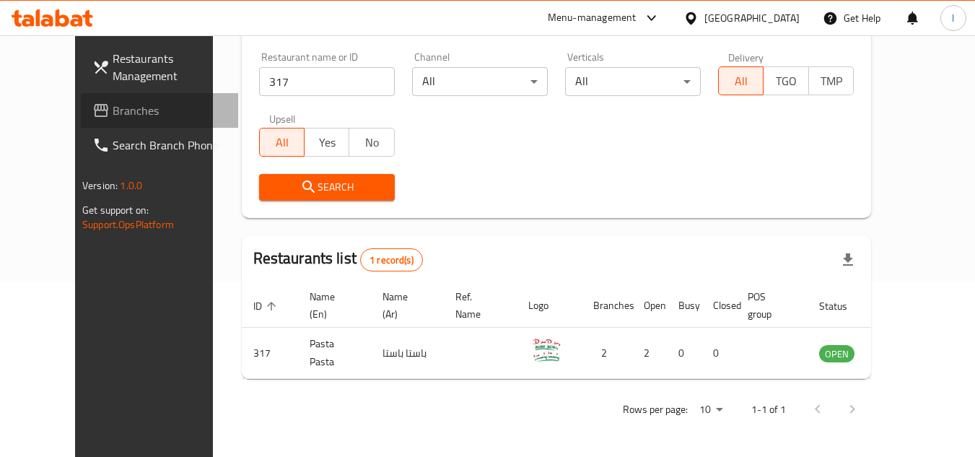
click at [81, 122] on link "Branches" at bounding box center [159, 110] width 157 height 35
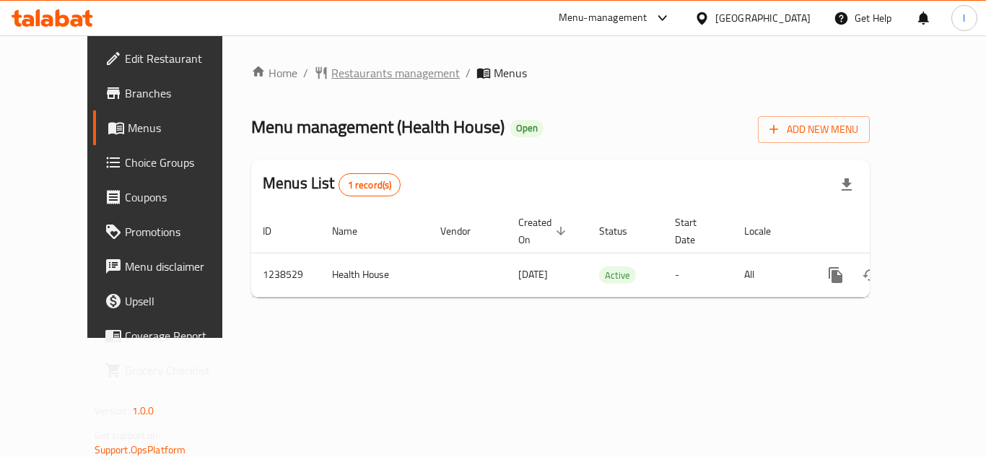
click at [331, 80] on span "Restaurants management" at bounding box center [395, 72] width 128 height 17
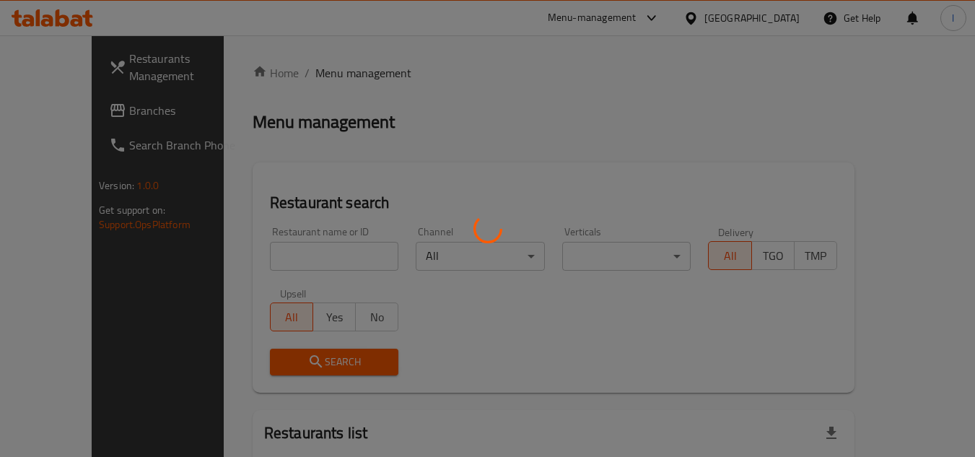
click at [307, 261] on div at bounding box center [487, 228] width 975 height 457
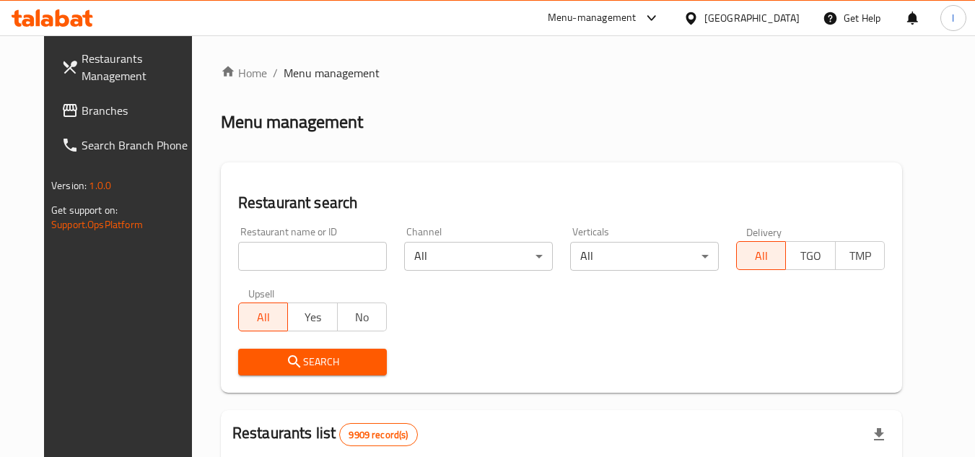
click at [304, 255] on div at bounding box center [487, 228] width 975 height 457
click at [302, 255] on input "search" at bounding box center [312, 256] width 149 height 29
paste input "679754"
type input "679754"
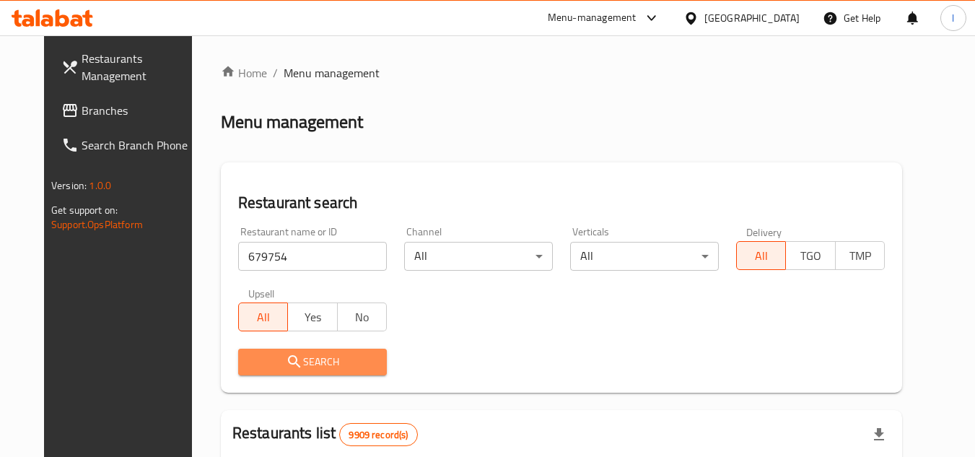
click at [345, 364] on span "Search" at bounding box center [313, 362] width 126 height 18
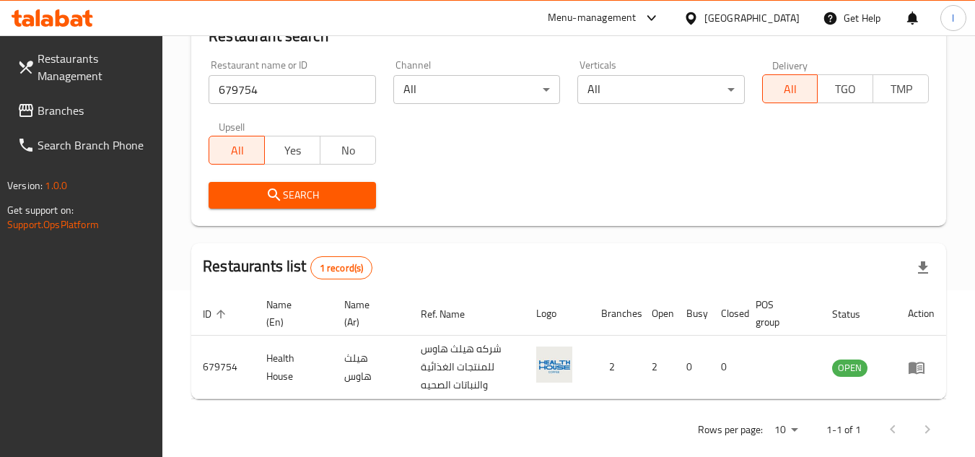
scroll to position [187, 0]
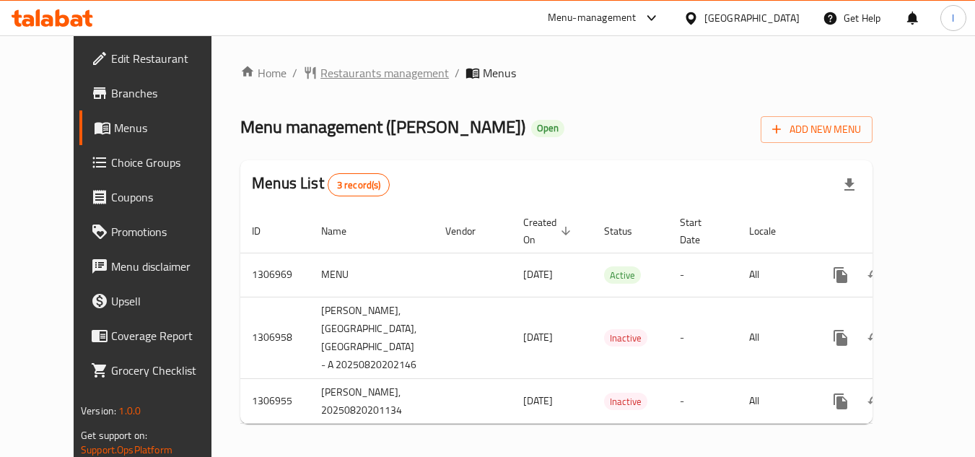
click at [325, 69] on span "Restaurants management" at bounding box center [384, 72] width 128 height 17
click at [323, 75] on span "Restaurants management" at bounding box center [384, 73] width 128 height 17
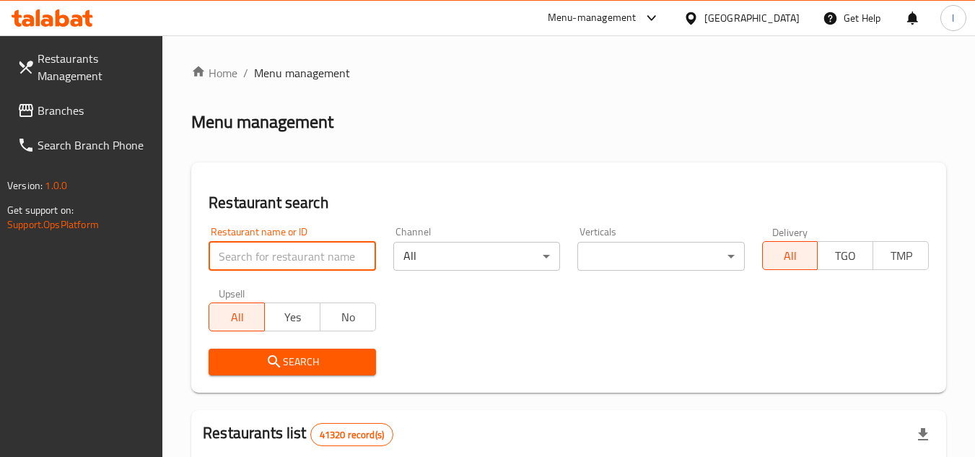
click at [280, 255] on input "search" at bounding box center [292, 256] width 167 height 29
paste input "704243"
type input "704243"
click button "Search" at bounding box center [292, 361] width 167 height 27
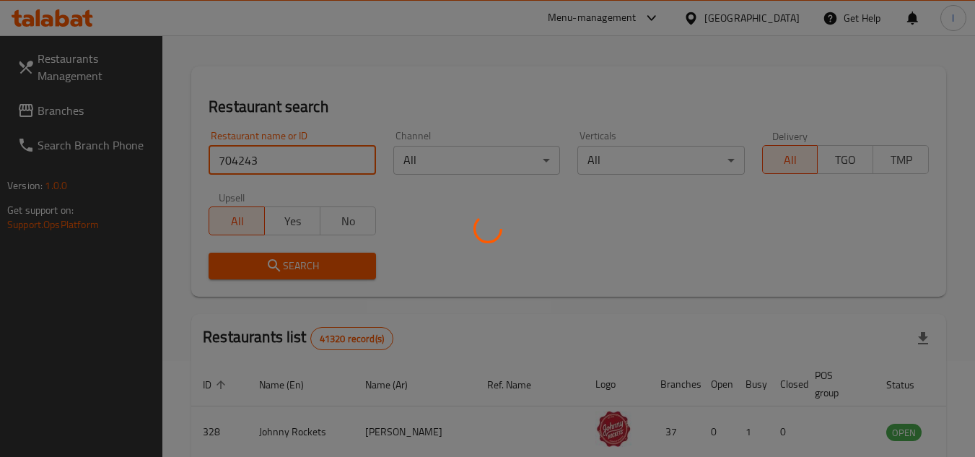
scroll to position [289, 0]
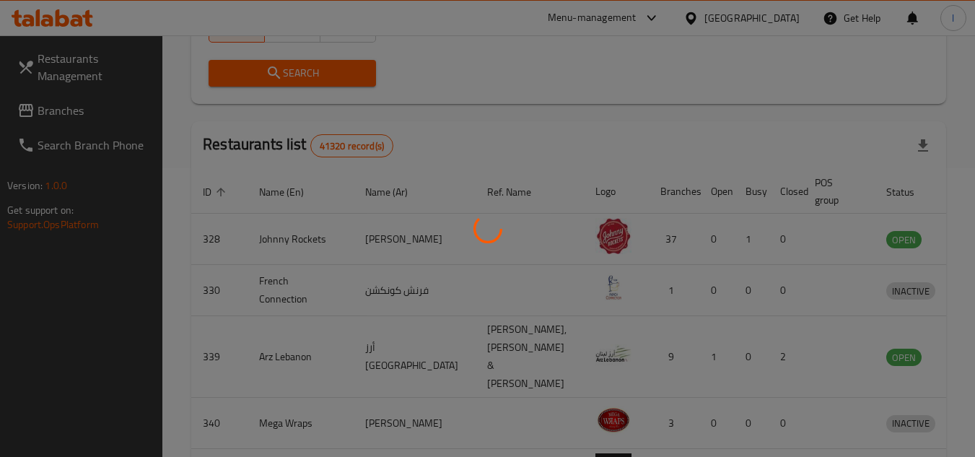
click button "Search" at bounding box center [292, 73] width 167 height 27
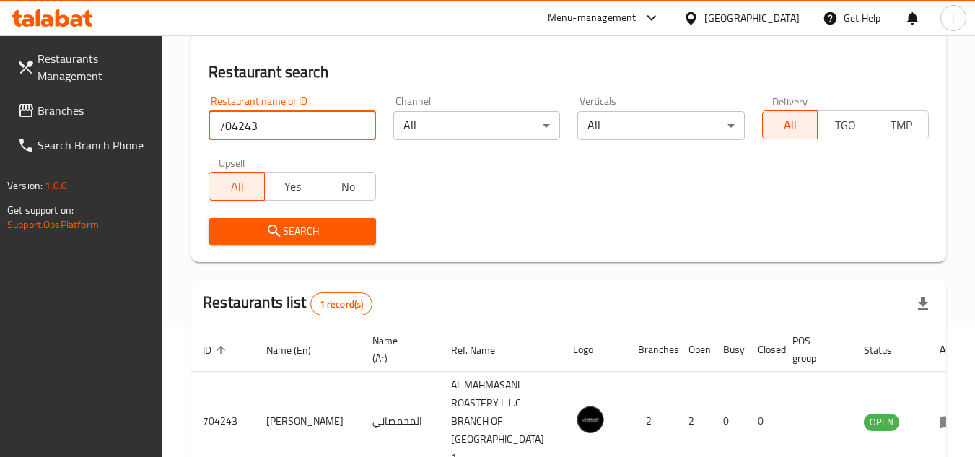
scroll to position [61, 0]
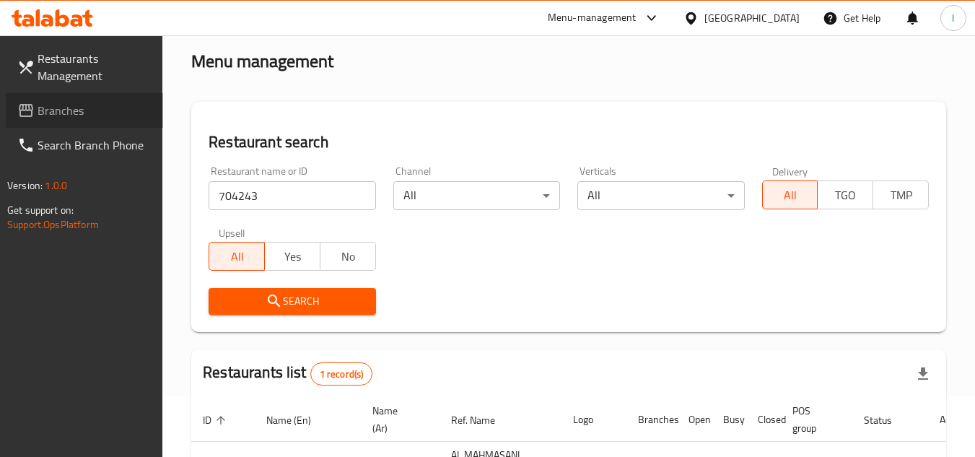
click at [94, 95] on link "Branches" at bounding box center [84, 110] width 157 height 35
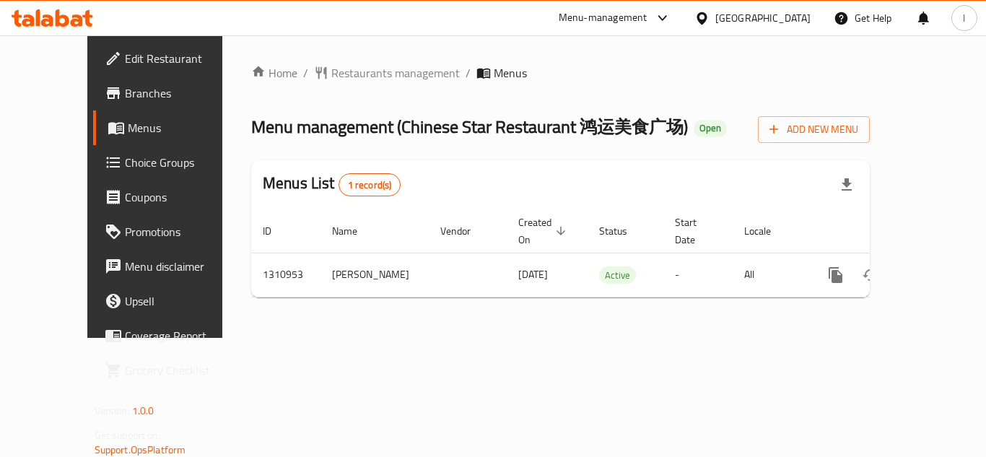
click at [342, 68] on span "Restaurants management" at bounding box center [395, 72] width 128 height 17
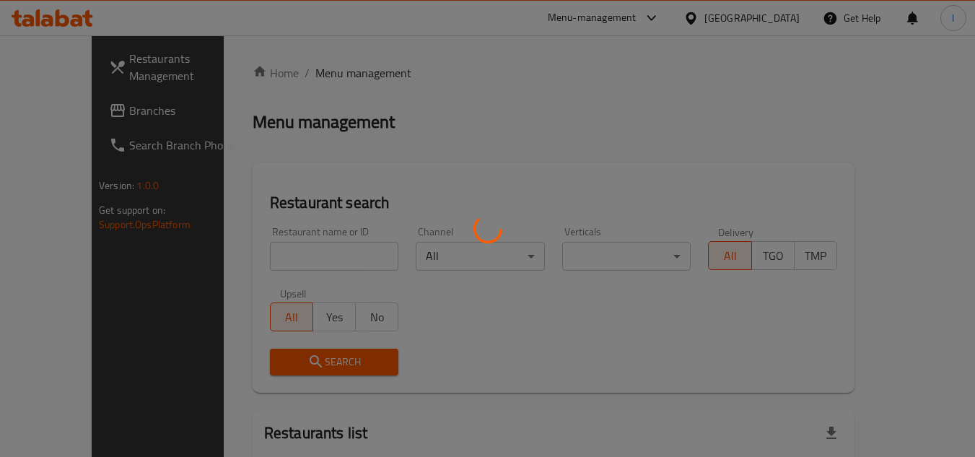
click at [310, 258] on div at bounding box center [487, 228] width 975 height 457
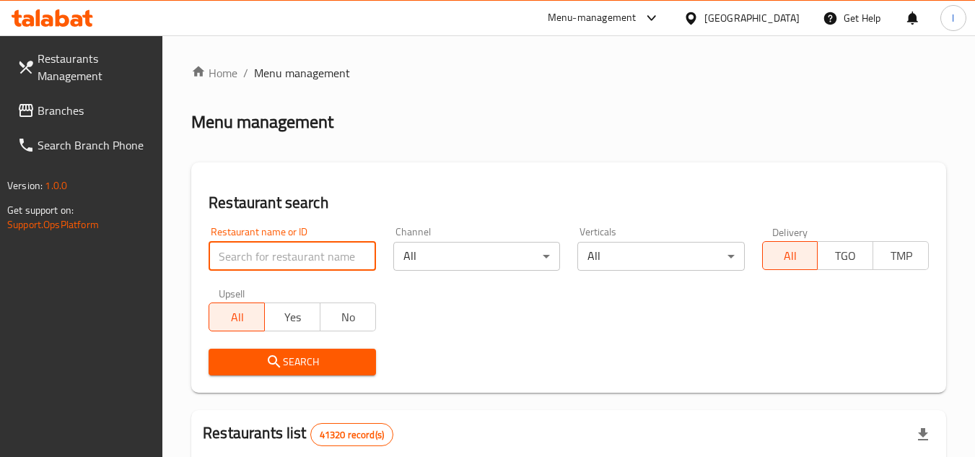
paste input "705663"
type input "705663"
click button "Search" at bounding box center [292, 361] width 167 height 27
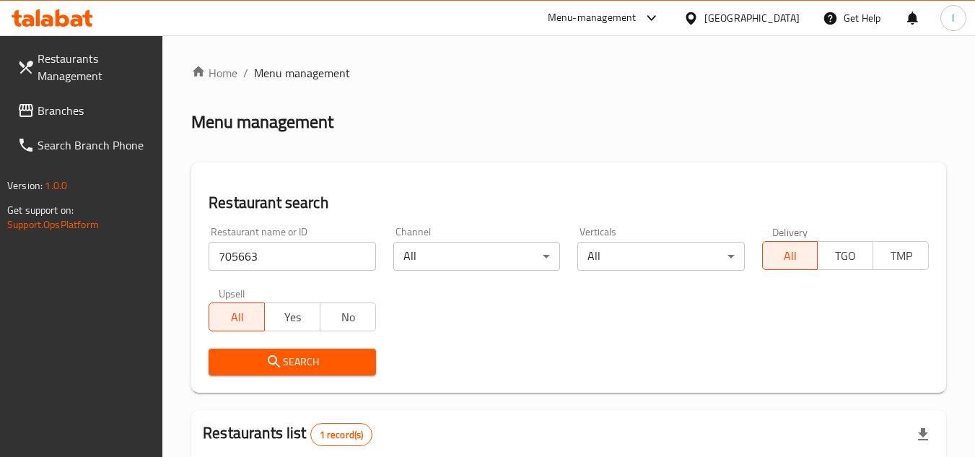
scroll to position [187, 0]
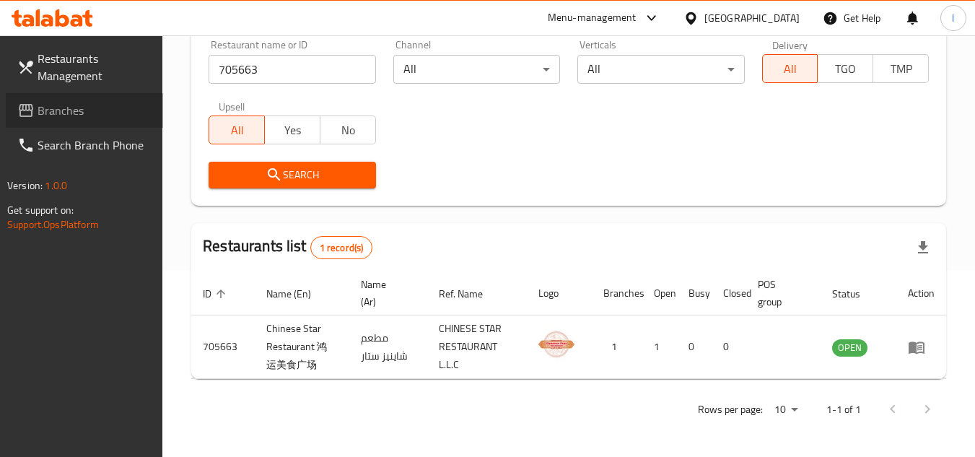
click at [46, 111] on span "Branches" at bounding box center [95, 110] width 114 height 17
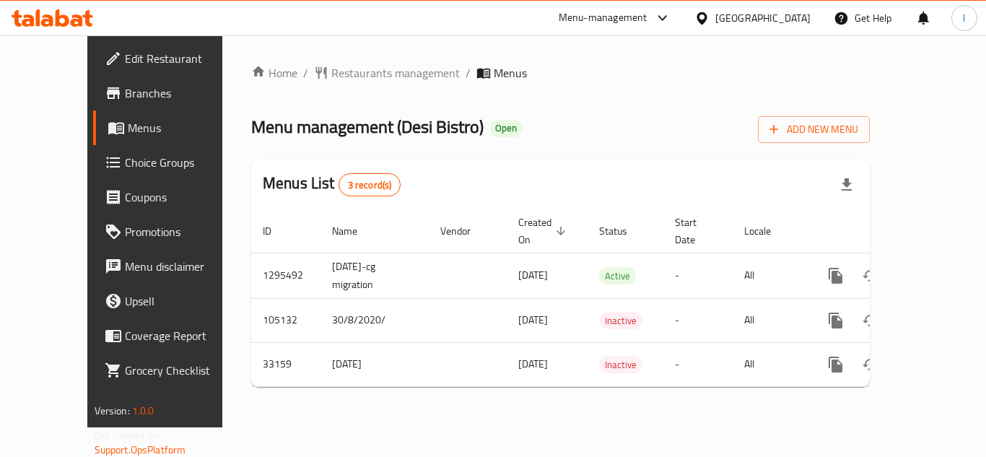
click at [333, 72] on span "Restaurants management" at bounding box center [395, 72] width 128 height 17
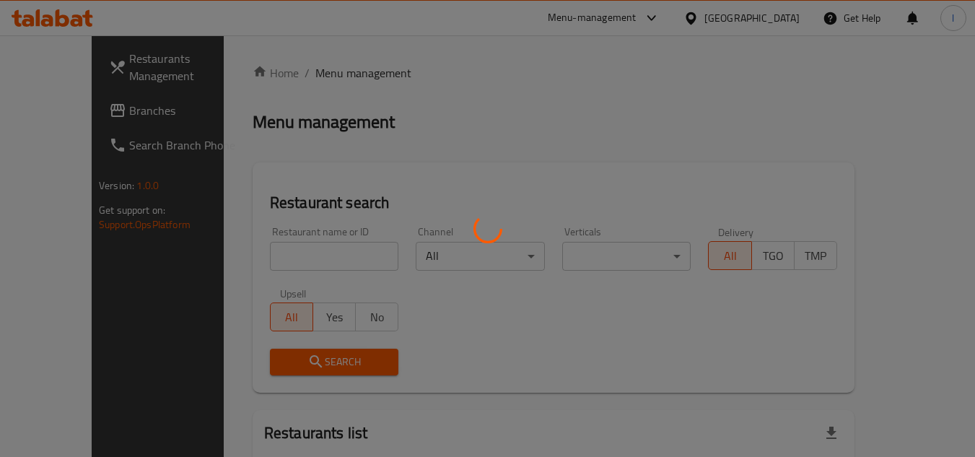
drag, startPoint x: 333, startPoint y: 72, endPoint x: 266, endPoint y: 121, distance: 83.7
click at [266, 100] on div at bounding box center [487, 228] width 975 height 457
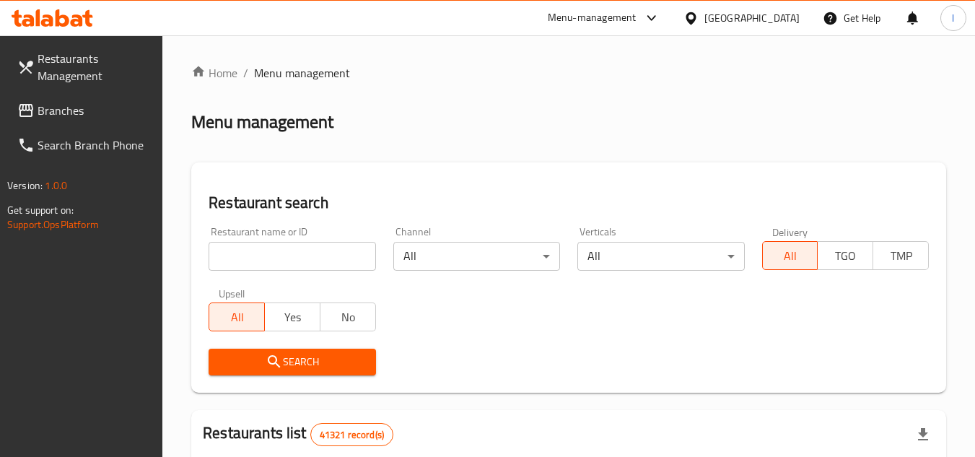
click at [321, 250] on input "search" at bounding box center [292, 256] width 167 height 29
paste input "3020"
type input "3020"
click at [348, 362] on span "Search" at bounding box center [292, 362] width 144 height 18
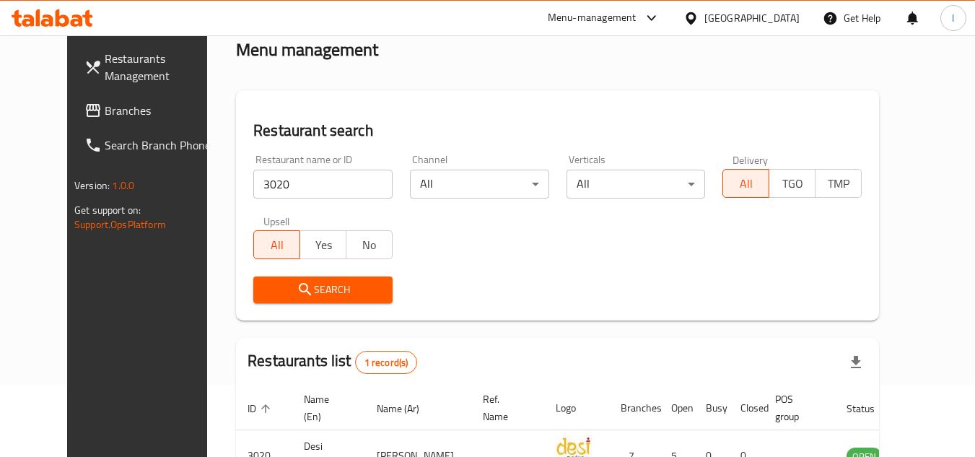
scroll to position [175, 0]
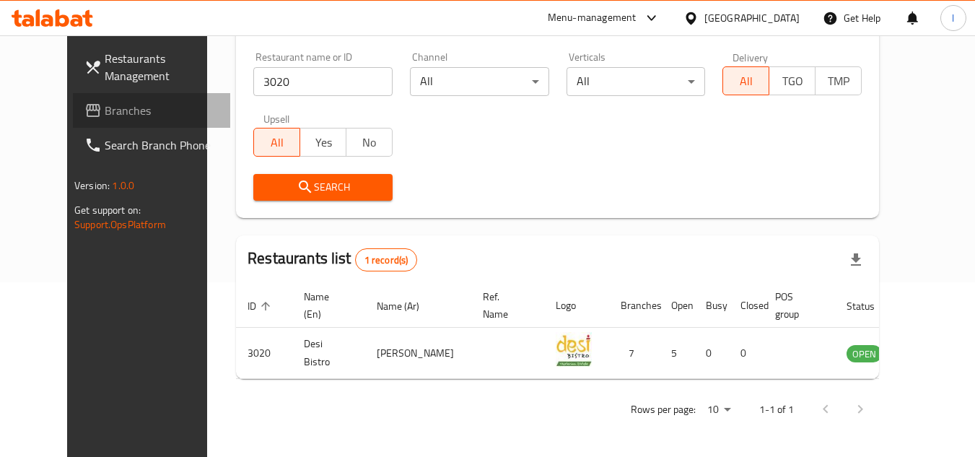
click at [128, 111] on span "Branches" at bounding box center [162, 110] width 114 height 17
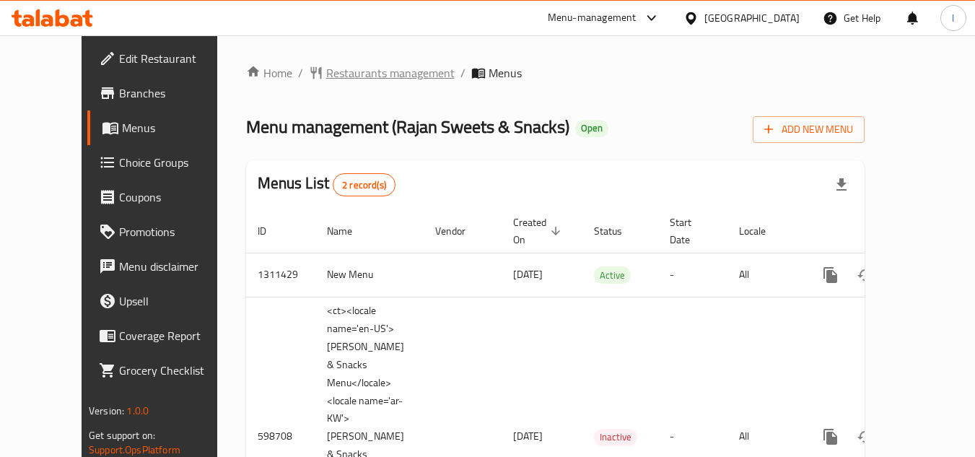
click at [326, 79] on span "Restaurants management" at bounding box center [390, 72] width 128 height 17
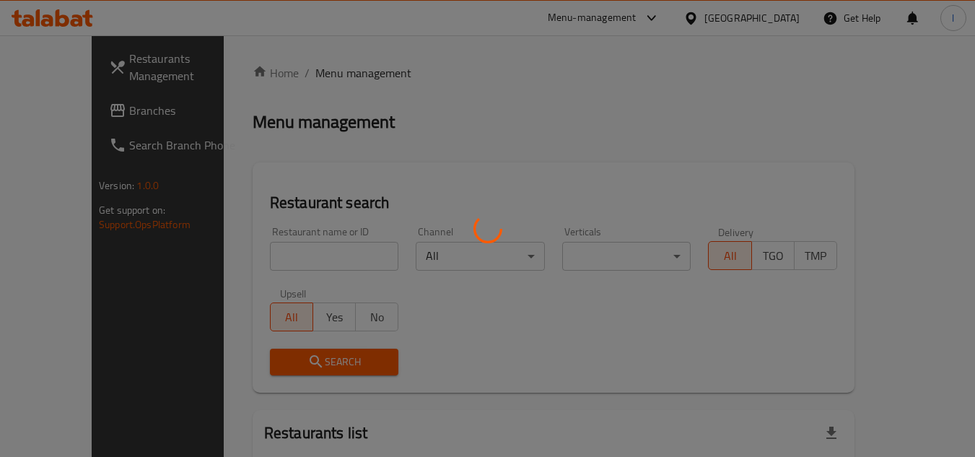
click at [311, 256] on div at bounding box center [487, 228] width 975 height 457
click at [318, 251] on div at bounding box center [487, 228] width 975 height 457
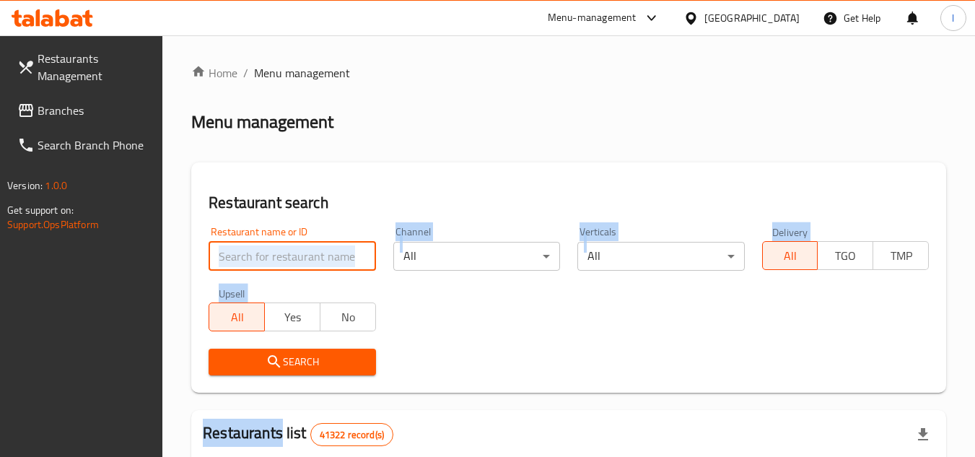
click at [320, 247] on input "search" at bounding box center [292, 256] width 167 height 29
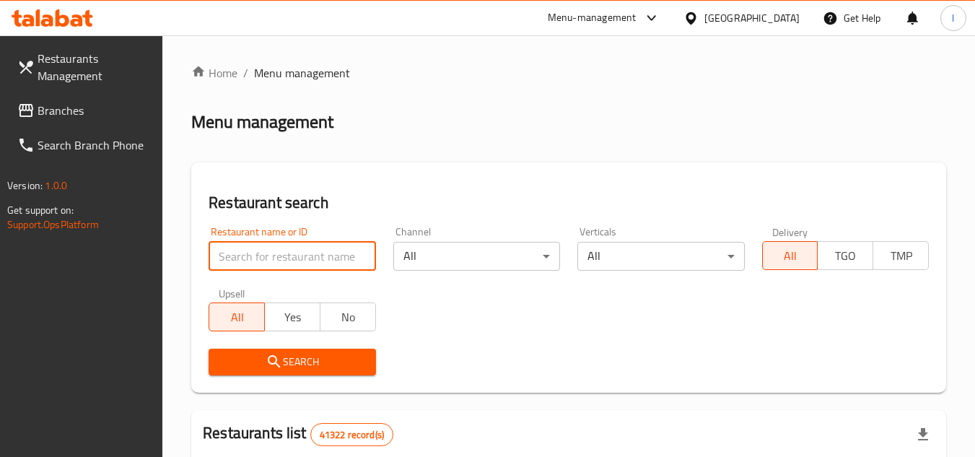
paste input "637607"
type input "637607"
click button "Search" at bounding box center [292, 361] width 167 height 27
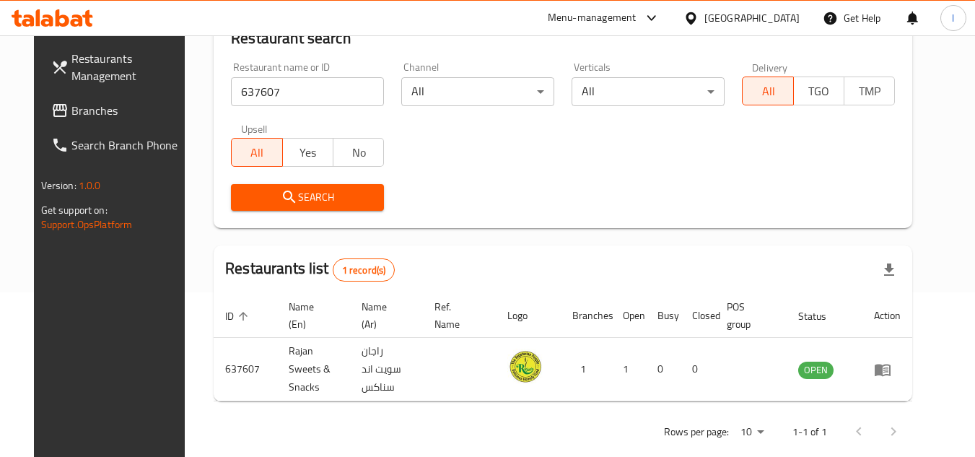
scroll to position [175, 0]
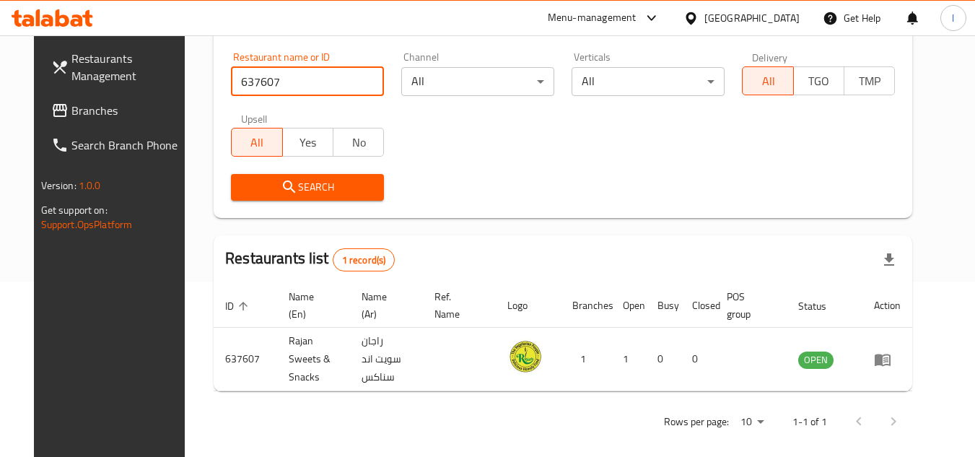
click at [142, 104] on span "Branches" at bounding box center [128, 110] width 114 height 17
drag, startPoint x: 306, startPoint y: 74, endPoint x: 195, endPoint y: 103, distance: 115.0
click at [214, 103] on div "Restaurant search Restaurant name or ID 637607 Restaurant name or ID Channel Al…" at bounding box center [563, 103] width 698 height 230
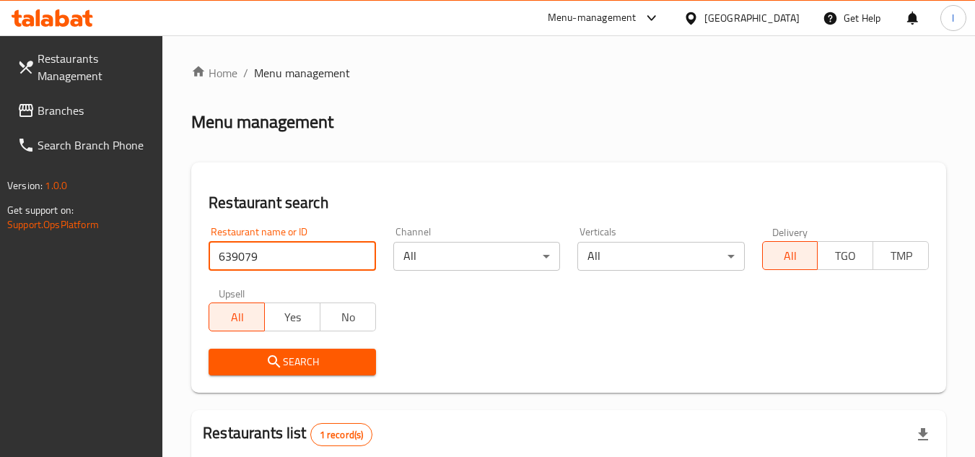
scroll to position [187, 0]
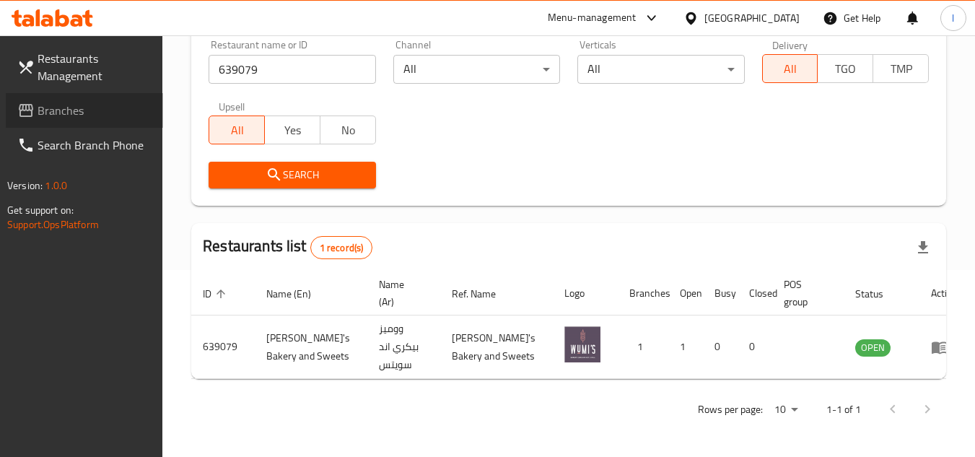
click at [87, 101] on link "Branches" at bounding box center [84, 110] width 157 height 35
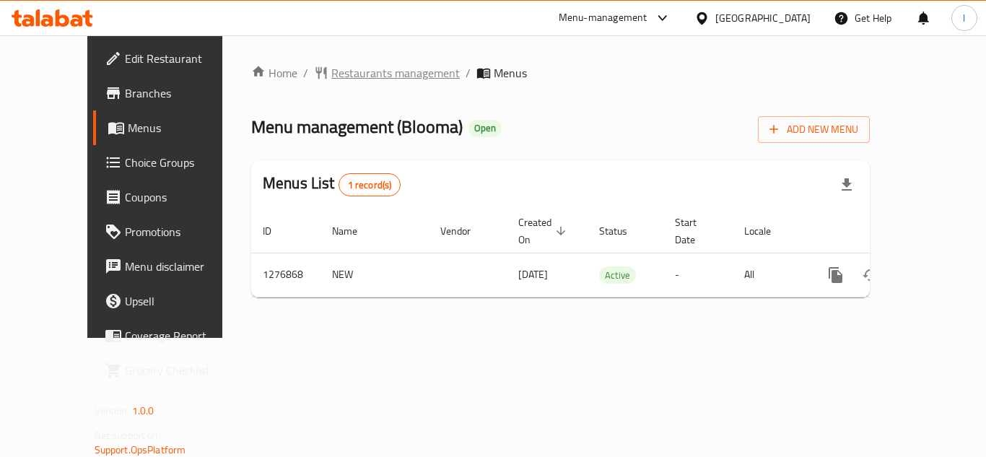
click at [337, 70] on span "Restaurants management" at bounding box center [395, 72] width 128 height 17
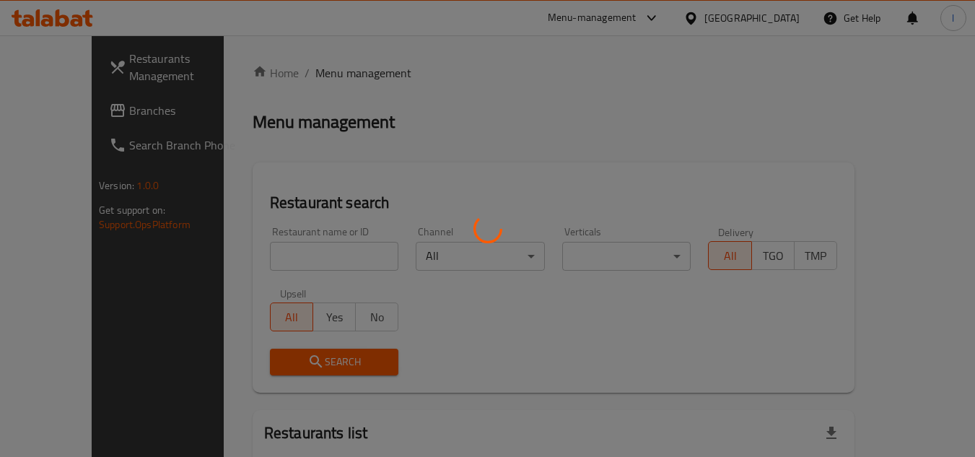
click at [302, 255] on div at bounding box center [487, 228] width 975 height 457
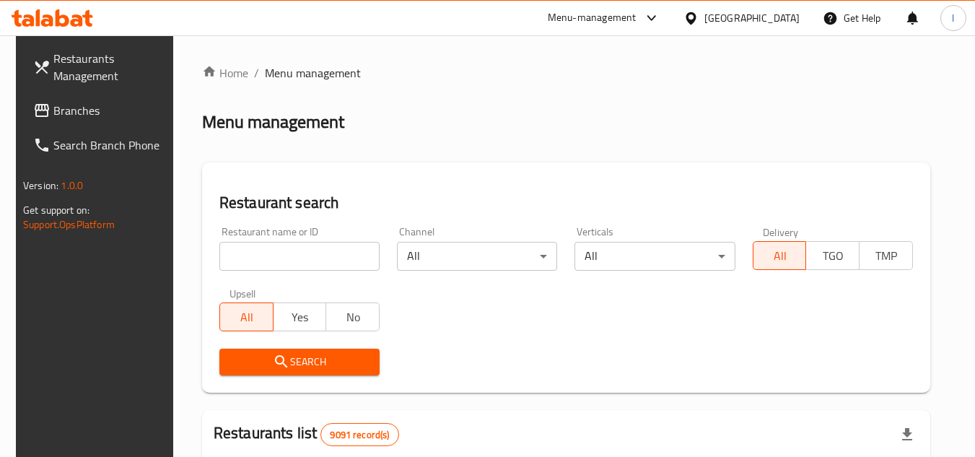
paste input "692177"
type input "692177"
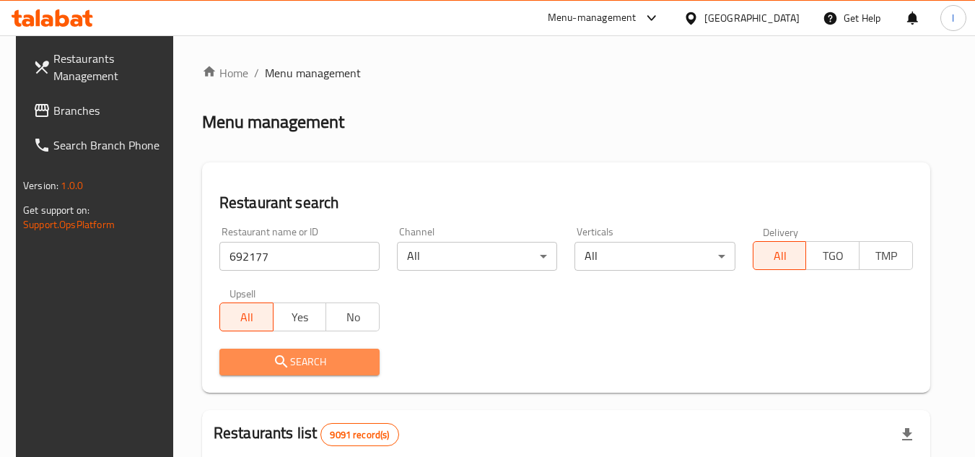
drag, startPoint x: 316, startPoint y: 356, endPoint x: 345, endPoint y: 359, distance: 29.0
click at [345, 359] on span "Search" at bounding box center [299, 362] width 137 height 18
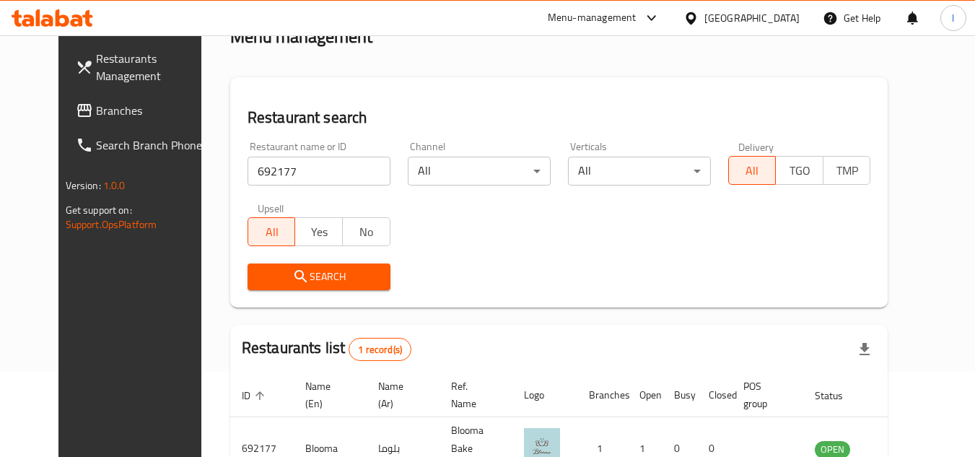
scroll to position [175, 0]
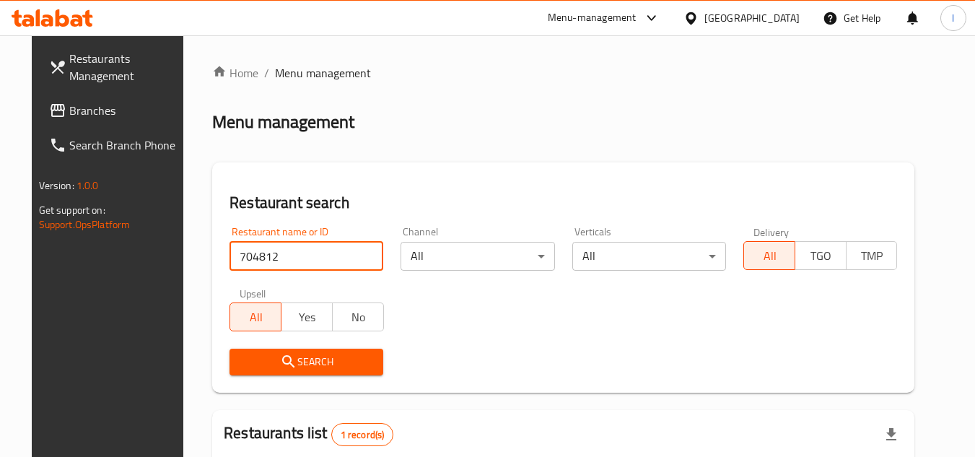
scroll to position [175, 0]
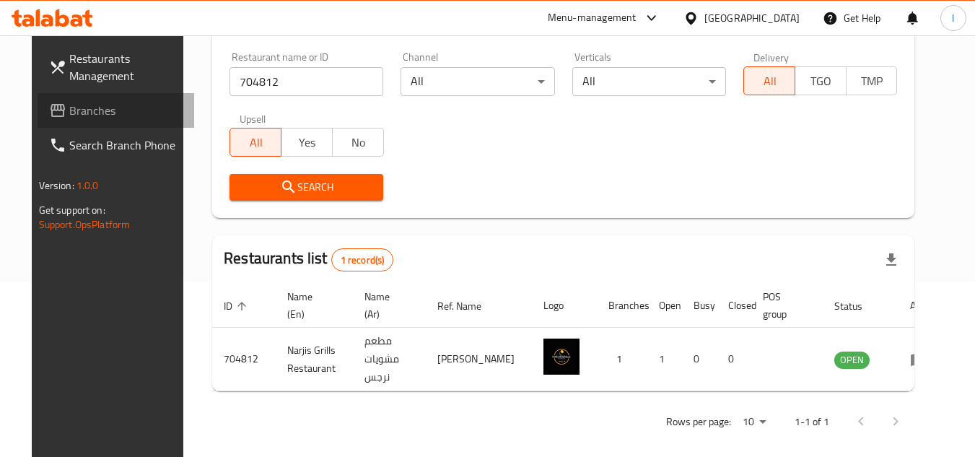
click at [49, 107] on icon at bounding box center [57, 110] width 17 height 17
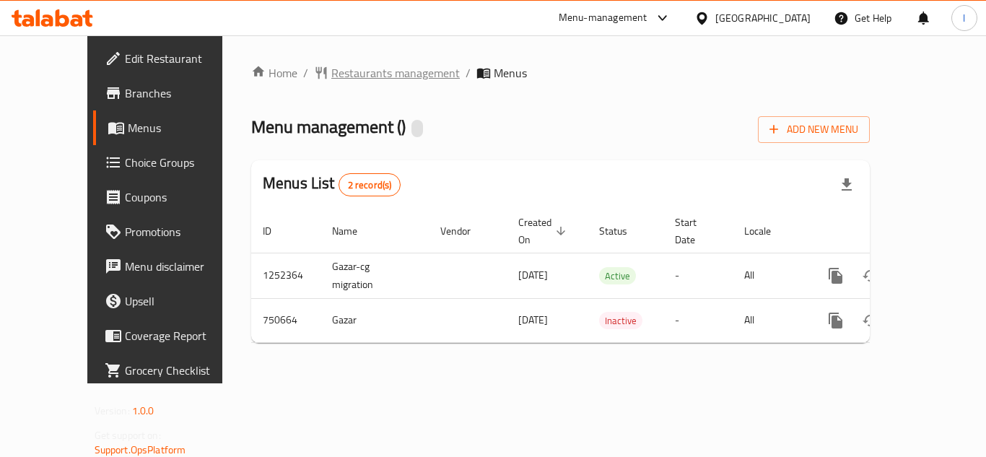
click at [331, 70] on span "Restaurants management" at bounding box center [395, 72] width 128 height 17
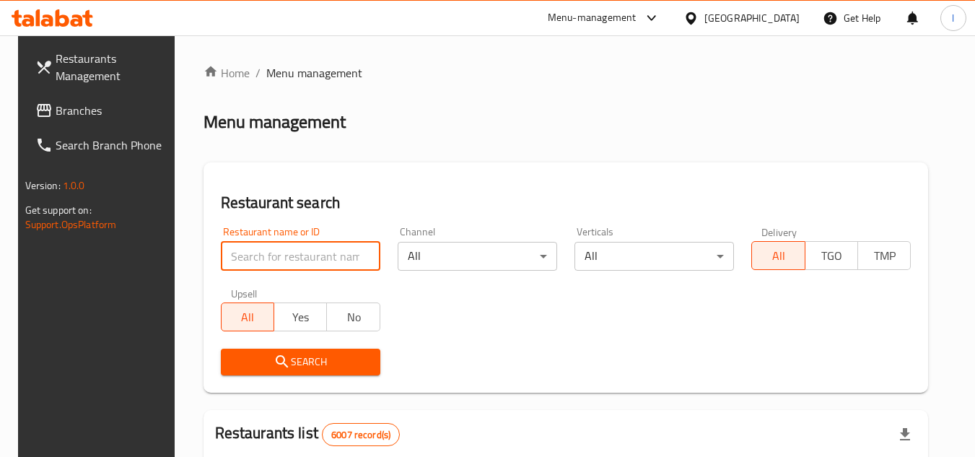
click at [320, 248] on input "search" at bounding box center [300, 256] width 159 height 29
paste input "649027"
type input "649027"
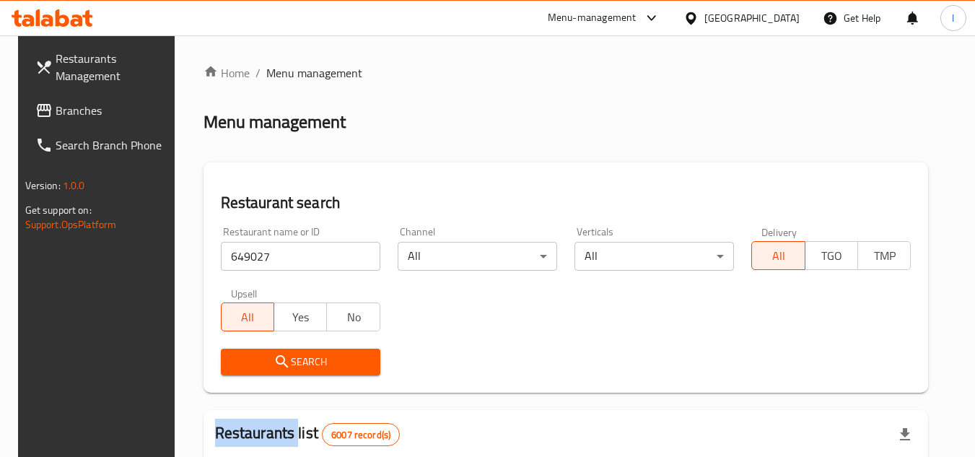
click at [346, 347] on div "Search" at bounding box center [300, 362] width 177 height 44
click at [347, 353] on span "Search" at bounding box center [300, 362] width 136 height 18
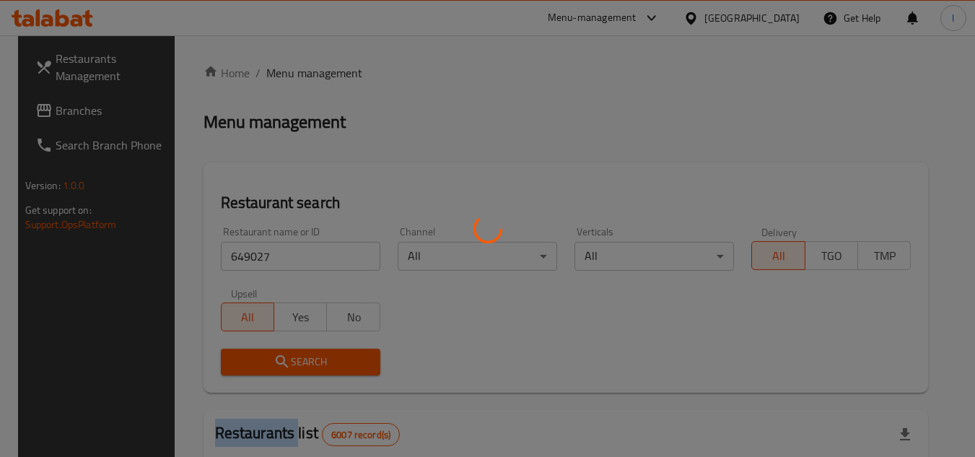
click at [347, 352] on div at bounding box center [487, 228] width 975 height 457
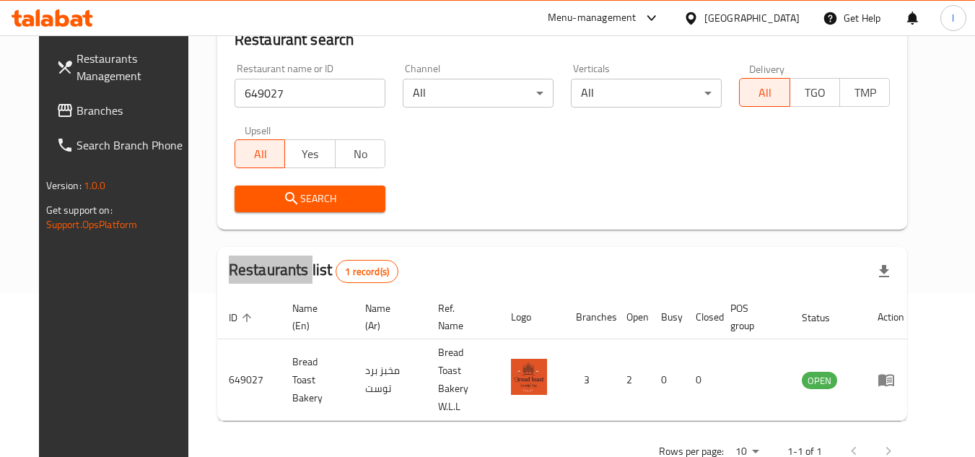
scroll to position [175, 0]
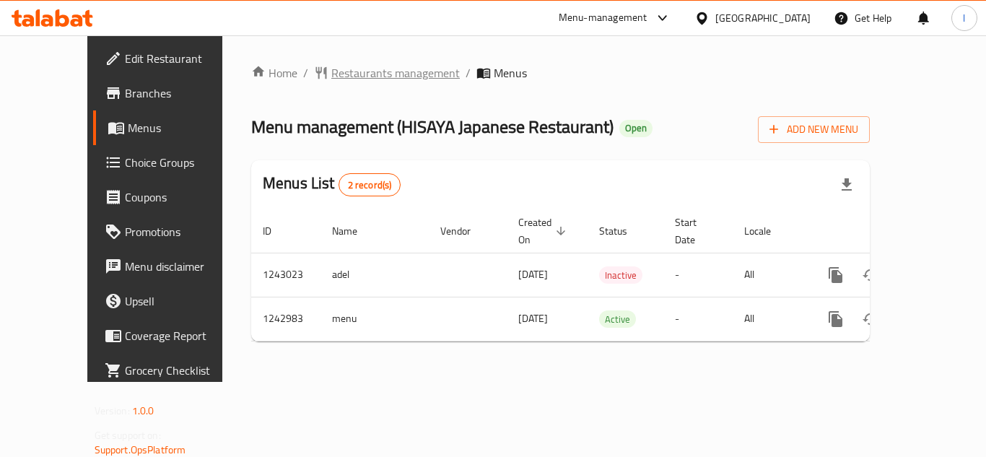
click at [351, 79] on span "Restaurants management" at bounding box center [395, 72] width 128 height 17
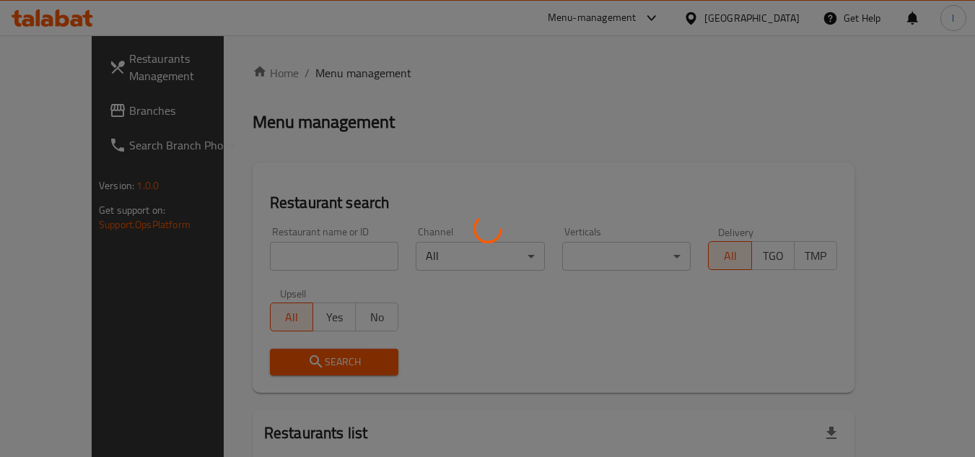
click at [312, 256] on div at bounding box center [487, 228] width 975 height 457
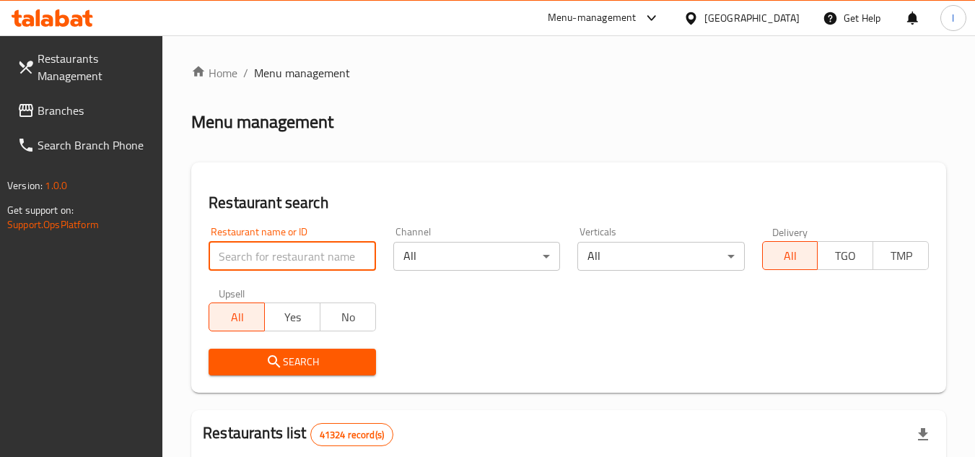
click at [298, 259] on input "search" at bounding box center [292, 256] width 167 height 29
paste input "681396"
type input "681396"
click button "Search" at bounding box center [292, 361] width 167 height 27
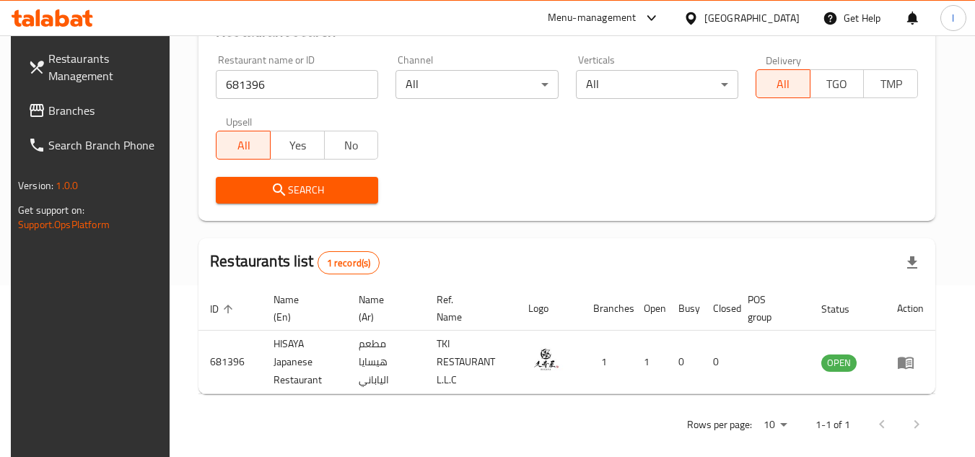
scroll to position [187, 0]
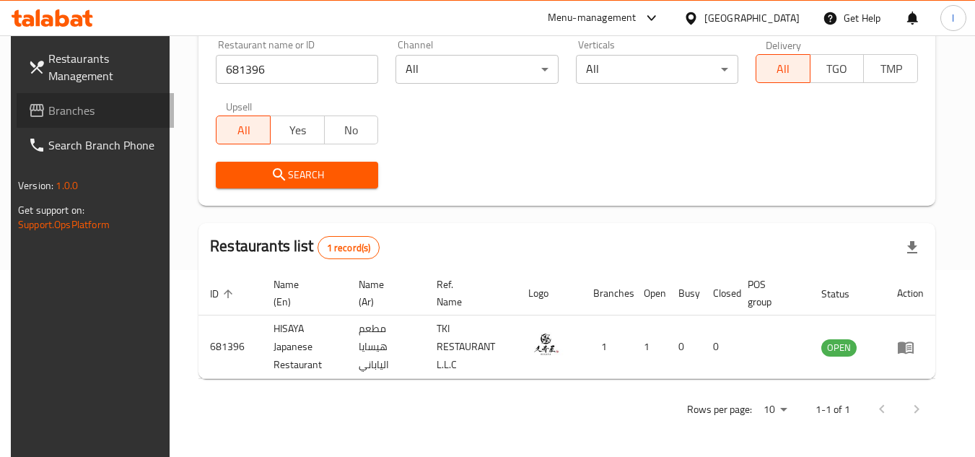
click at [40, 98] on link "Branches" at bounding box center [95, 110] width 157 height 35
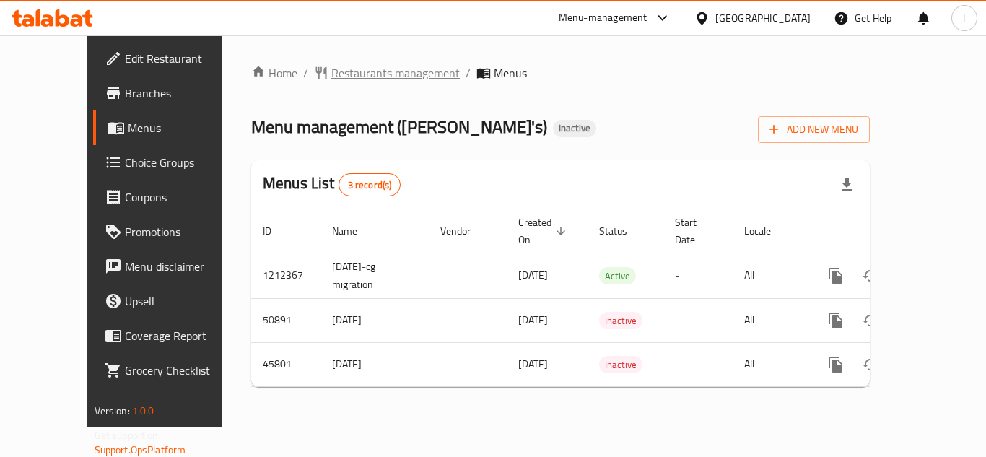
click at [348, 70] on span "Restaurants management" at bounding box center [395, 72] width 128 height 17
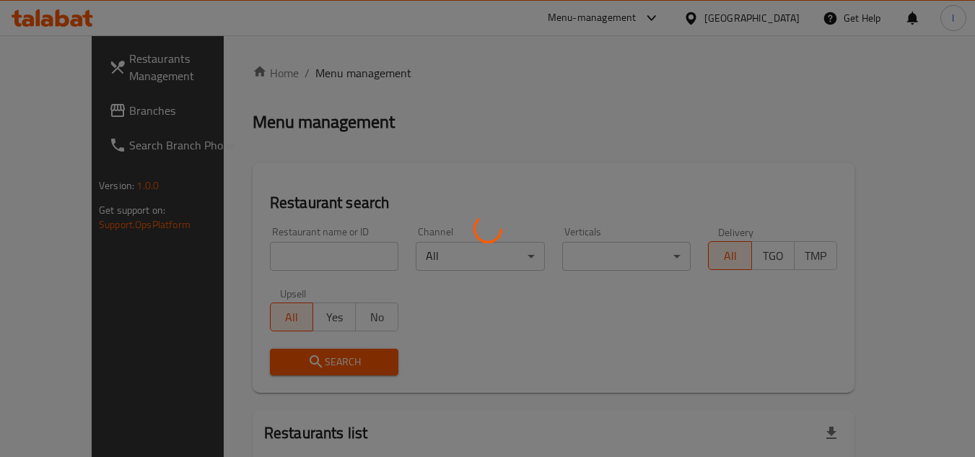
click at [297, 250] on div at bounding box center [487, 228] width 975 height 457
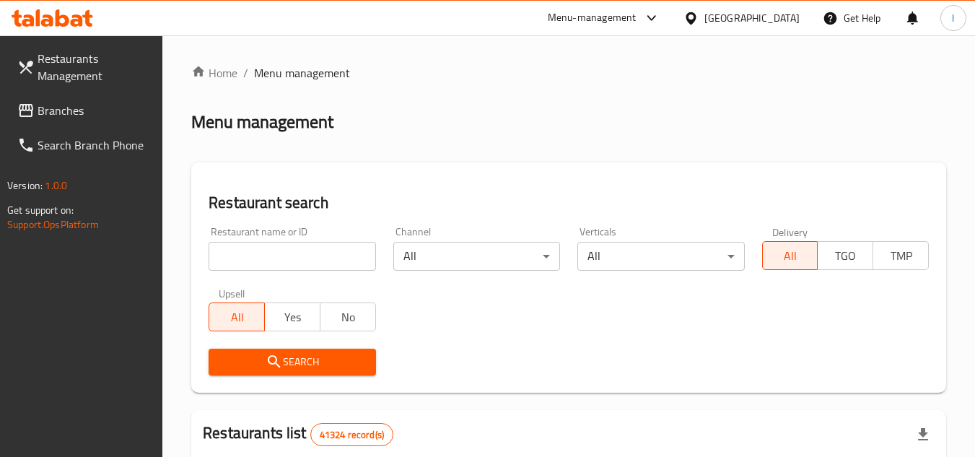
click at [297, 250] on div at bounding box center [487, 228] width 975 height 457
click at [297, 250] on input "search" at bounding box center [292, 256] width 167 height 29
paste input "23442"
type input "23442"
click button "Search" at bounding box center [292, 361] width 167 height 27
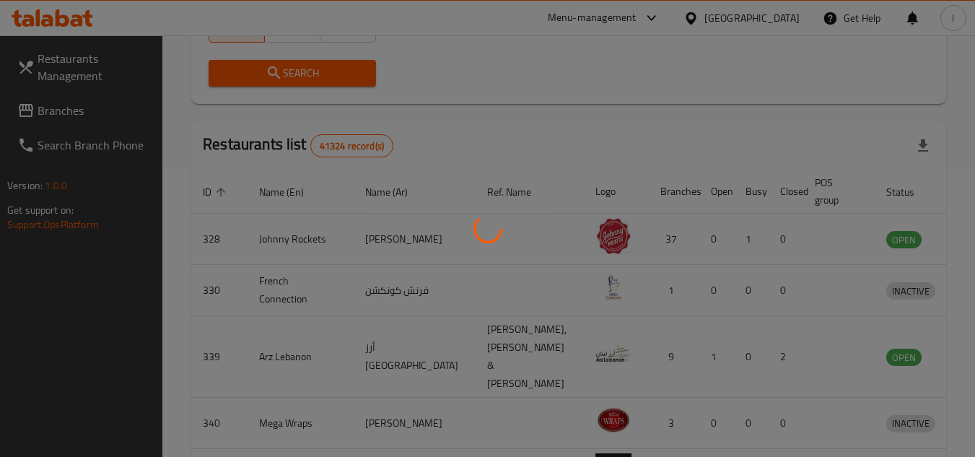
scroll to position [175, 0]
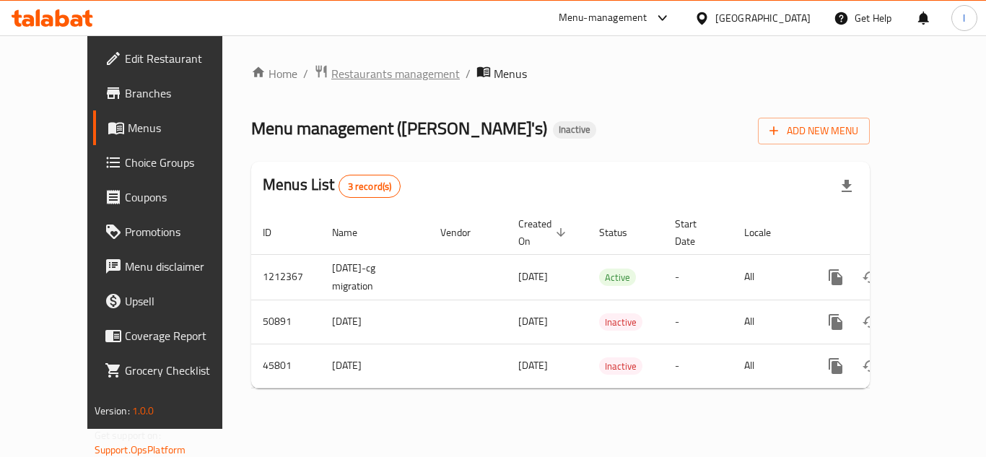
click at [331, 73] on span "Restaurants management" at bounding box center [395, 73] width 128 height 17
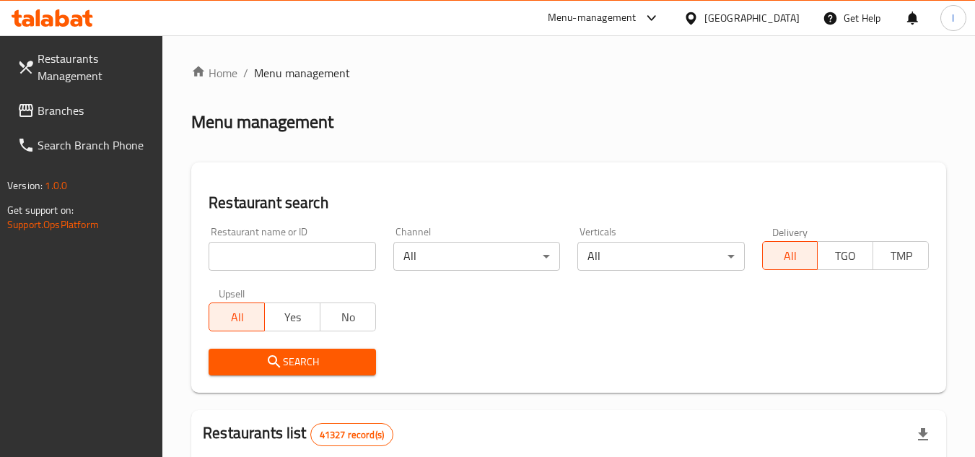
click at [83, 112] on span "Branches" at bounding box center [95, 110] width 114 height 17
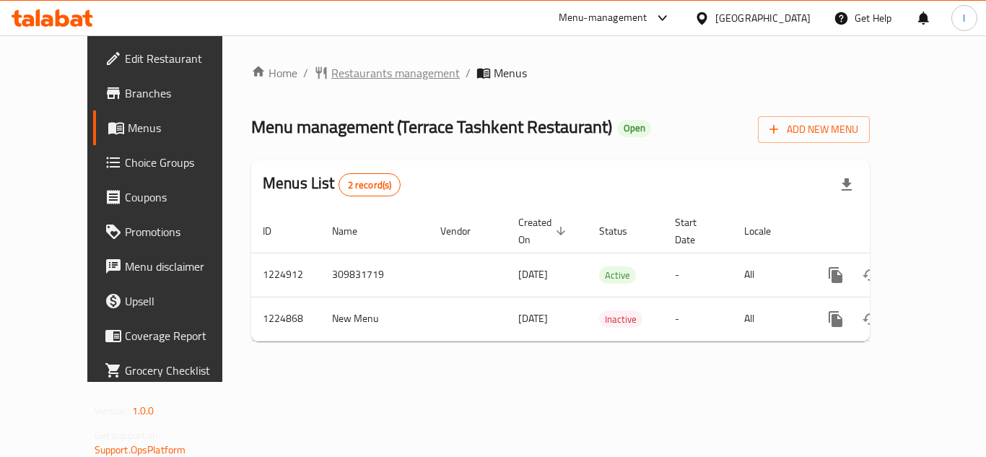
click at [332, 64] on span "Restaurants management" at bounding box center [395, 72] width 128 height 17
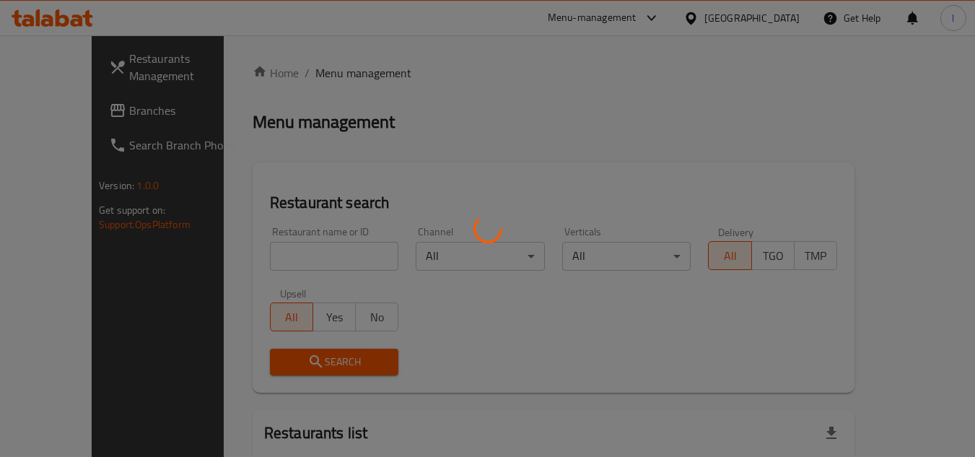
click at [303, 260] on div at bounding box center [487, 228] width 975 height 457
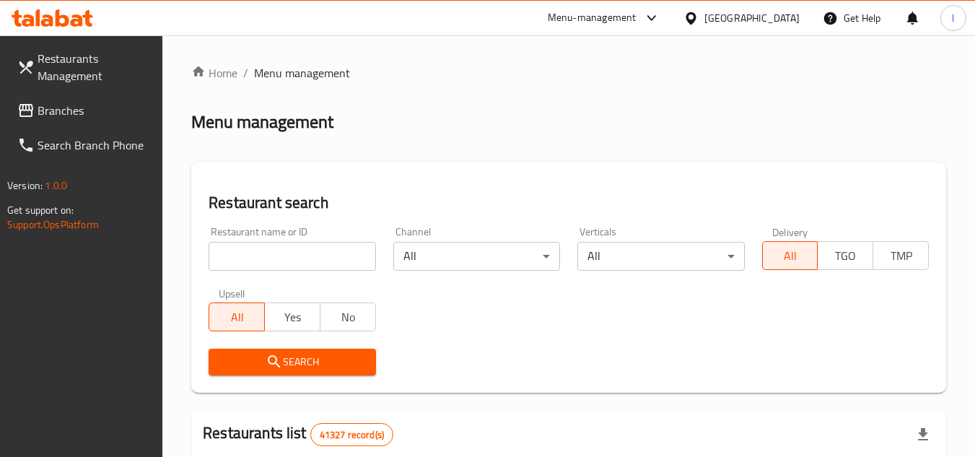
drag, startPoint x: 310, startPoint y: 251, endPoint x: 299, endPoint y: 248, distance: 11.2
click at [311, 253] on div at bounding box center [487, 228] width 975 height 457
click at [300, 250] on input "search" at bounding box center [292, 256] width 167 height 29
paste input "674644"
type input "674644"
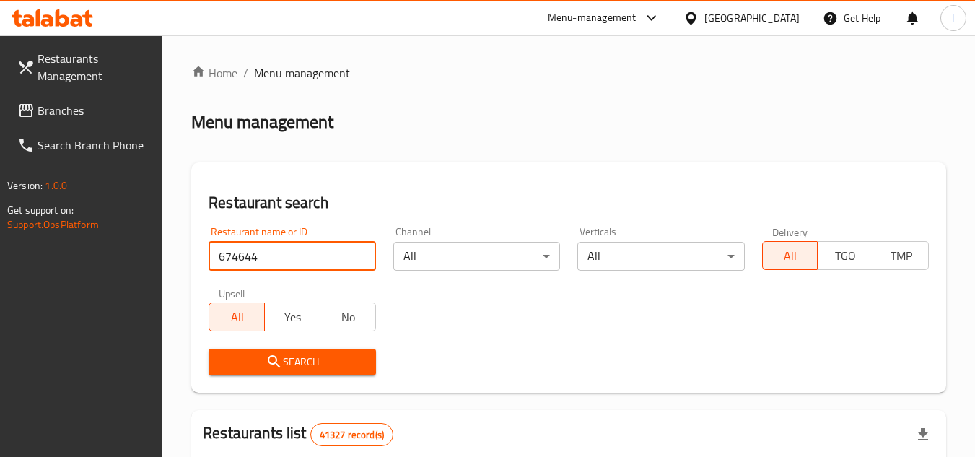
click button "Search" at bounding box center [292, 361] width 167 height 27
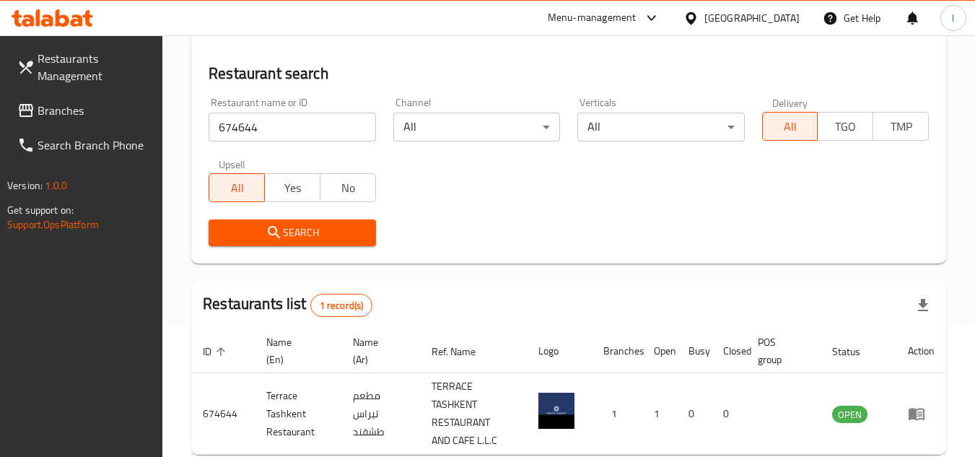
scroll to position [205, 0]
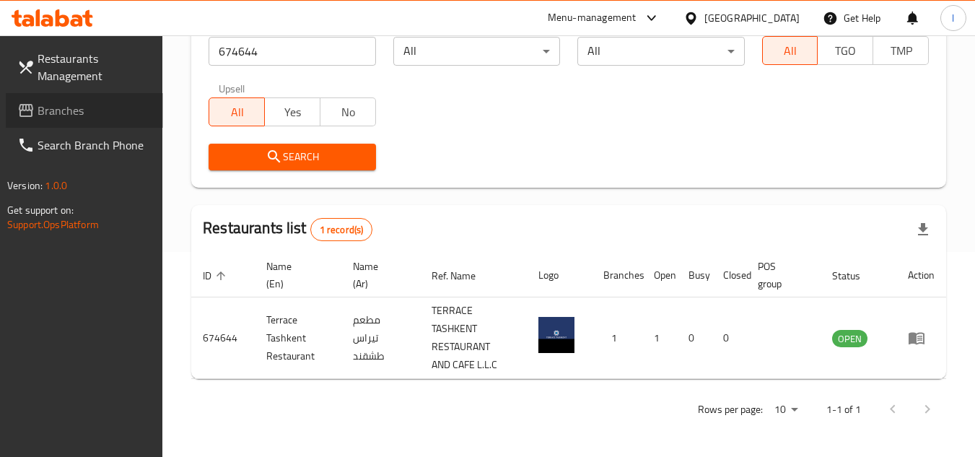
click at [61, 102] on span "Branches" at bounding box center [95, 110] width 114 height 17
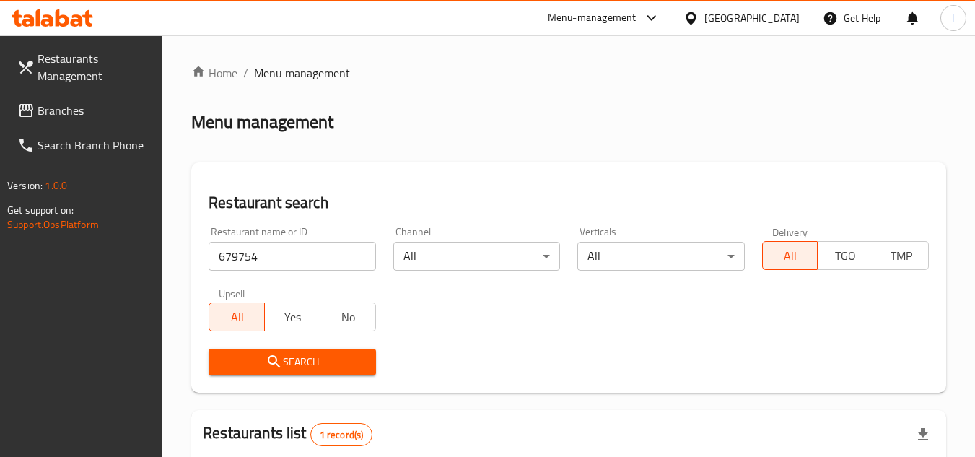
scroll to position [187, 0]
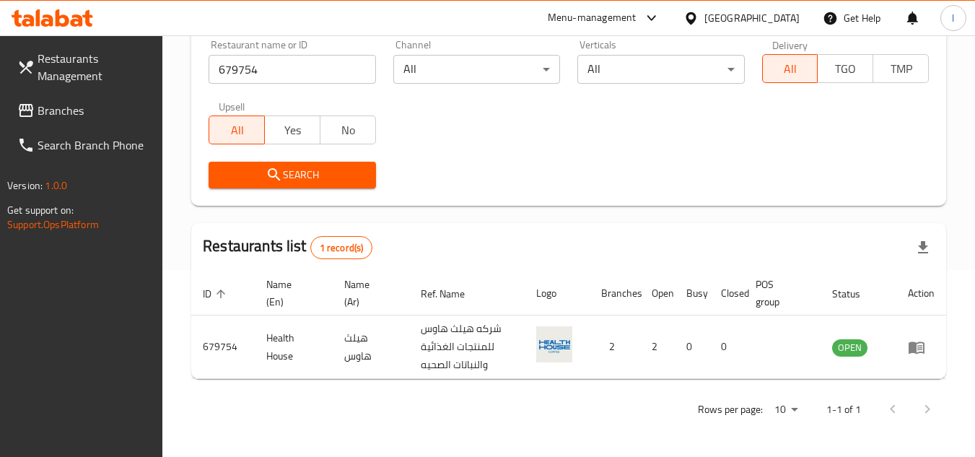
click at [118, 116] on span "Branches" at bounding box center [95, 110] width 114 height 17
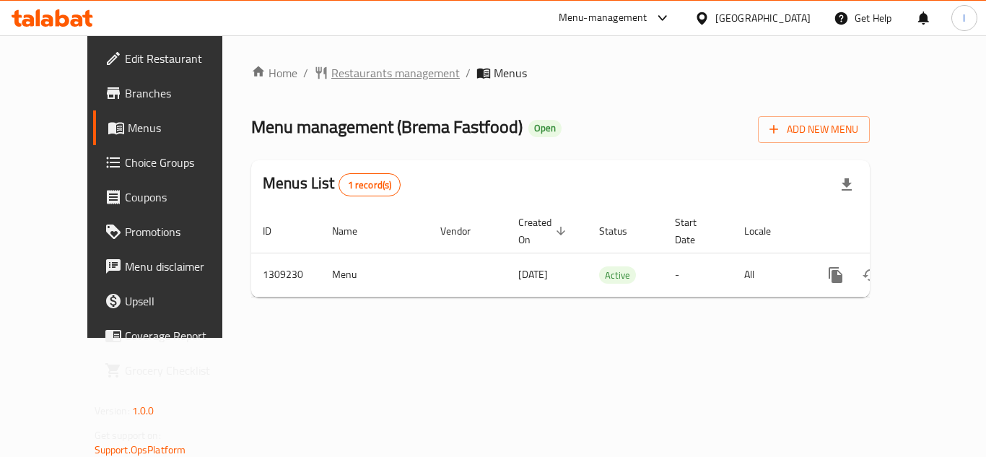
click at [336, 76] on span "Restaurants management" at bounding box center [395, 72] width 128 height 17
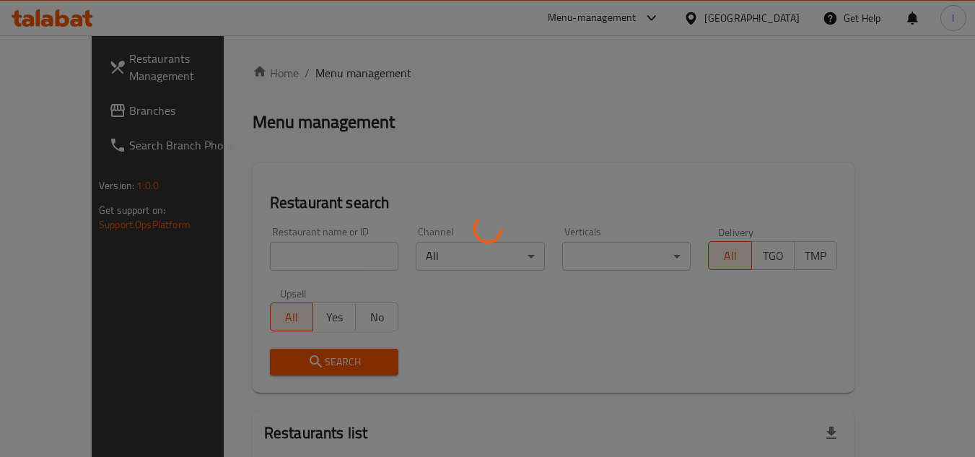
click at [315, 247] on div at bounding box center [487, 228] width 975 height 457
click at [307, 250] on div at bounding box center [487, 228] width 975 height 457
click at [263, 261] on div at bounding box center [487, 228] width 975 height 457
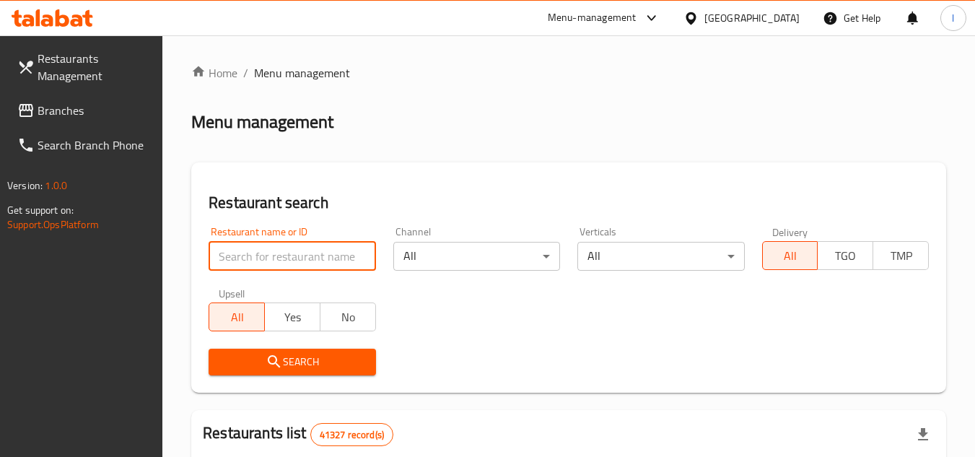
click at [310, 262] on input "search" at bounding box center [292, 256] width 167 height 29
paste input "705178"
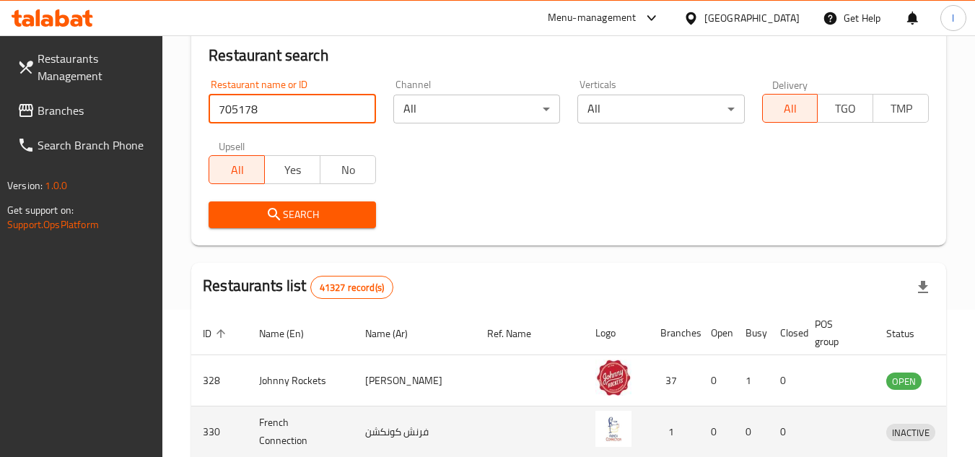
scroll to position [289, 0]
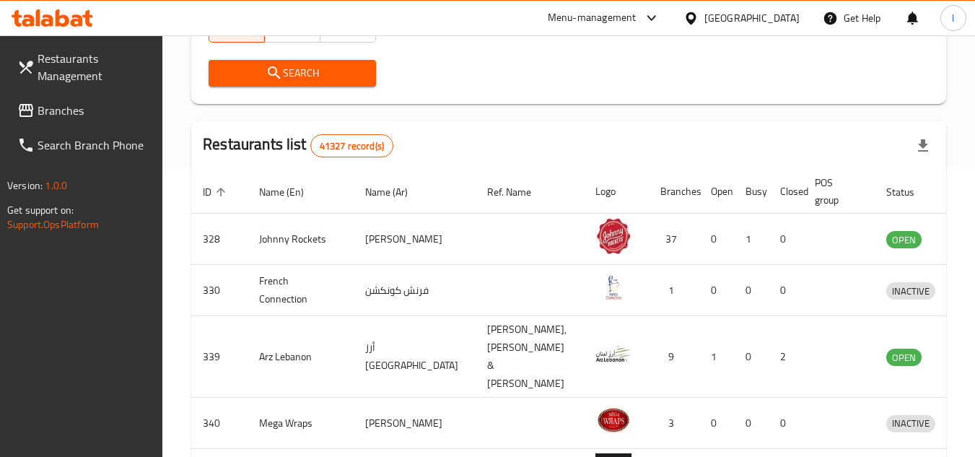
type input "705178"
click at [319, 77] on span "Search" at bounding box center [292, 73] width 144 height 18
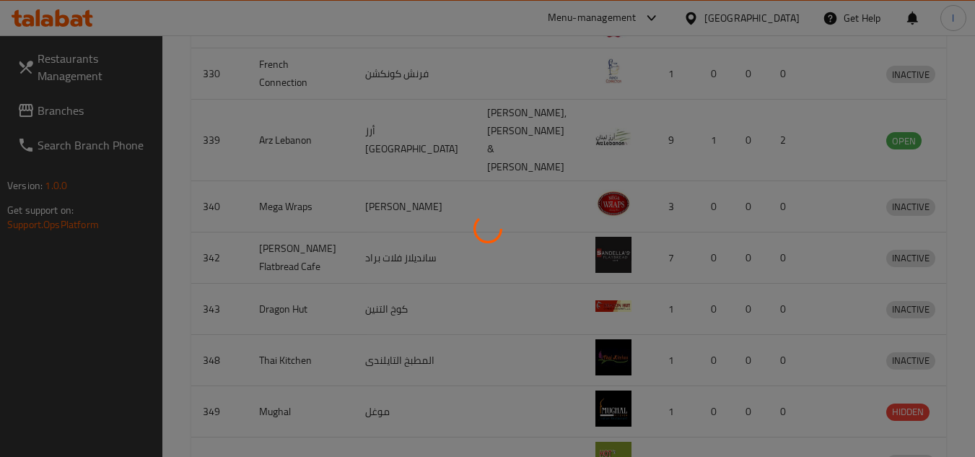
scroll to position [175, 0]
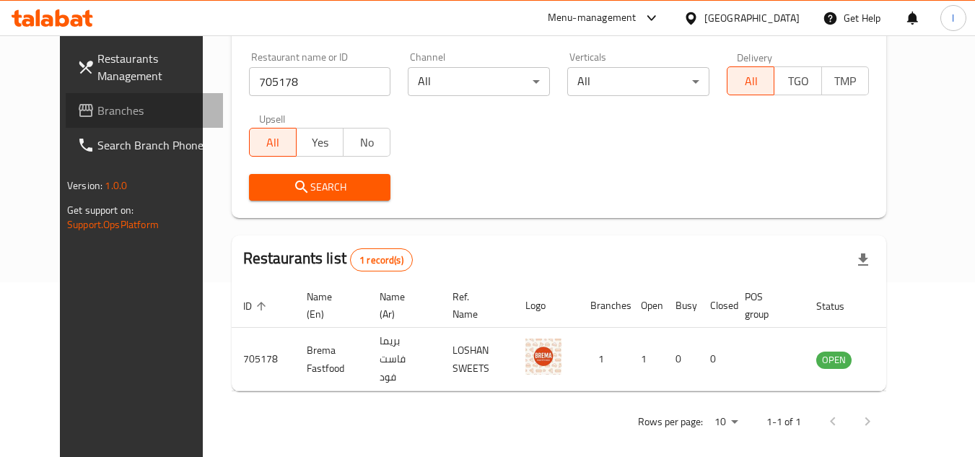
click at [116, 113] on span "Branches" at bounding box center [154, 110] width 114 height 17
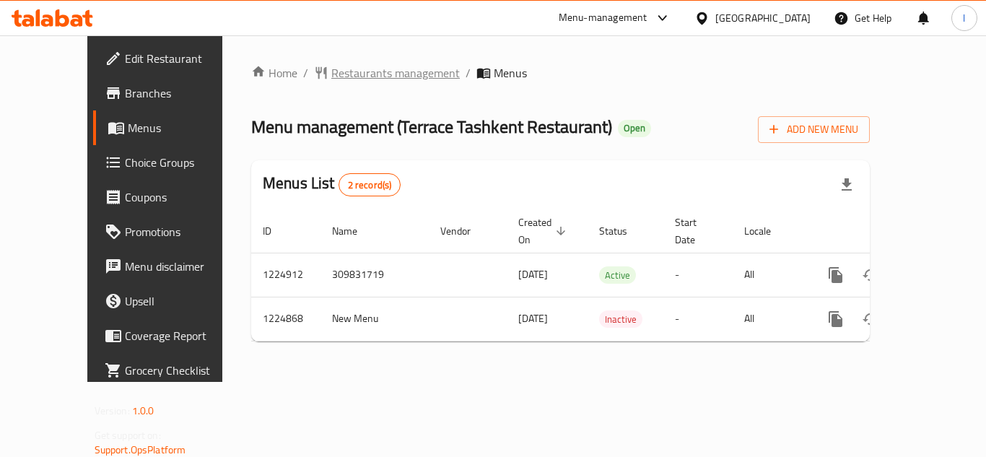
drag, startPoint x: 0, startPoint y: 0, endPoint x: 363, endPoint y: 75, distance: 370.6
click at [363, 75] on span "Restaurants management" at bounding box center [395, 72] width 128 height 17
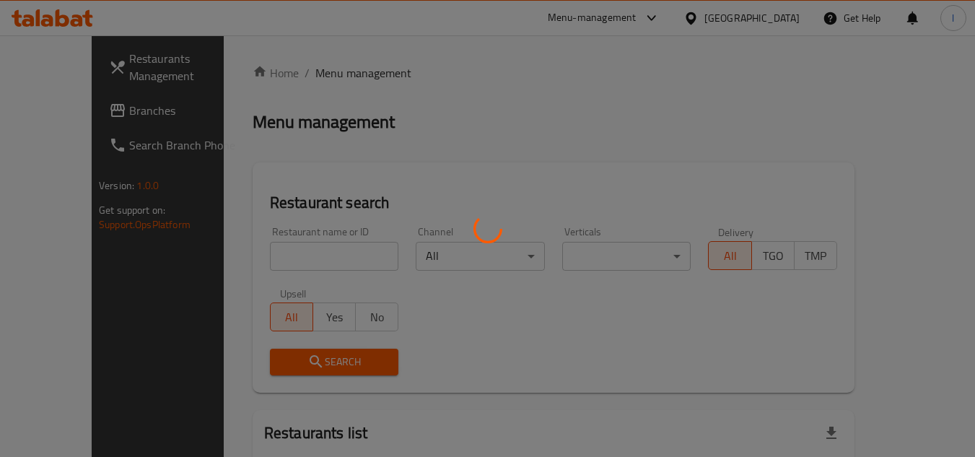
click at [294, 259] on div at bounding box center [487, 228] width 975 height 457
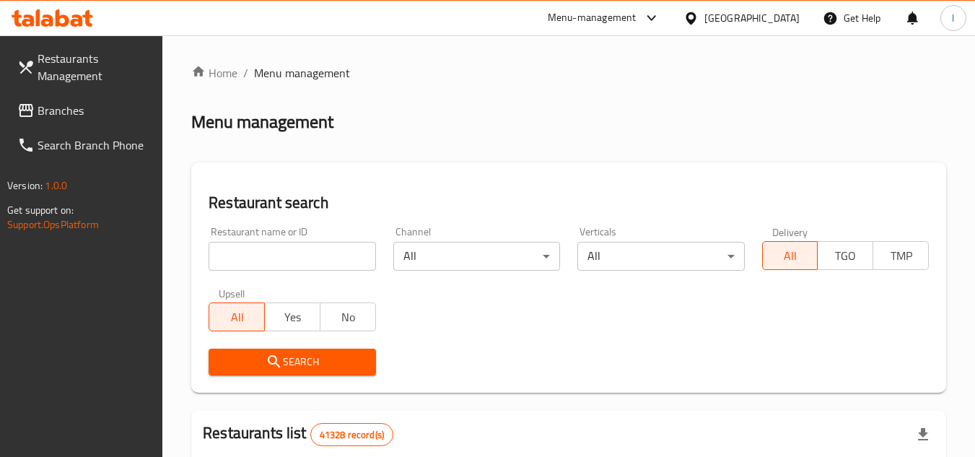
click at [294, 259] on input "search" at bounding box center [292, 256] width 167 height 29
paste input "674644"
type input "674644"
click at [328, 359] on span "Search" at bounding box center [292, 362] width 144 height 18
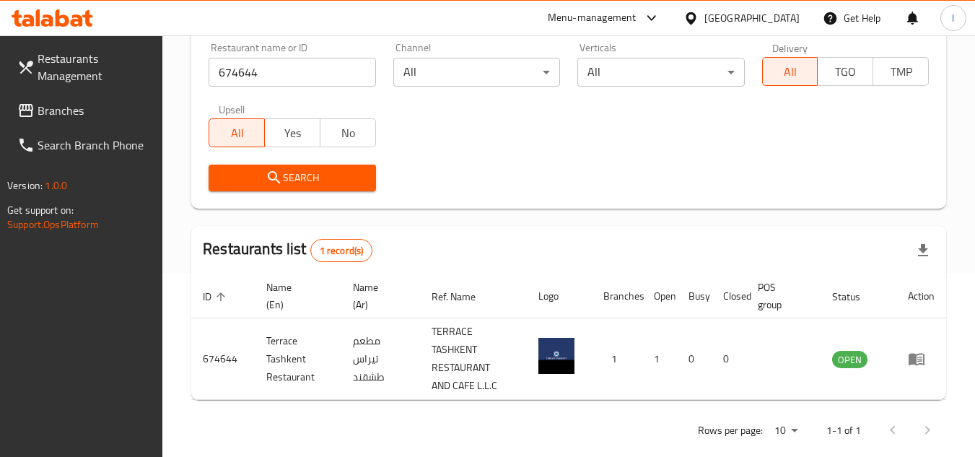
scroll to position [205, 0]
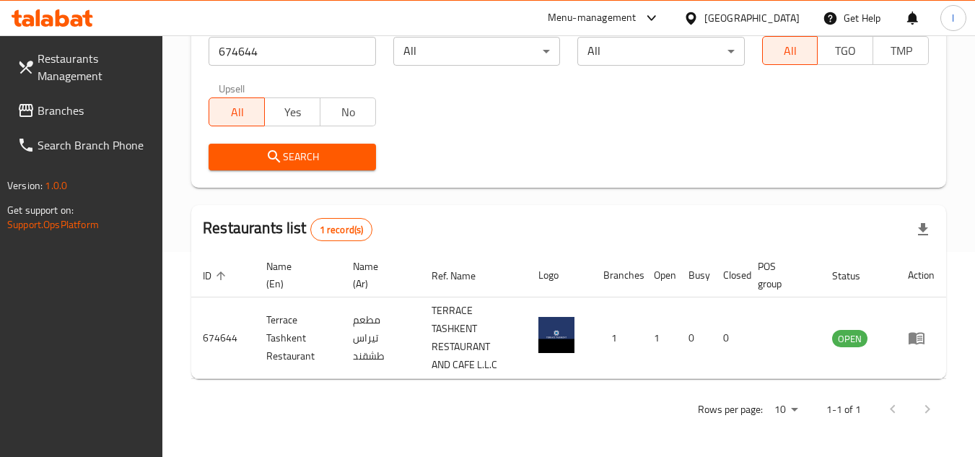
click at [85, 121] on link "Branches" at bounding box center [84, 110] width 157 height 35
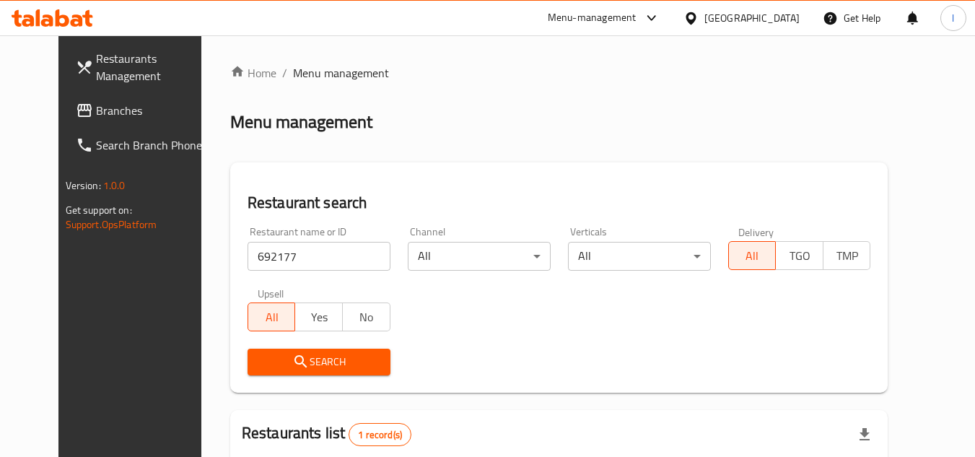
scroll to position [175, 0]
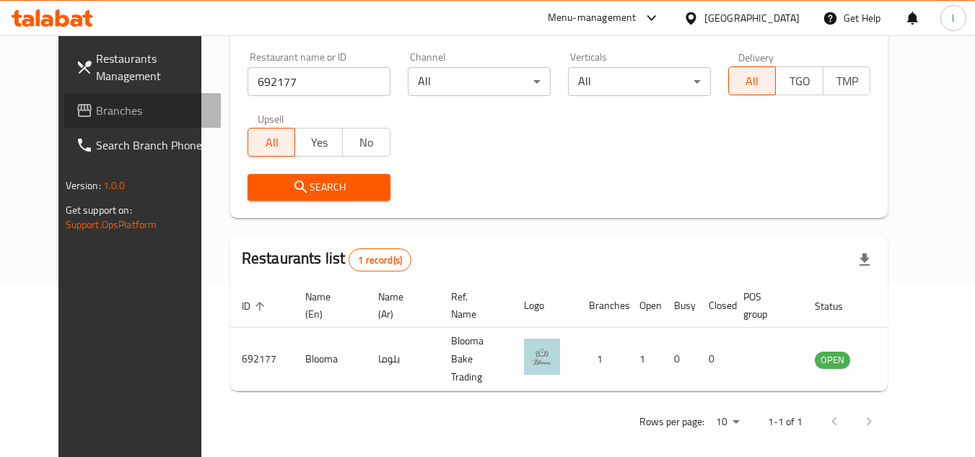
click at [96, 107] on span "Branches" at bounding box center [153, 110] width 114 height 17
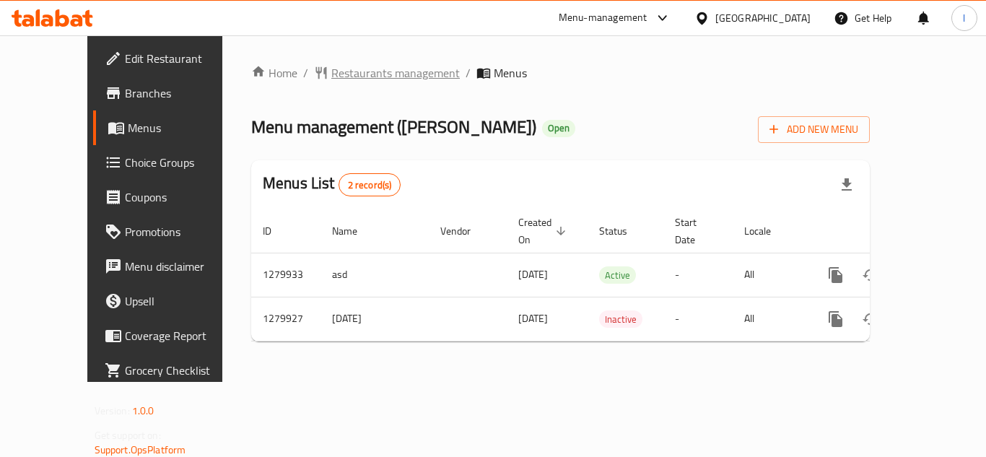
click at [338, 73] on span "Restaurants management" at bounding box center [395, 72] width 128 height 17
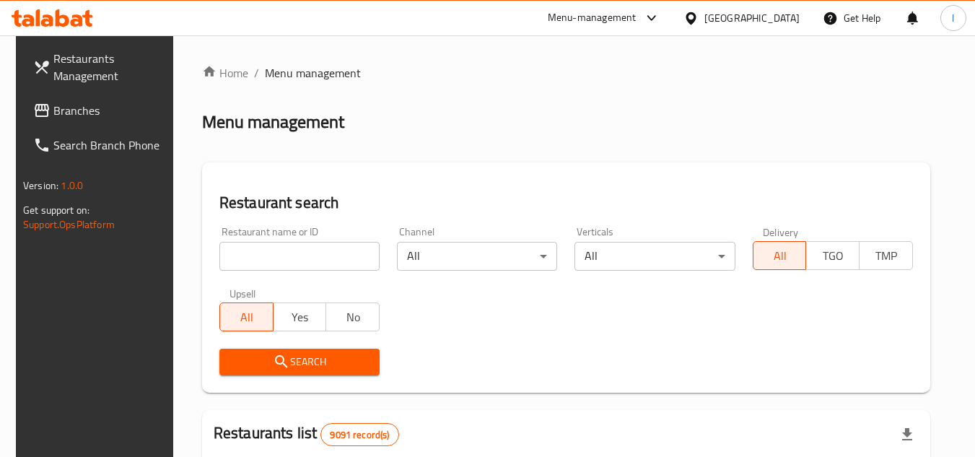
click at [274, 247] on input "search" at bounding box center [299, 256] width 160 height 29
paste input "693523"
type input "693523"
click at [334, 361] on span "Search" at bounding box center [299, 362] width 137 height 18
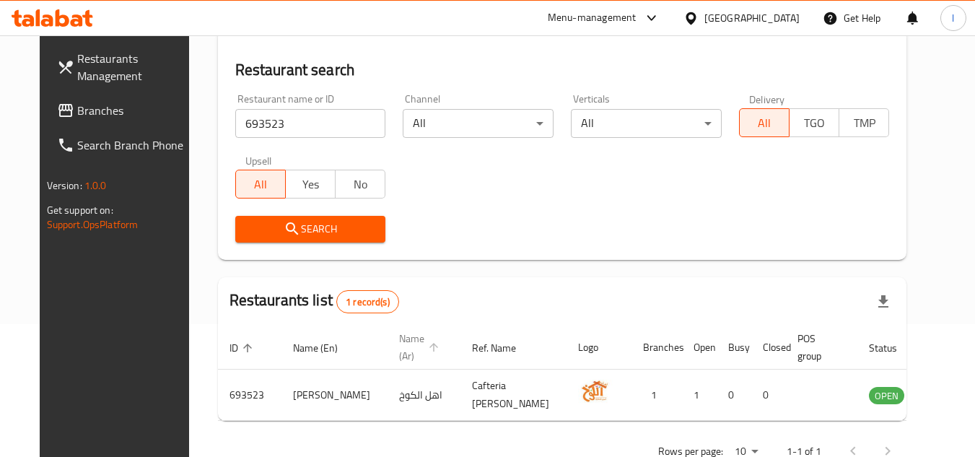
scroll to position [175, 0]
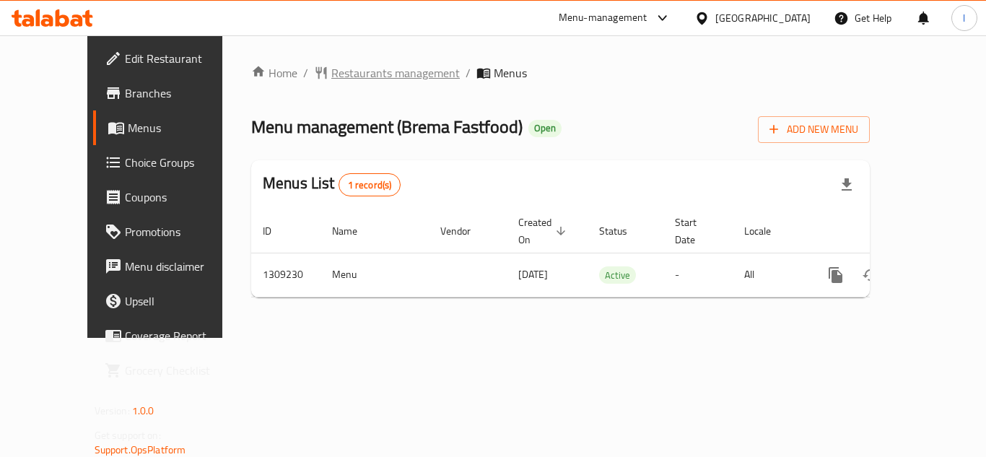
click at [338, 69] on span "Restaurants management" at bounding box center [395, 72] width 128 height 17
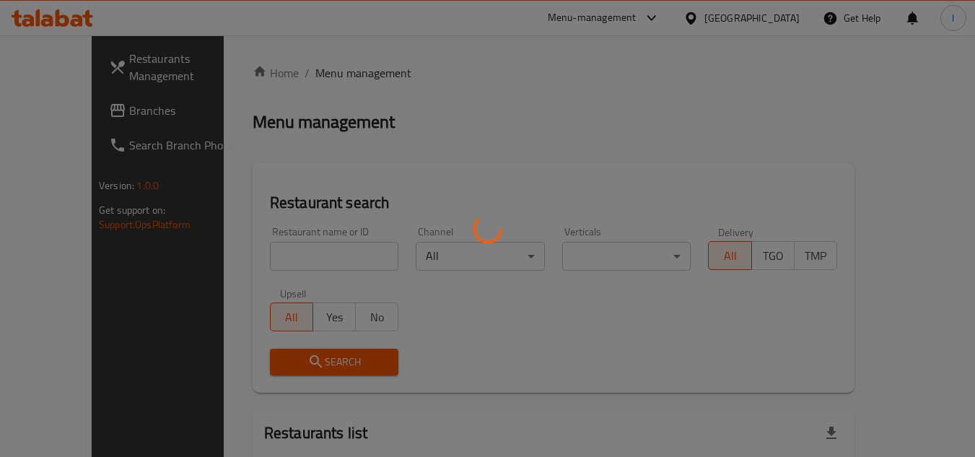
click at [272, 259] on div at bounding box center [487, 228] width 975 height 457
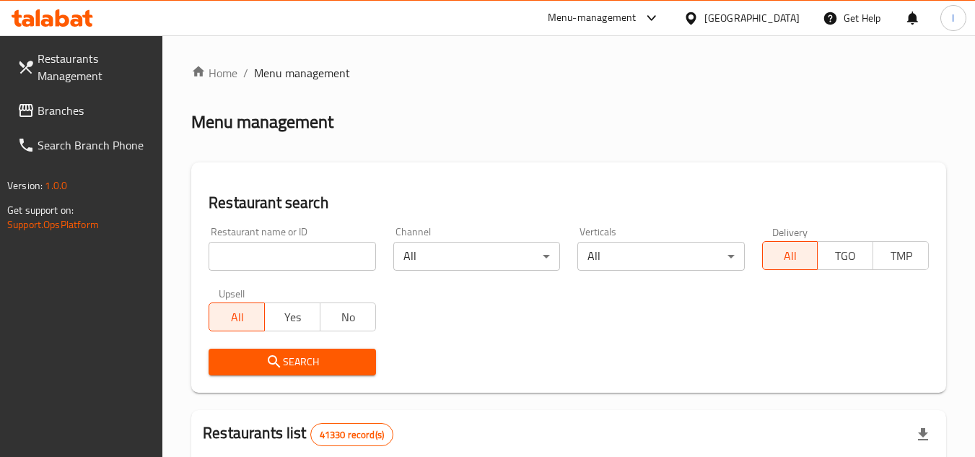
click at [286, 255] on input "search" at bounding box center [292, 256] width 167 height 29
paste input "705178"
type input "705178"
click button "Search" at bounding box center [292, 361] width 167 height 27
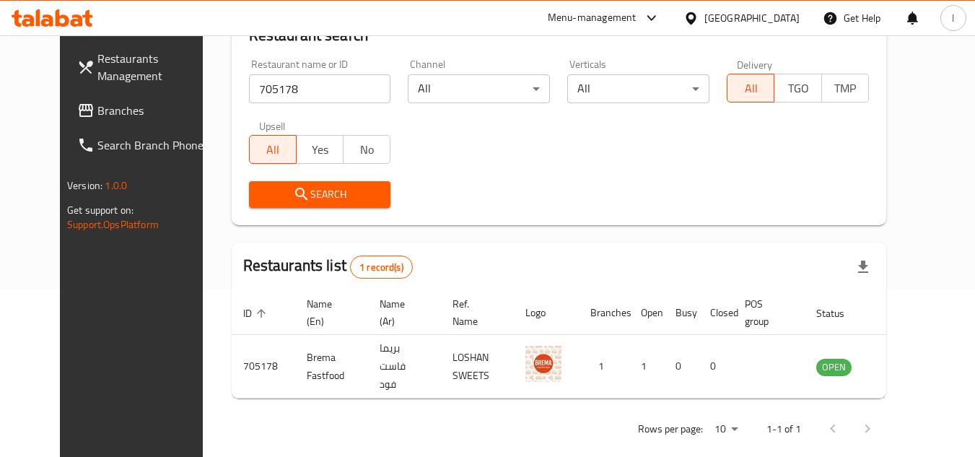
scroll to position [175, 0]
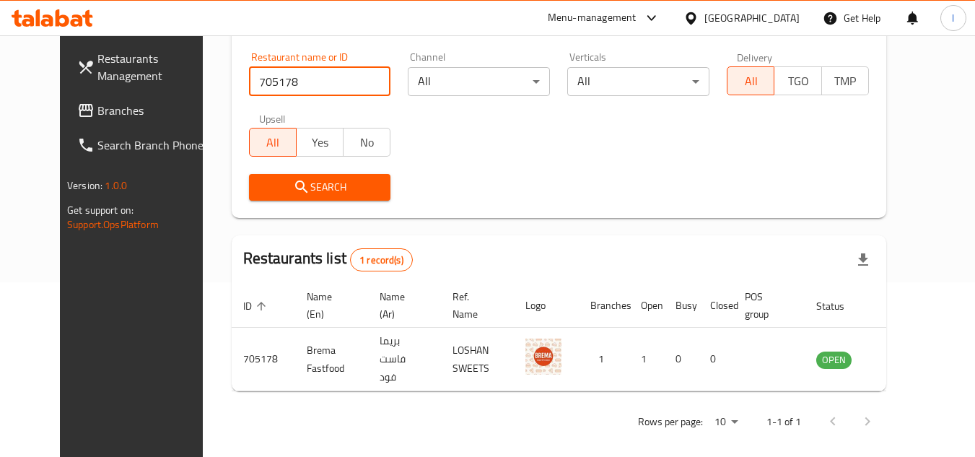
click at [97, 115] on span "Branches" at bounding box center [154, 110] width 114 height 17
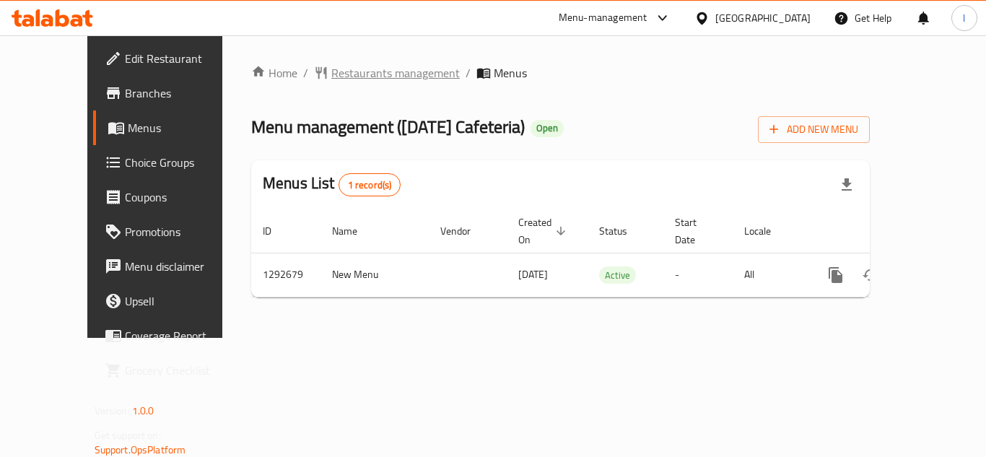
click at [332, 76] on span "Restaurants management" at bounding box center [395, 72] width 128 height 17
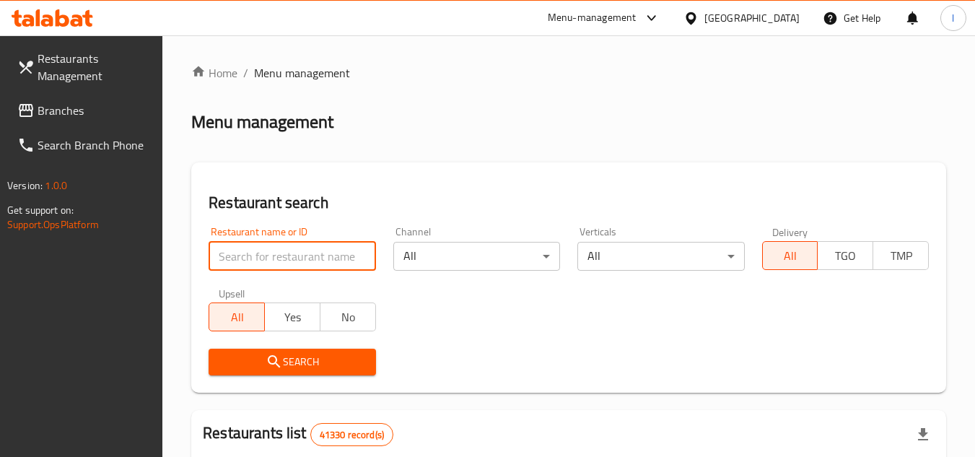
click at [278, 256] on input "search" at bounding box center [292, 256] width 167 height 29
paste input "699190"
type input "699190"
click button "Search" at bounding box center [292, 361] width 167 height 27
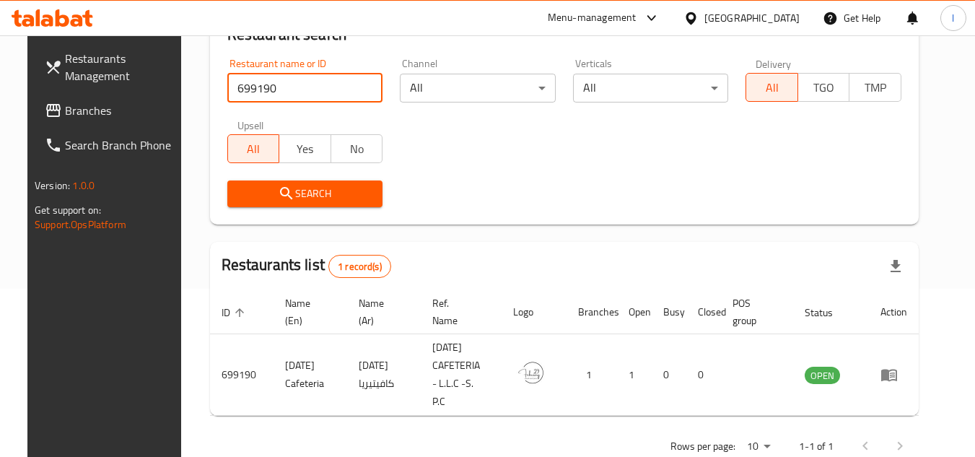
scroll to position [187, 0]
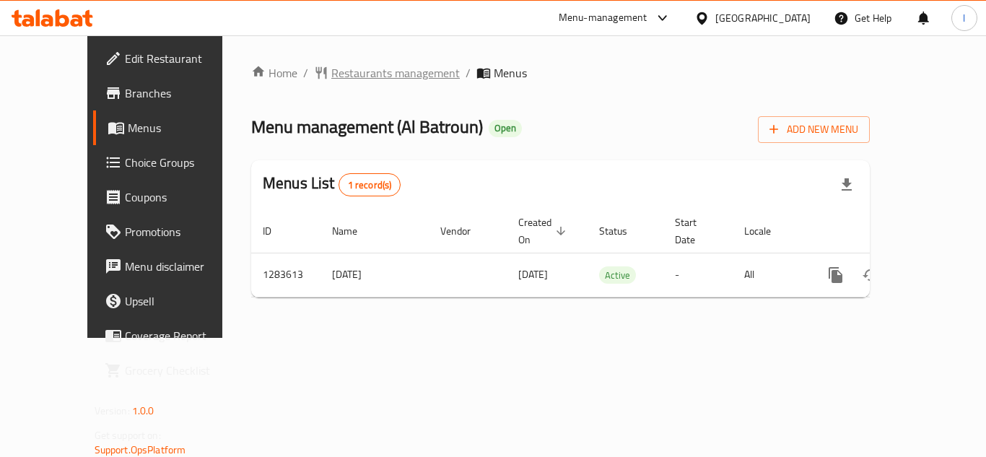
click at [335, 69] on span "Restaurants management" at bounding box center [395, 72] width 128 height 17
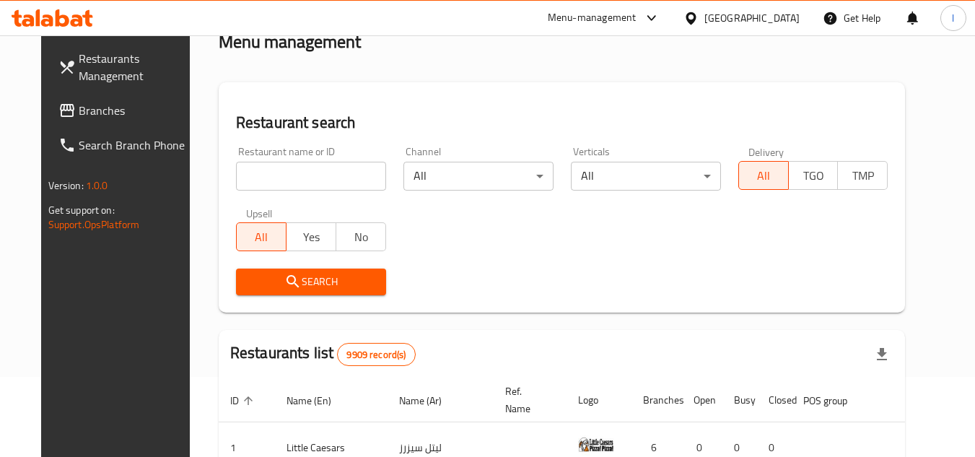
scroll to position [216, 0]
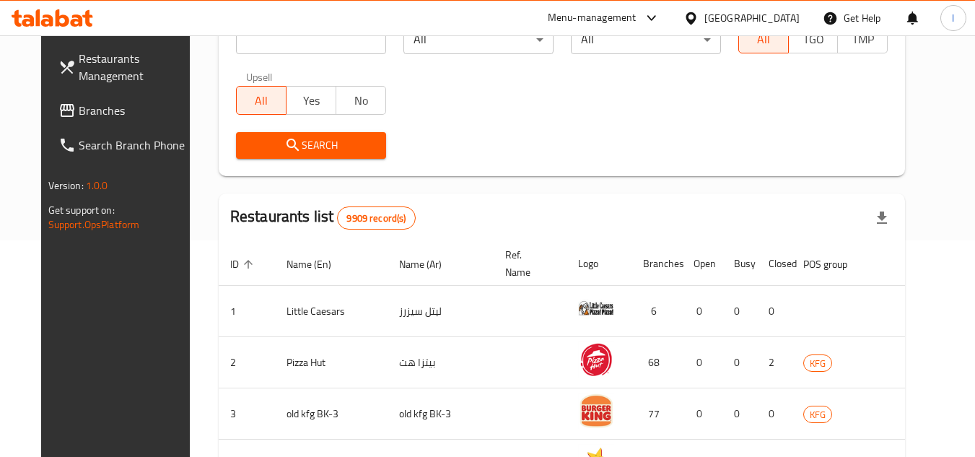
click at [353, 46] on input "search" at bounding box center [311, 39] width 150 height 29
paste input "695319"
type input "695319"
click button "Search" at bounding box center [311, 145] width 150 height 27
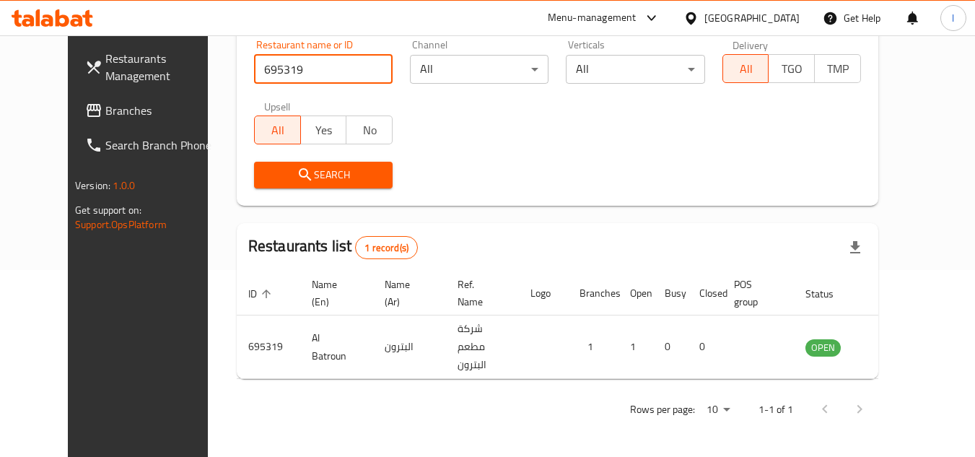
scroll to position [175, 0]
